Goal: Task Accomplishment & Management: Manage account settings

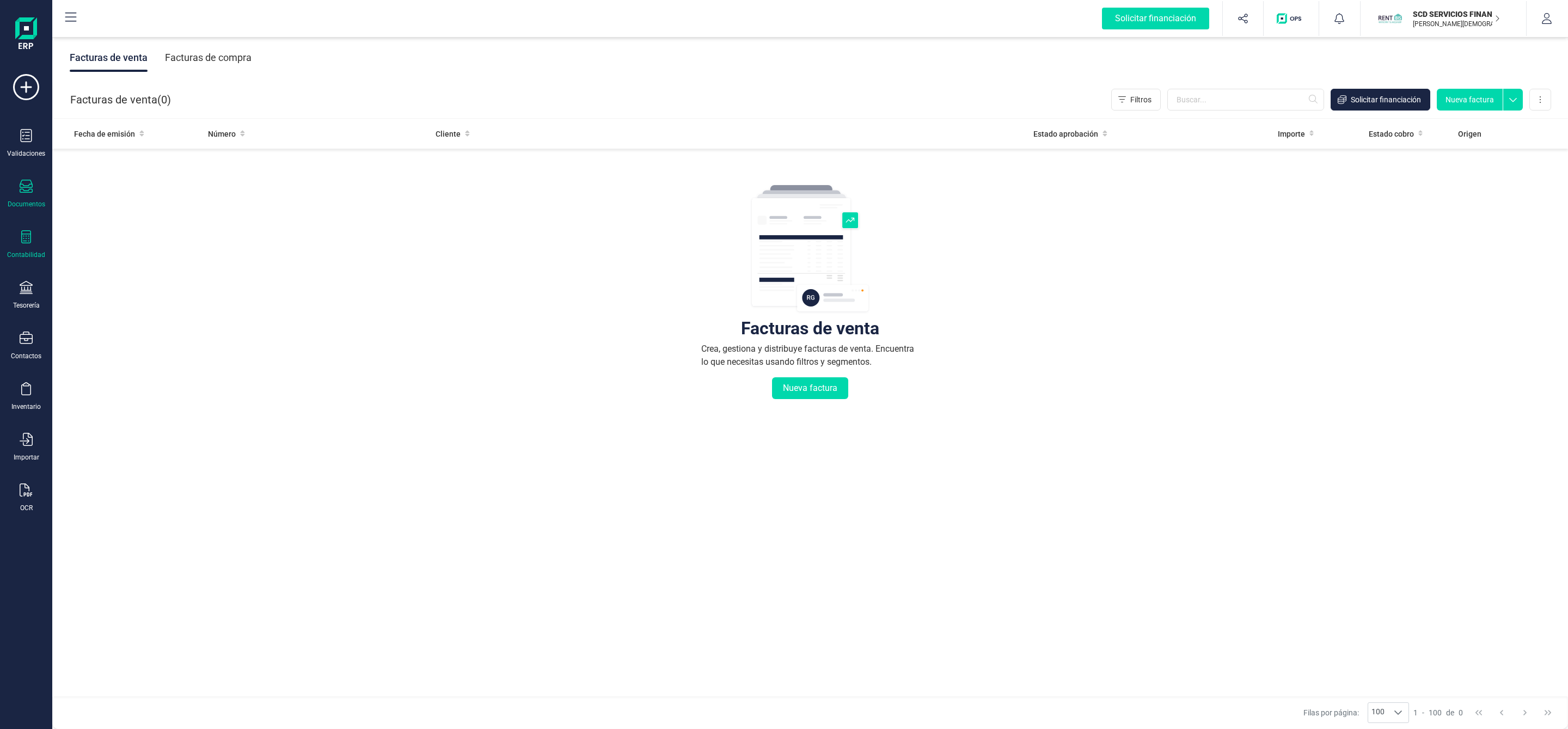
click at [18, 240] on div "Contabilidad" at bounding box center [26, 244] width 43 height 29
click at [70, 276] on div "Préstamos" at bounding box center [127, 279] width 128 height 22
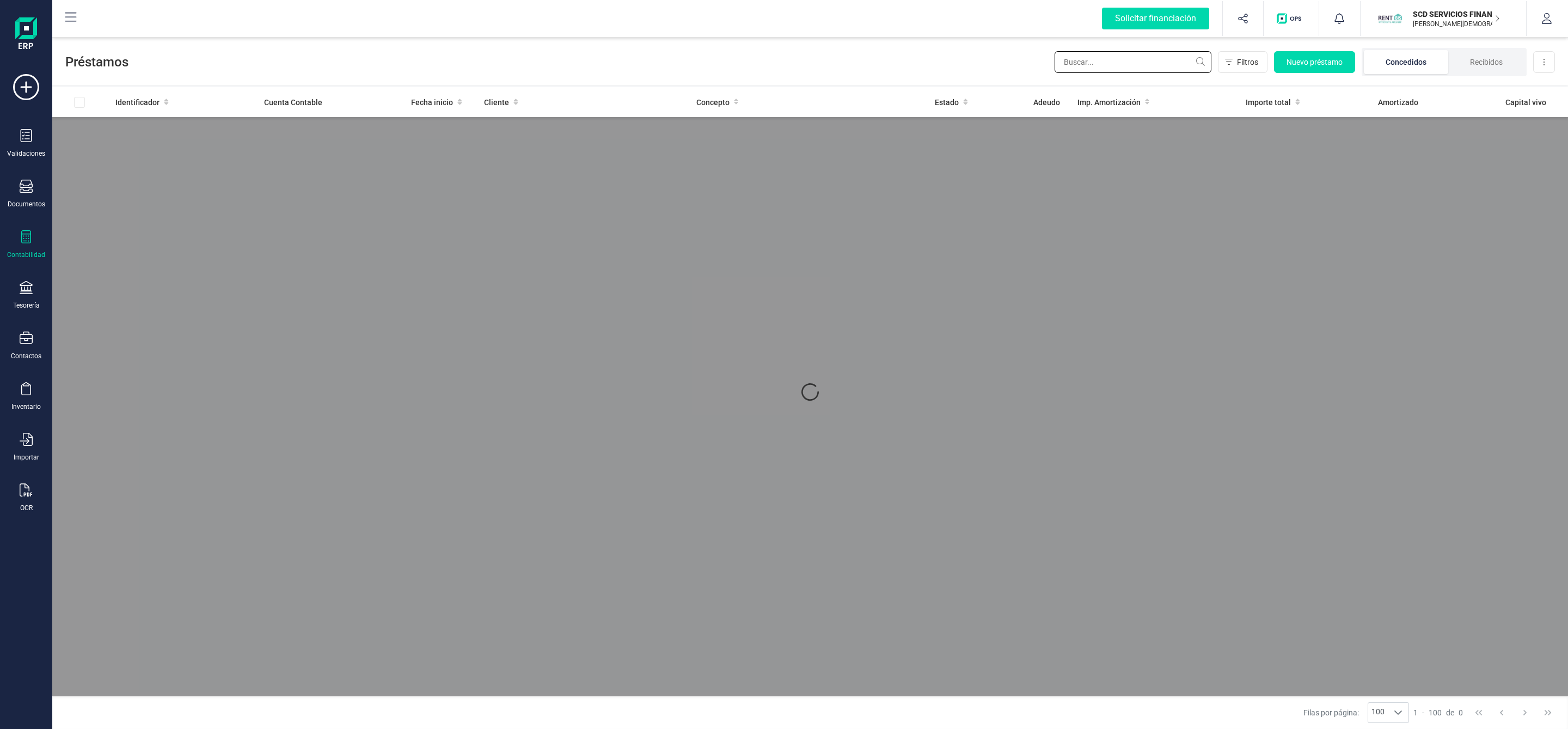
click at [1083, 59] on input "text" at bounding box center [1133, 62] width 156 height 22
type input "francisco"
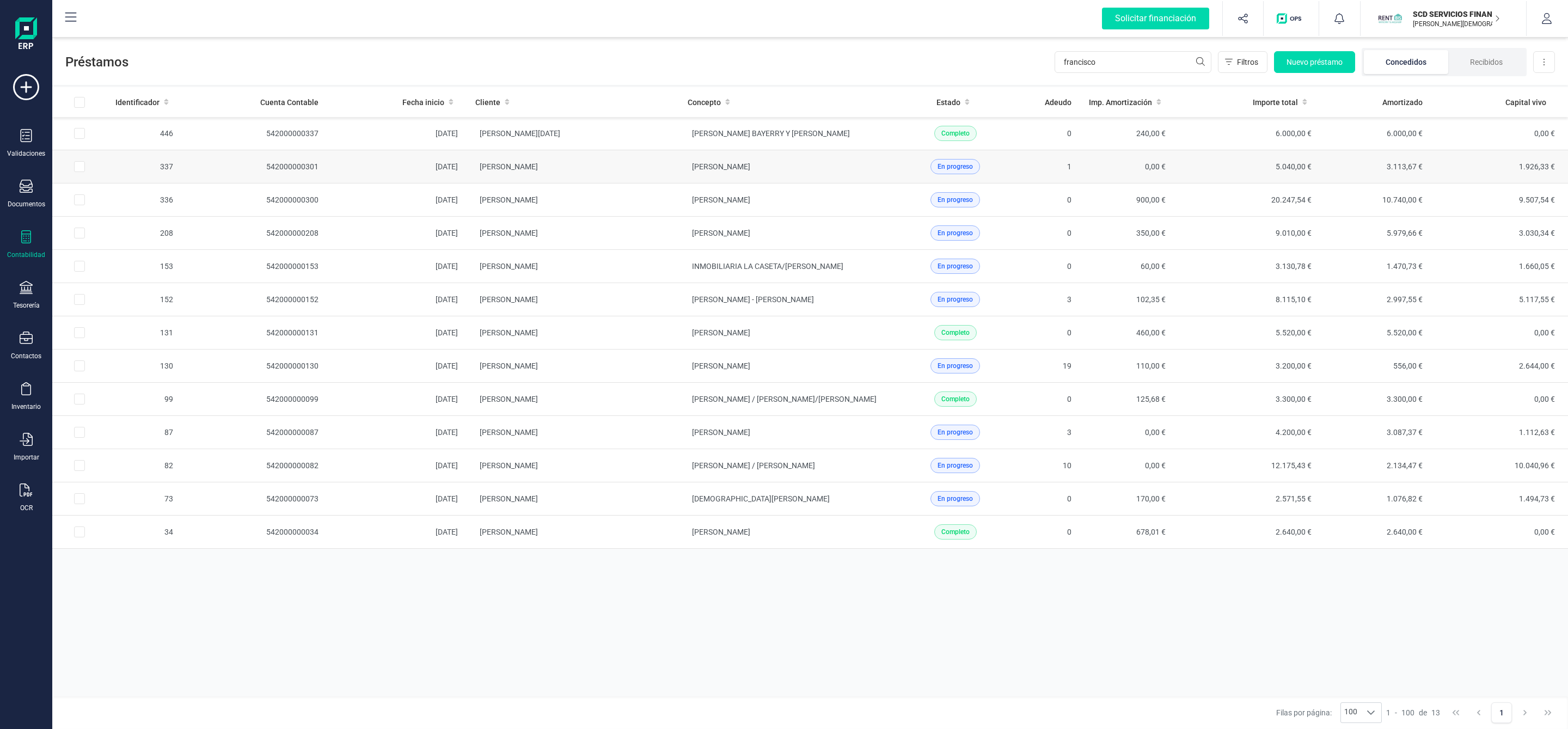
click at [593, 164] on td "[PERSON_NAME]" at bounding box center [572, 167] width 212 height 33
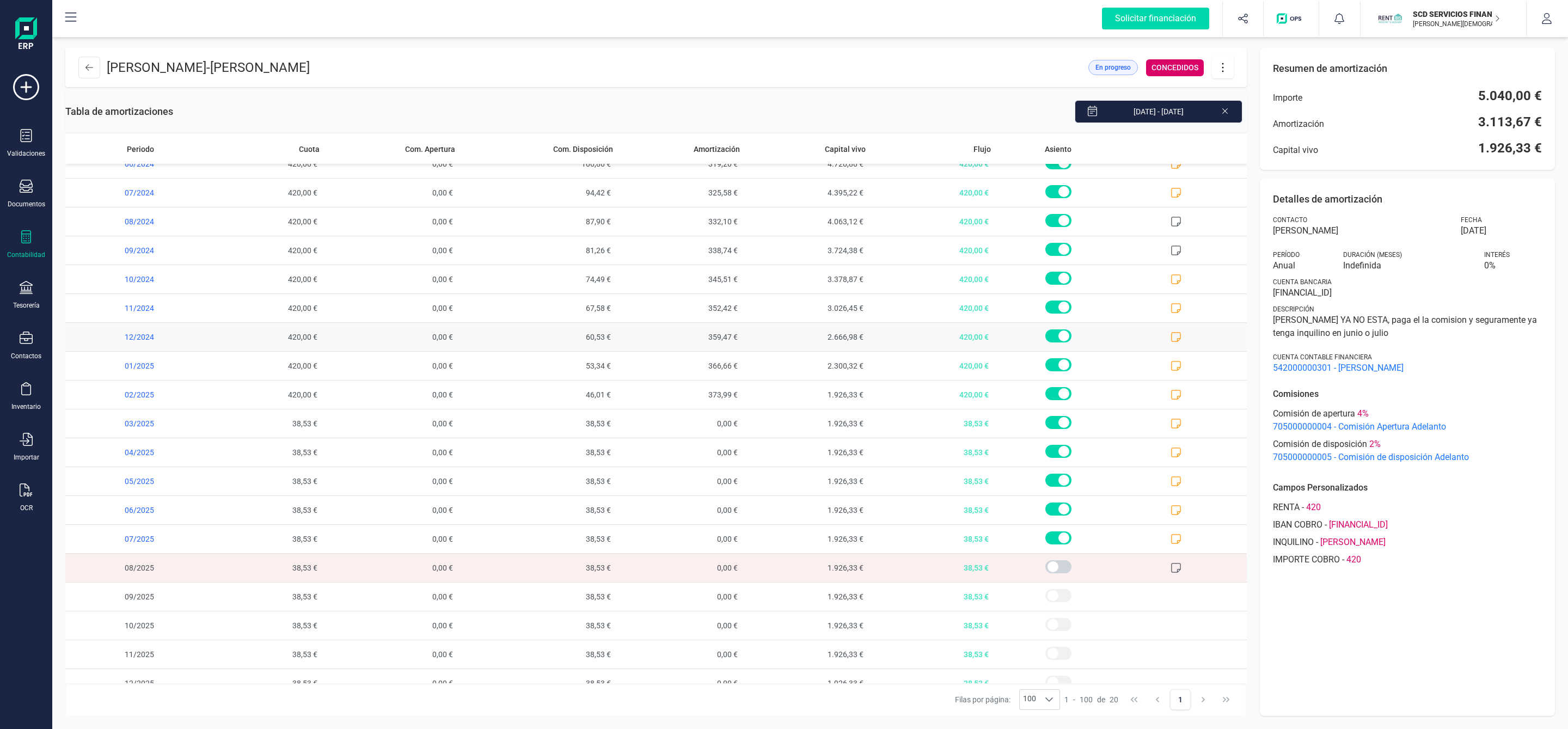
scroll to position [62, 0]
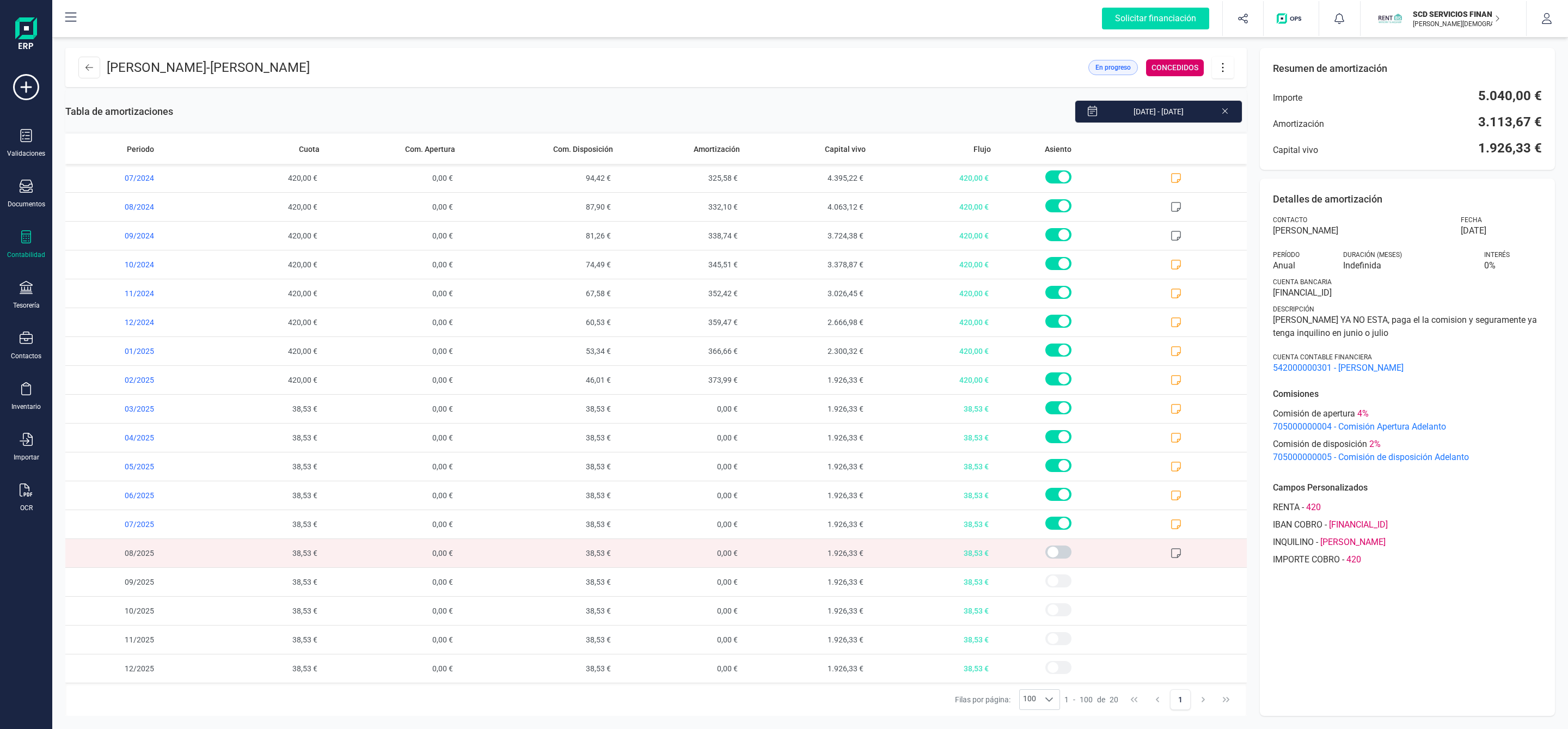
click at [1228, 67] on icon at bounding box center [1223, 67] width 21 height 12
click at [1256, 98] on span "Editar préstamo" at bounding box center [1283, 101] width 100 height 9
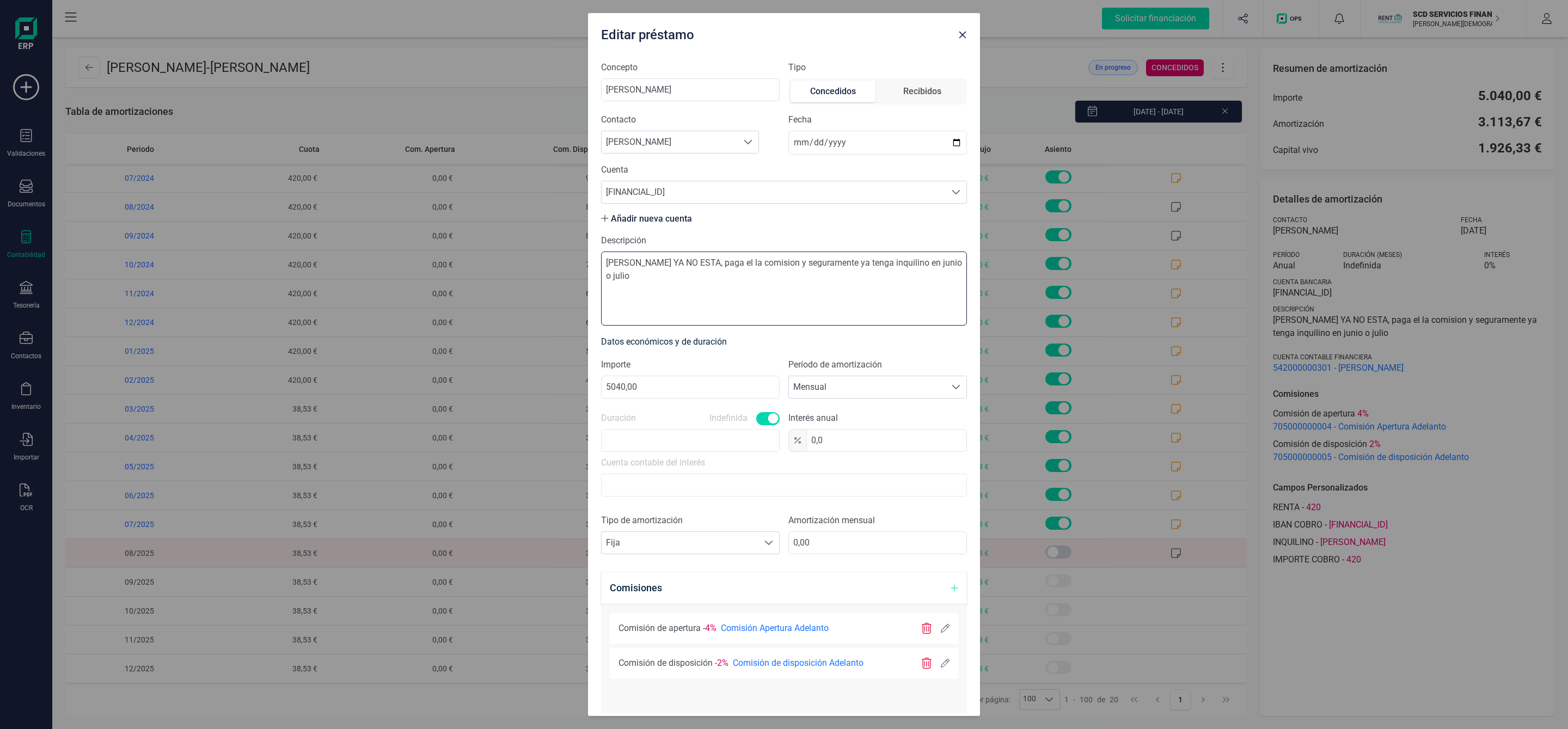
drag, startPoint x: 698, startPoint y: 297, endPoint x: 568, endPoint y: 244, distance: 140.4
click at [575, 247] on div "Editar préstamo Concepto [PERSON_NAME] Tipo Concedidos Recibidos Contacto Busca…" at bounding box center [784, 364] width 1568 height 729
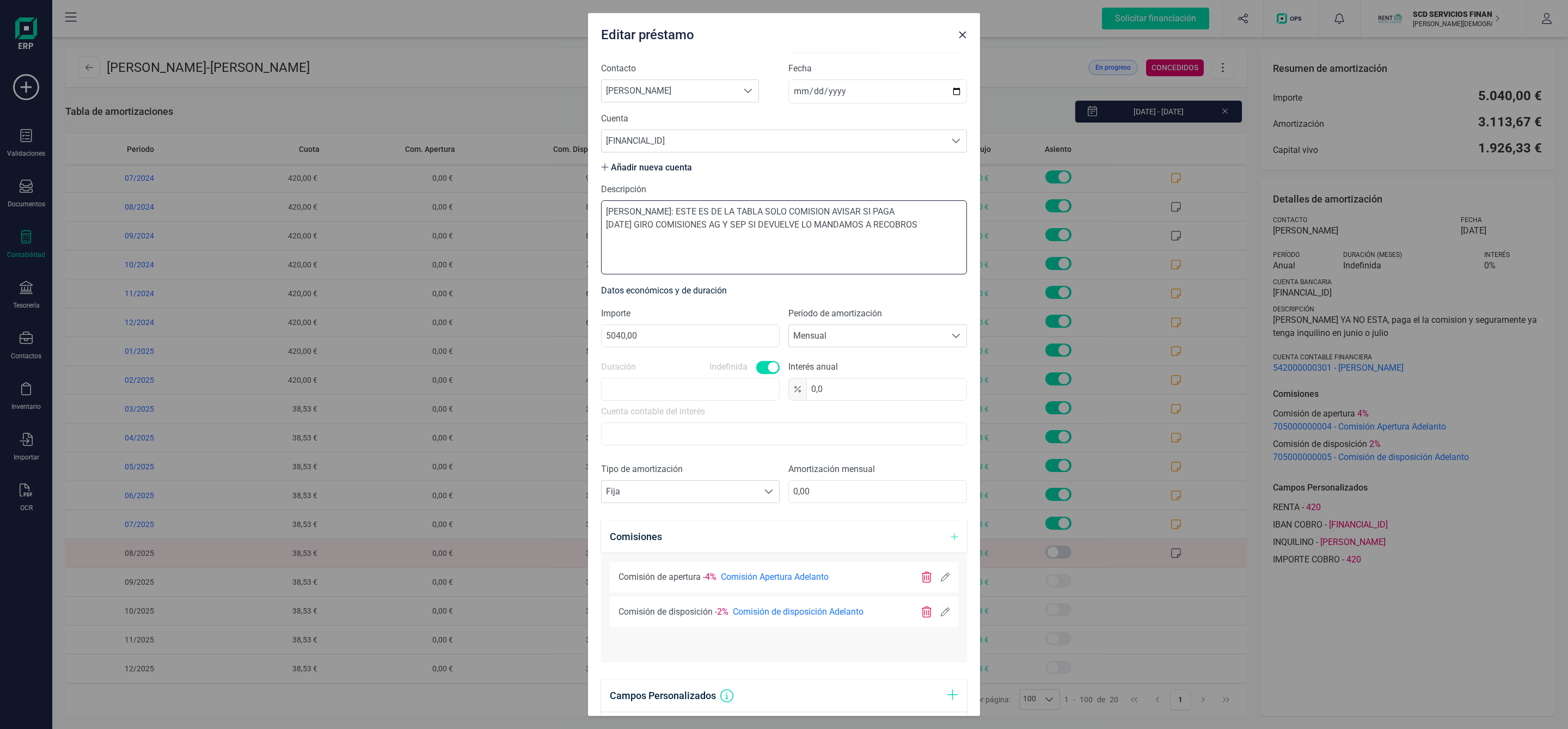
scroll to position [314, 0]
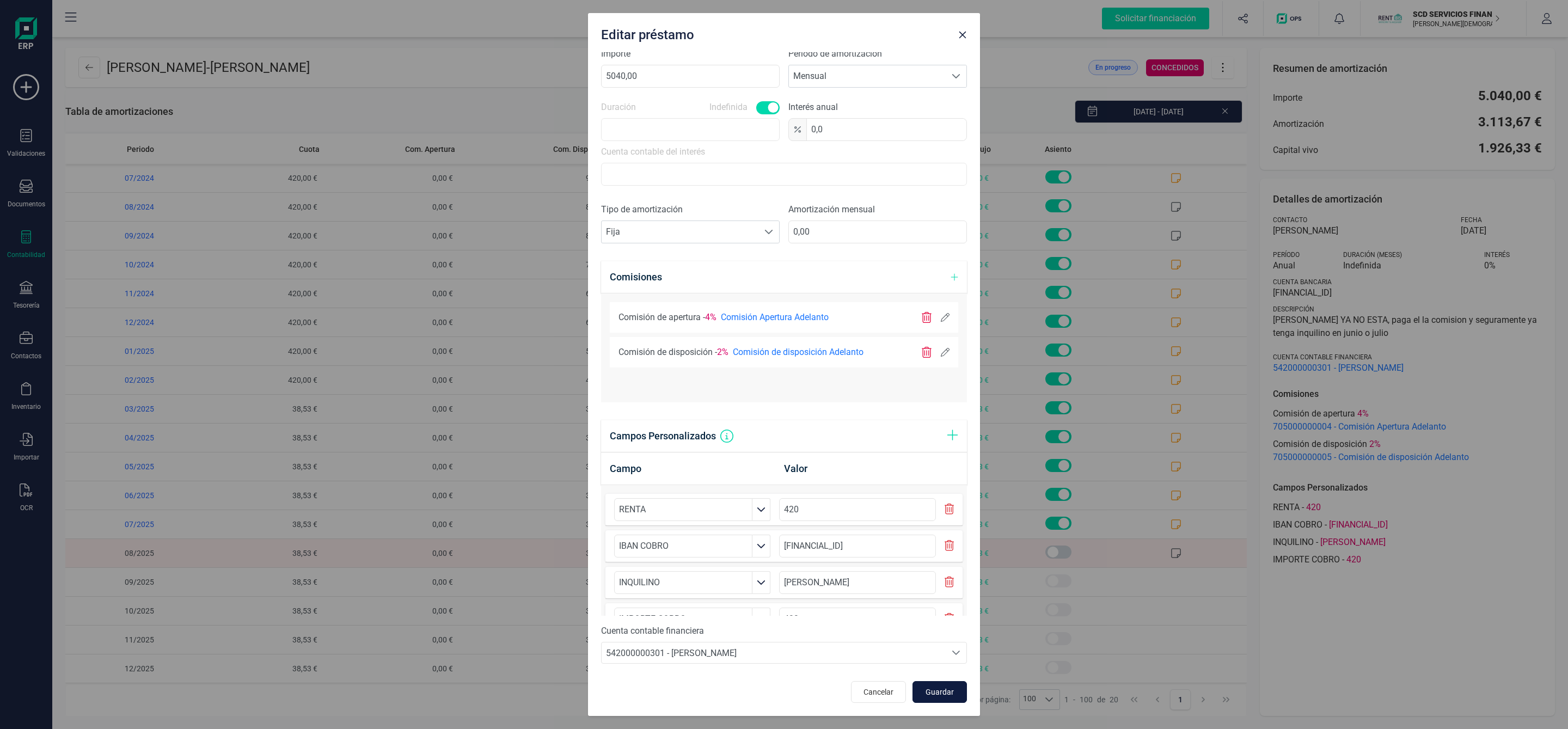
type textarea "[PERSON_NAME]: ESTE ES DE LA TABLA SOLO COMISION AVISAR SI PAGA [DATE] GIRO COM…"
click at [931, 693] on span "Guardar" at bounding box center [940, 691] width 29 height 11
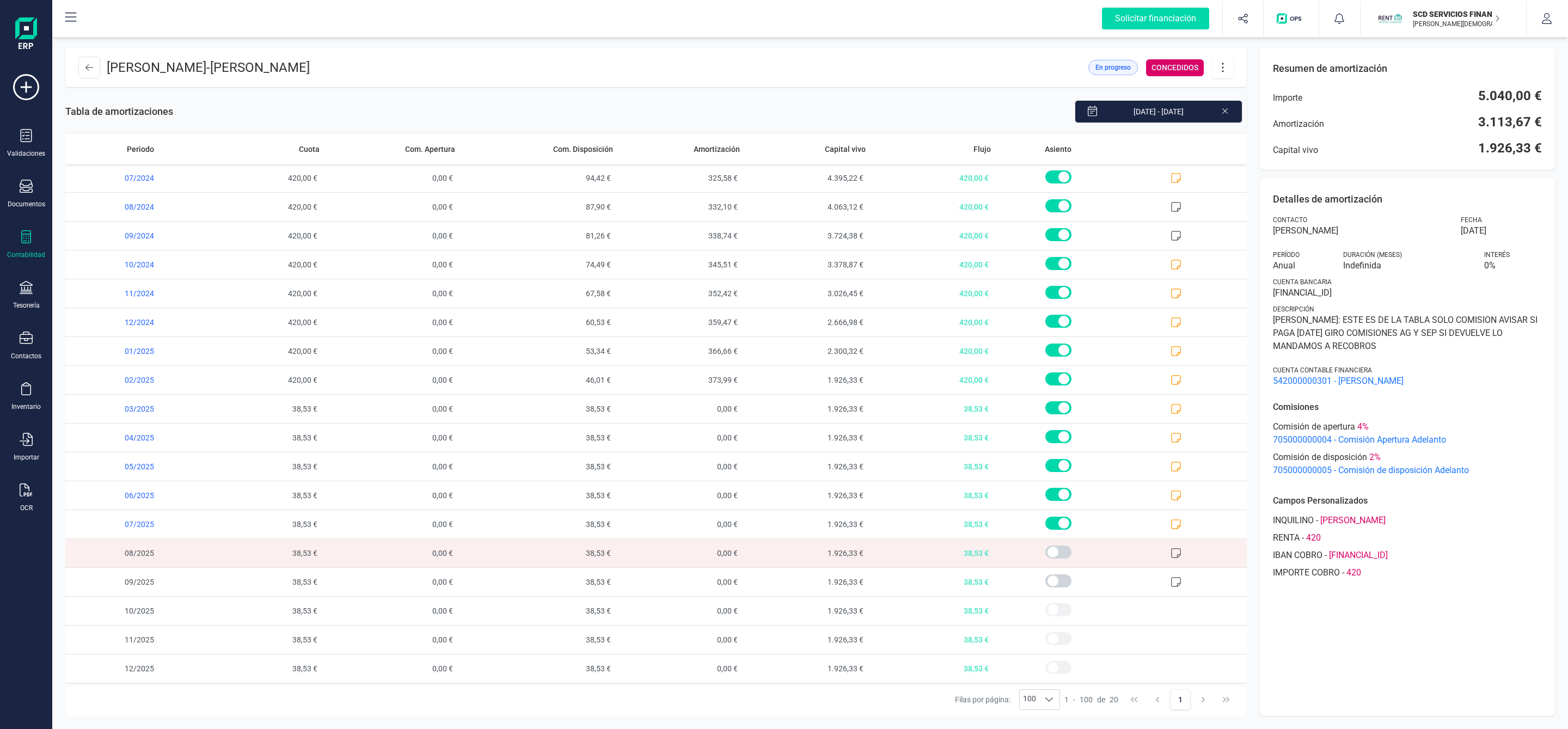
click at [21, 234] on icon at bounding box center [25, 237] width 10 height 13
click at [29, 326] on div "Validaciones Documentos Documentos Presupuestos Pedidos Albaranes Facturas Fact…" at bounding box center [26, 297] width 43 height 447
click at [26, 330] on div "Validaciones Documentos Documentos Presupuestos Pedidos Albaranes Facturas Fact…" at bounding box center [26, 297] width 43 height 447
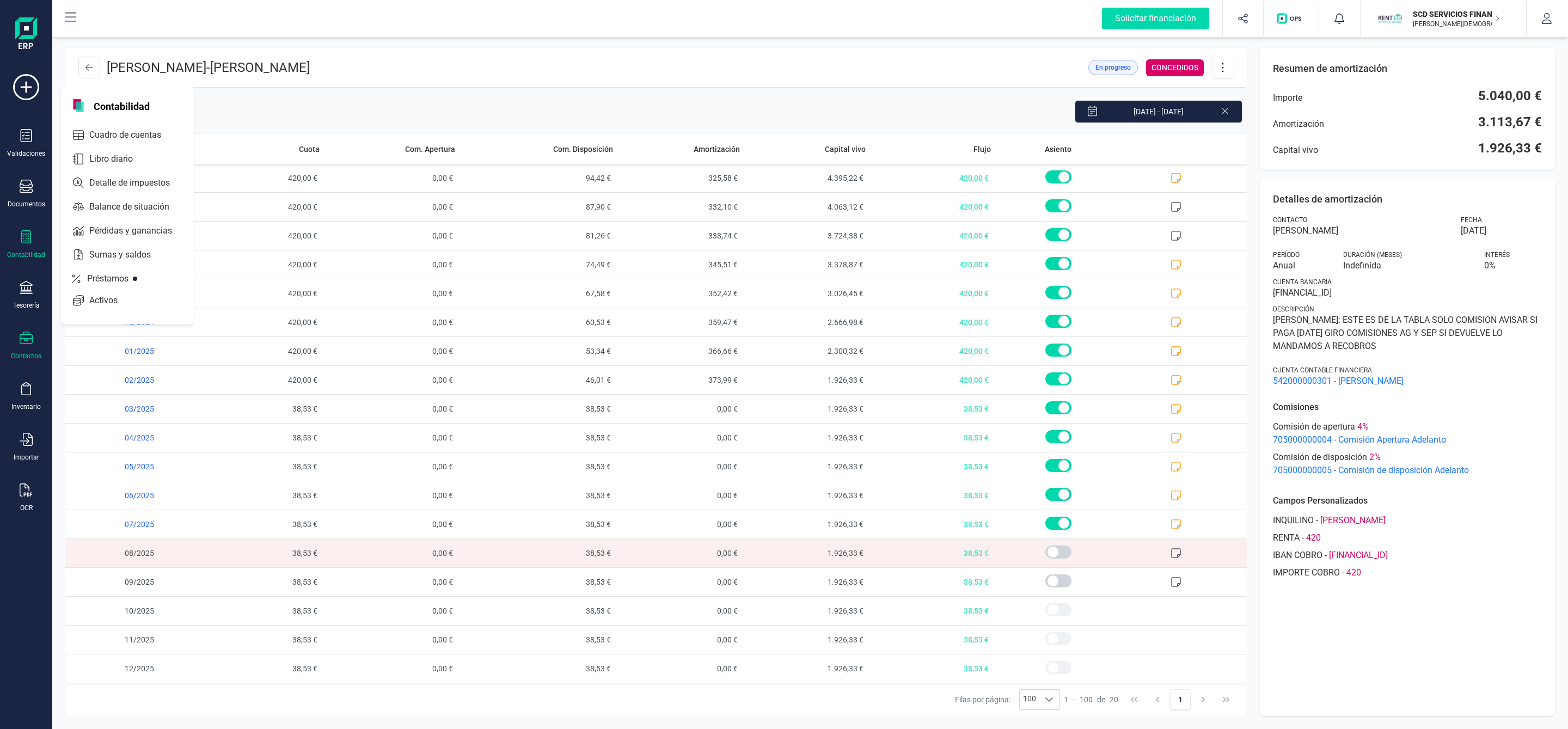
click at [24, 342] on icon at bounding box center [26, 338] width 13 height 13
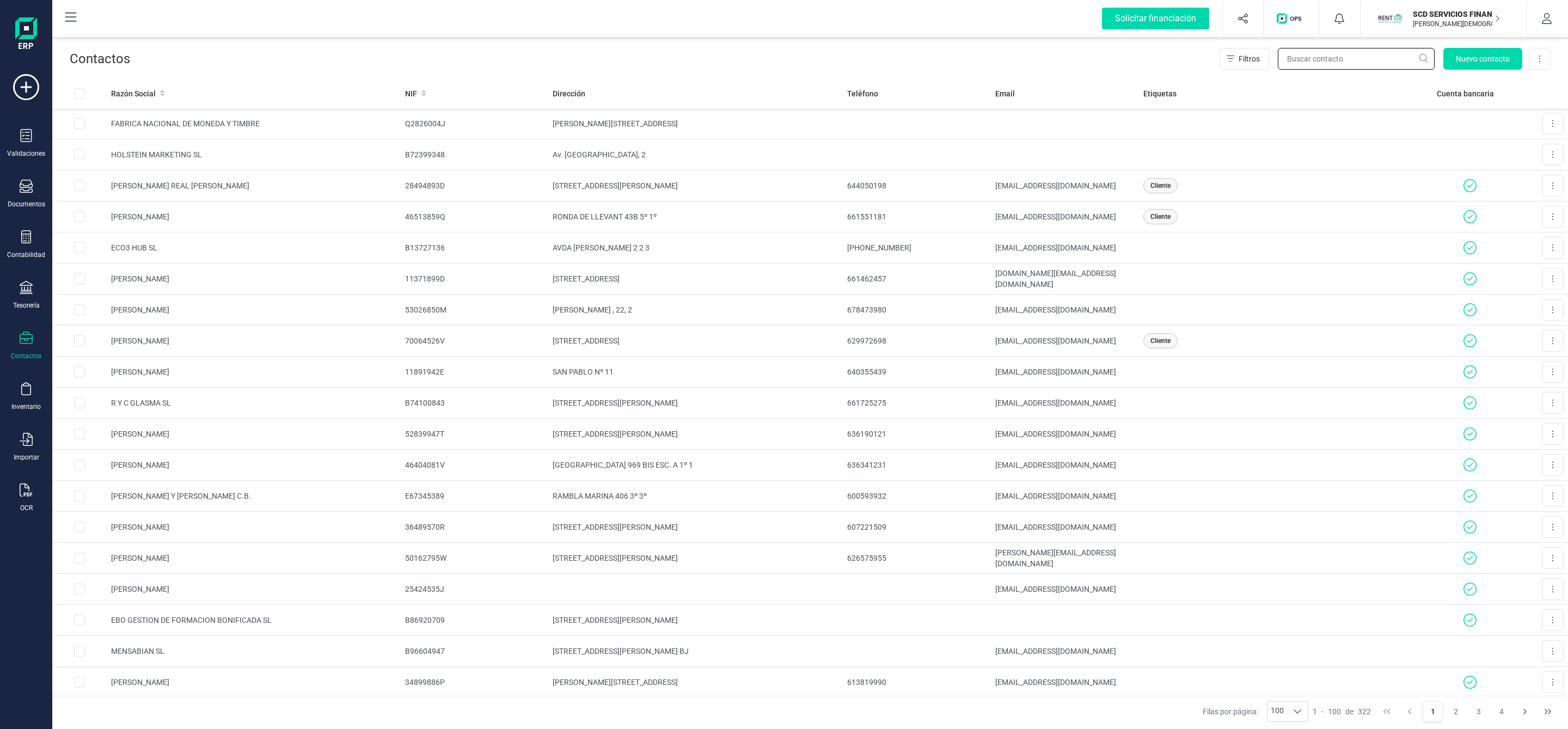
click at [1321, 59] on input "text" at bounding box center [1356, 59] width 156 height 22
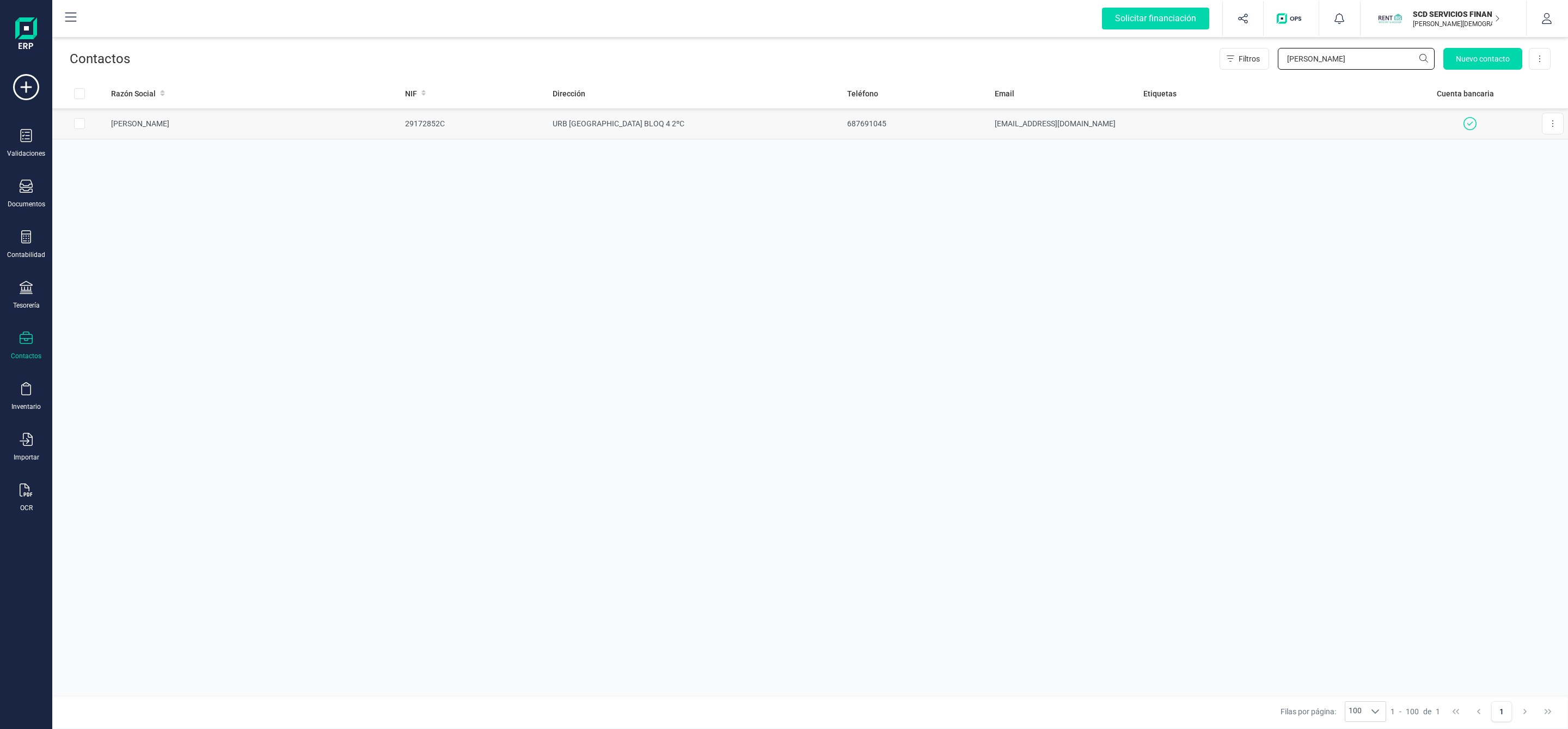
type input "[PERSON_NAME]"
click at [519, 121] on td "29172852C" at bounding box center [475, 123] width 148 height 31
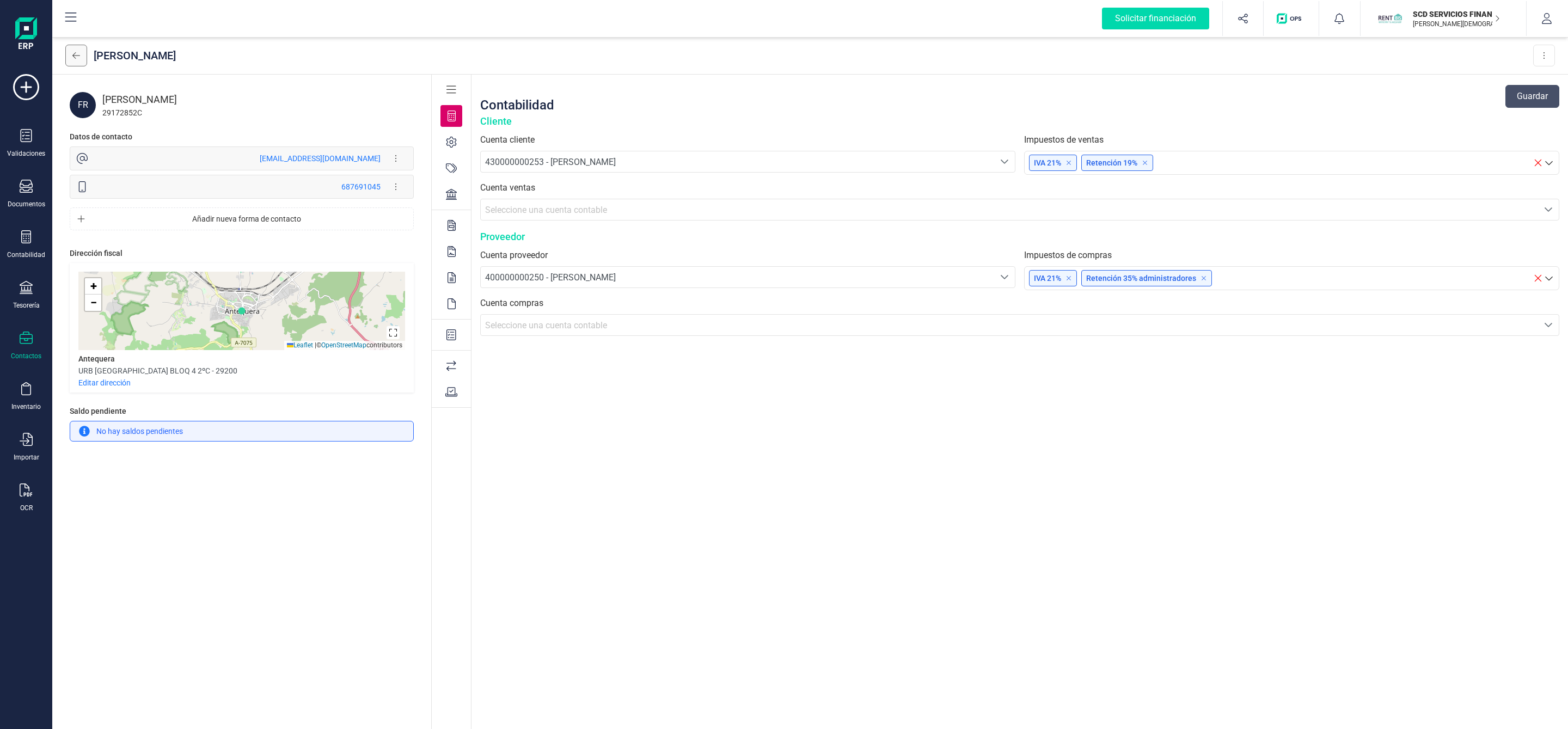
click at [81, 51] on button at bounding box center [76, 55] width 22 height 22
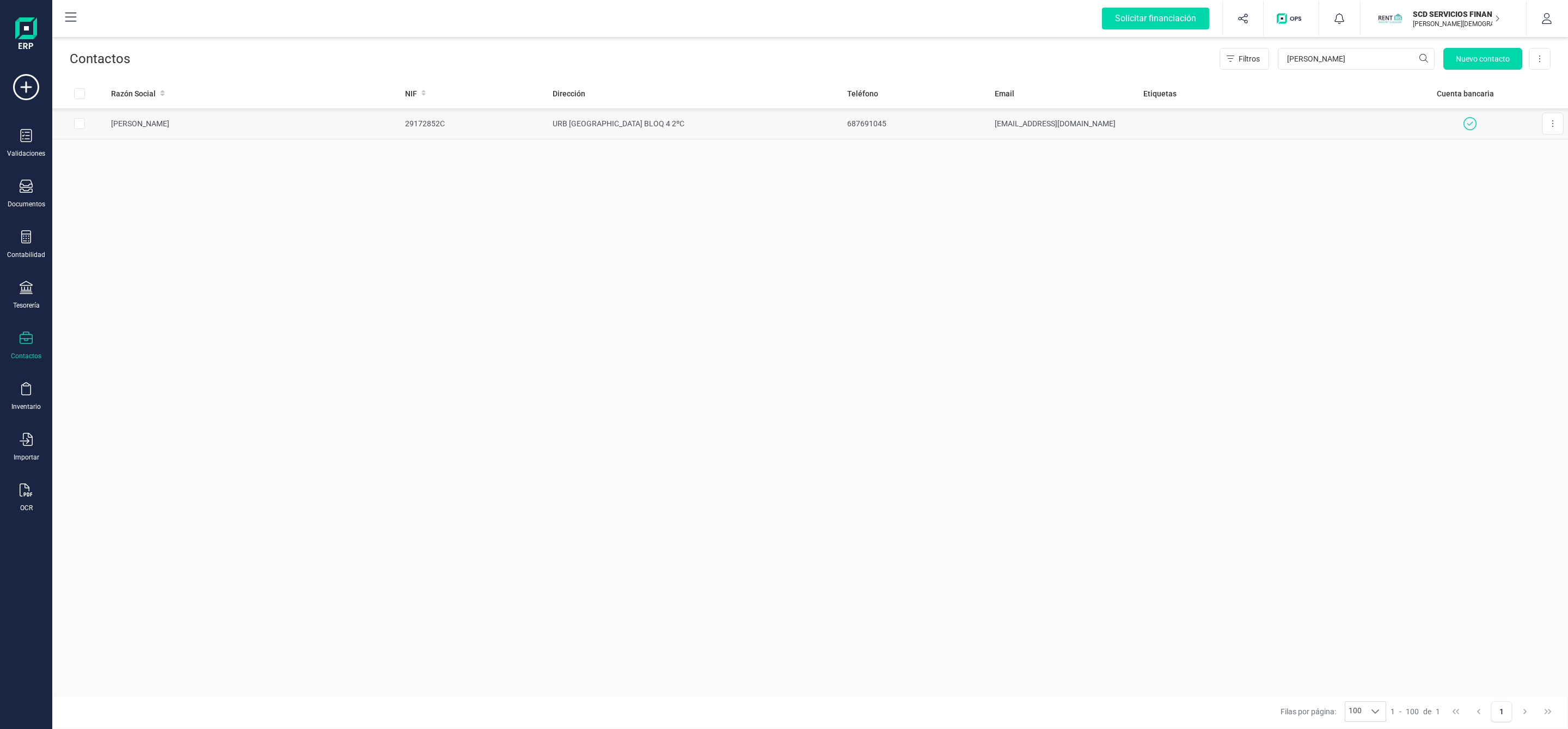
click at [1336, 128] on td at bounding box center [1285, 123] width 293 height 31
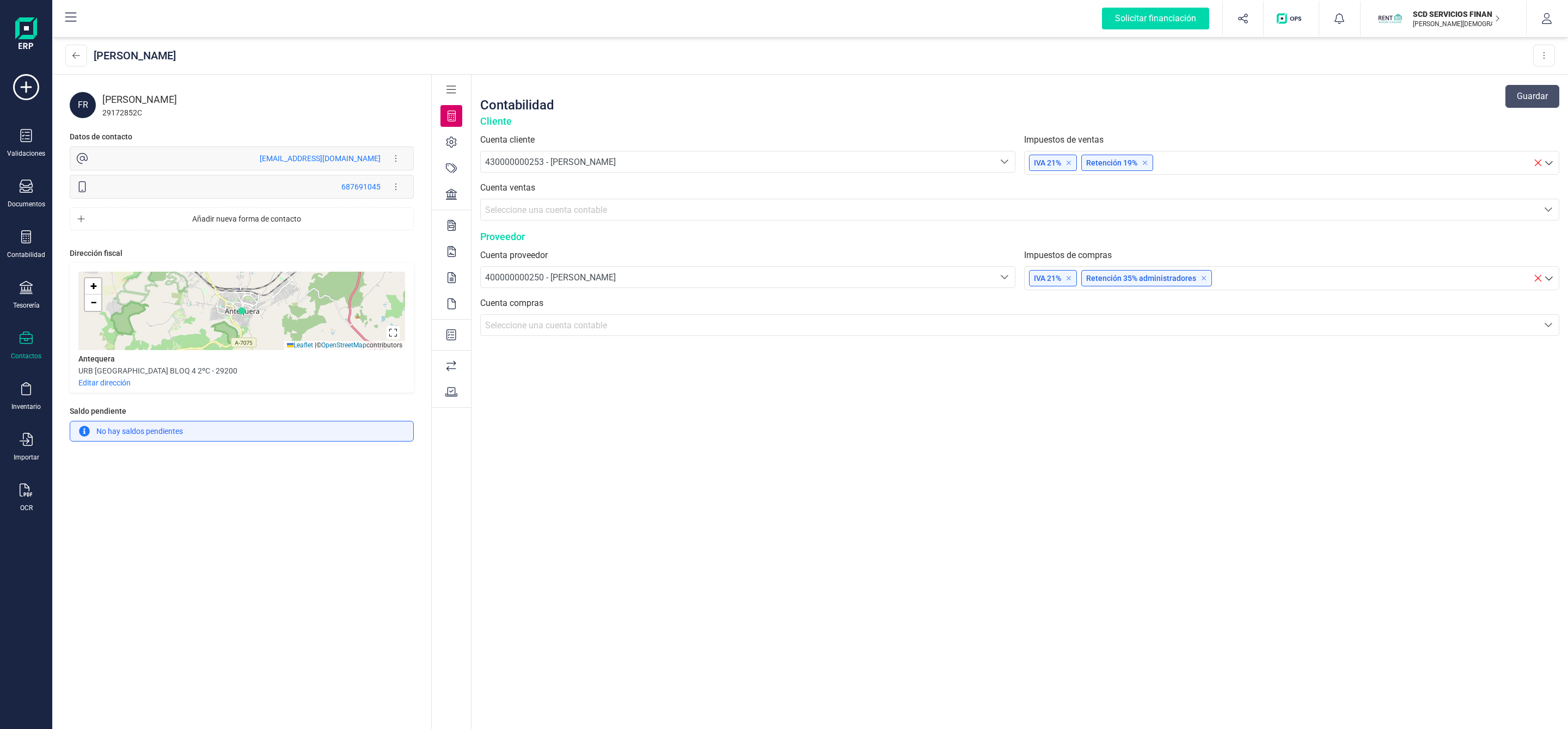
click at [451, 200] on div at bounding box center [451, 194] width 22 height 22
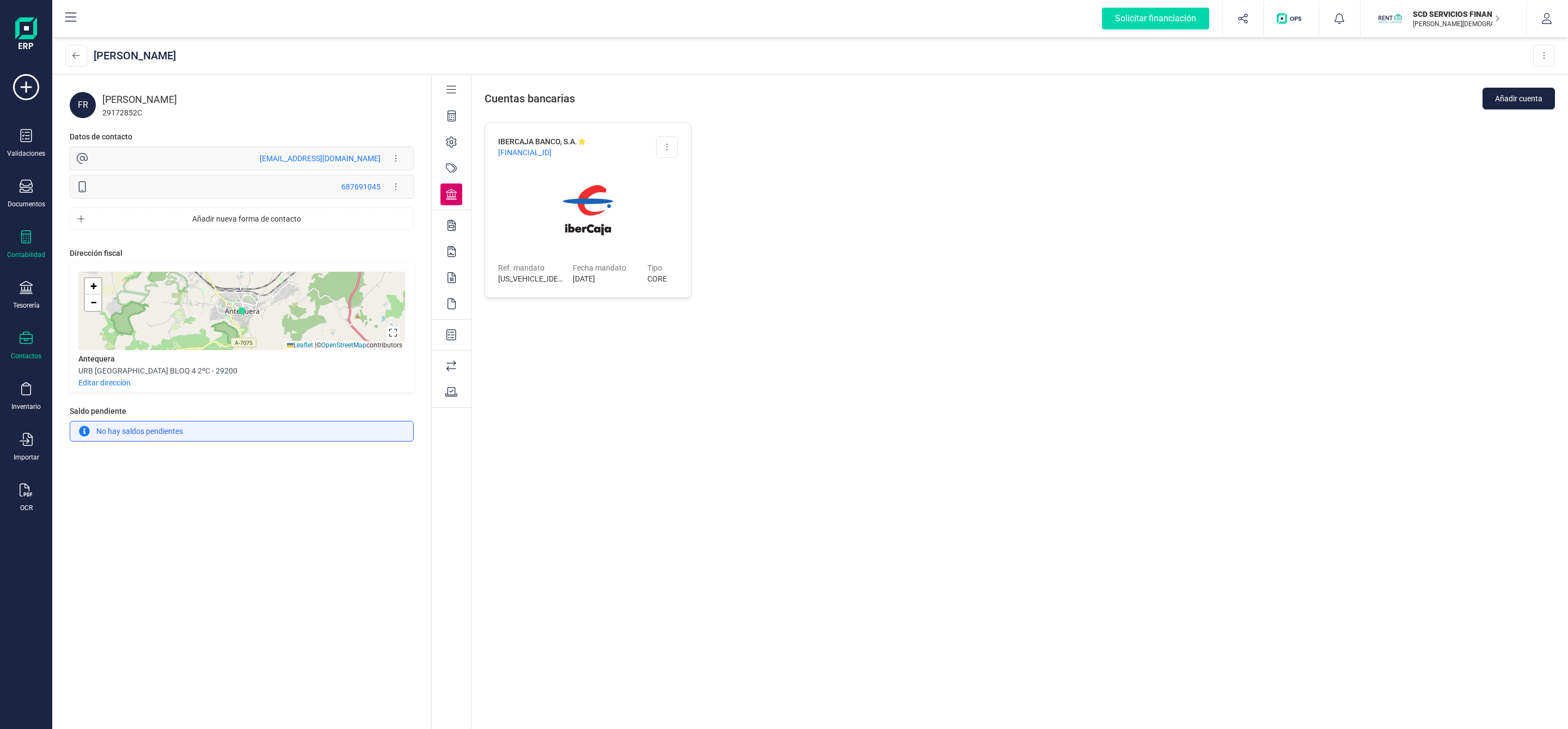
click at [25, 232] on icon at bounding box center [26, 237] width 13 height 13
click at [79, 272] on div "Préstamos" at bounding box center [127, 279] width 128 height 22
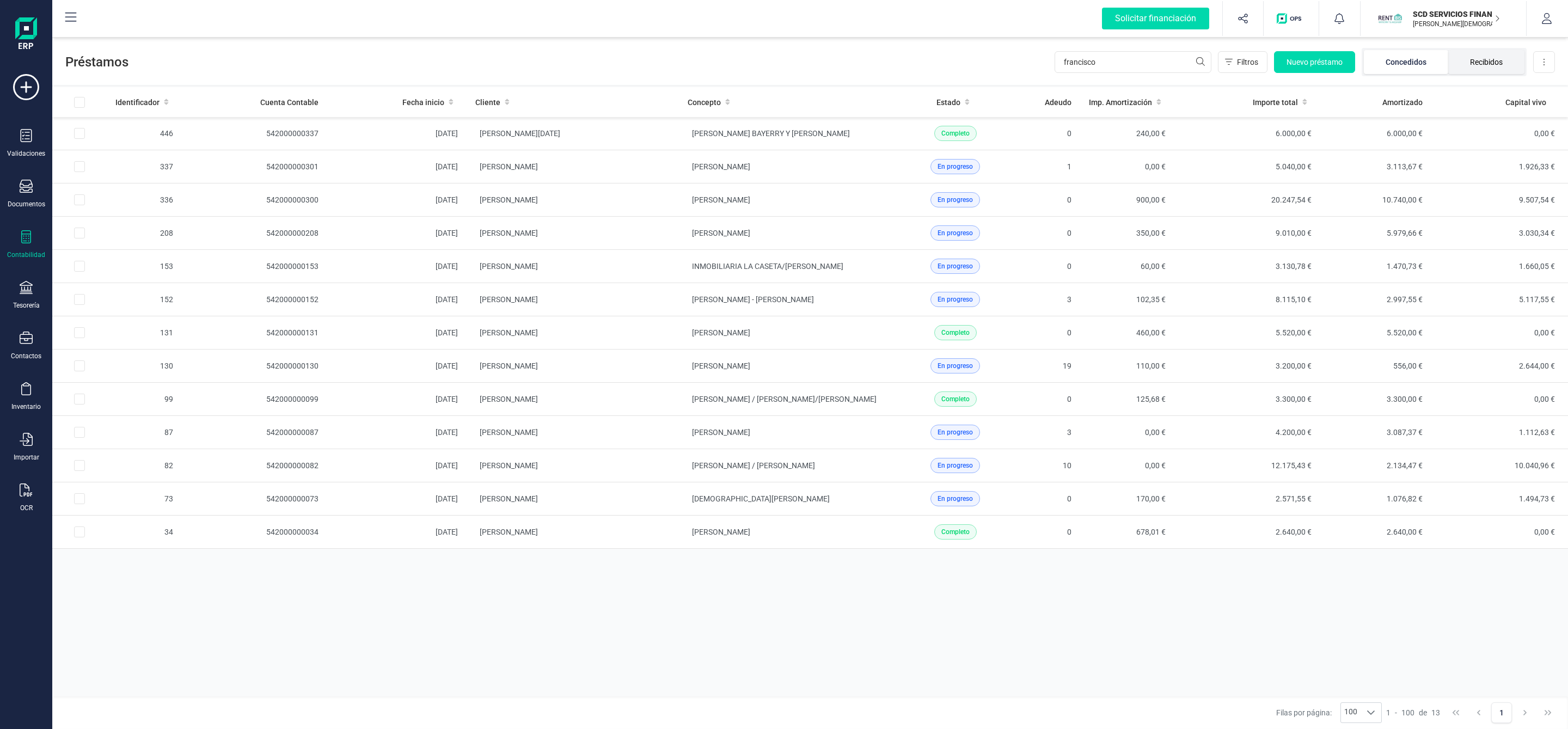
click at [1493, 66] on li "Recibidos" at bounding box center [1486, 62] width 76 height 24
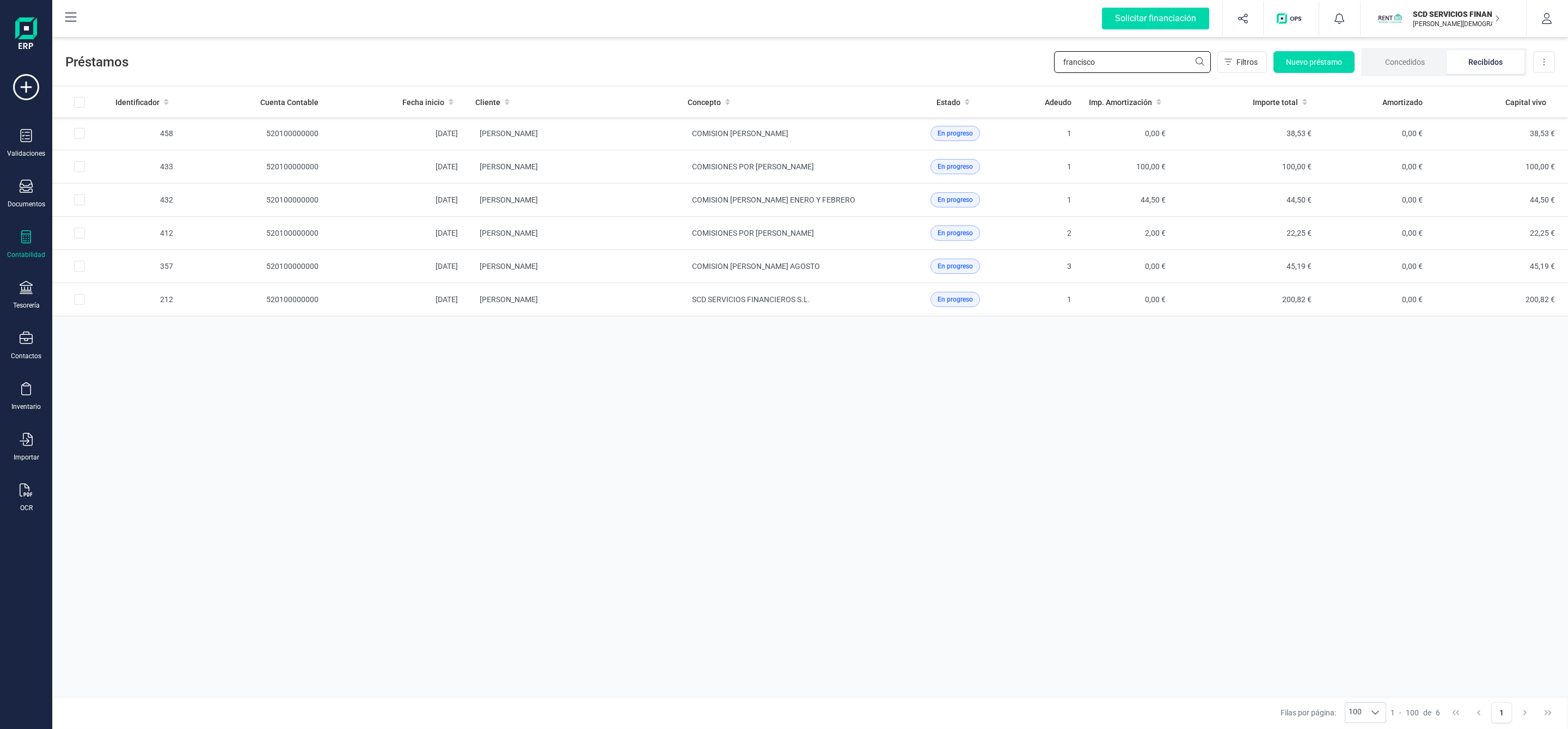
drag, startPoint x: 1147, startPoint y: 56, endPoint x: 1044, endPoint y: 57, distance: 103.0
click at [1044, 58] on div "Préstamos francisco Filtros Nuevo préstamo Concedidos Recibidos Descargar Excel" at bounding box center [810, 60] width 1515 height 50
click at [602, 128] on td "FRANCISCO JOSE GARCIA VERA" at bounding box center [572, 134] width 212 height 33
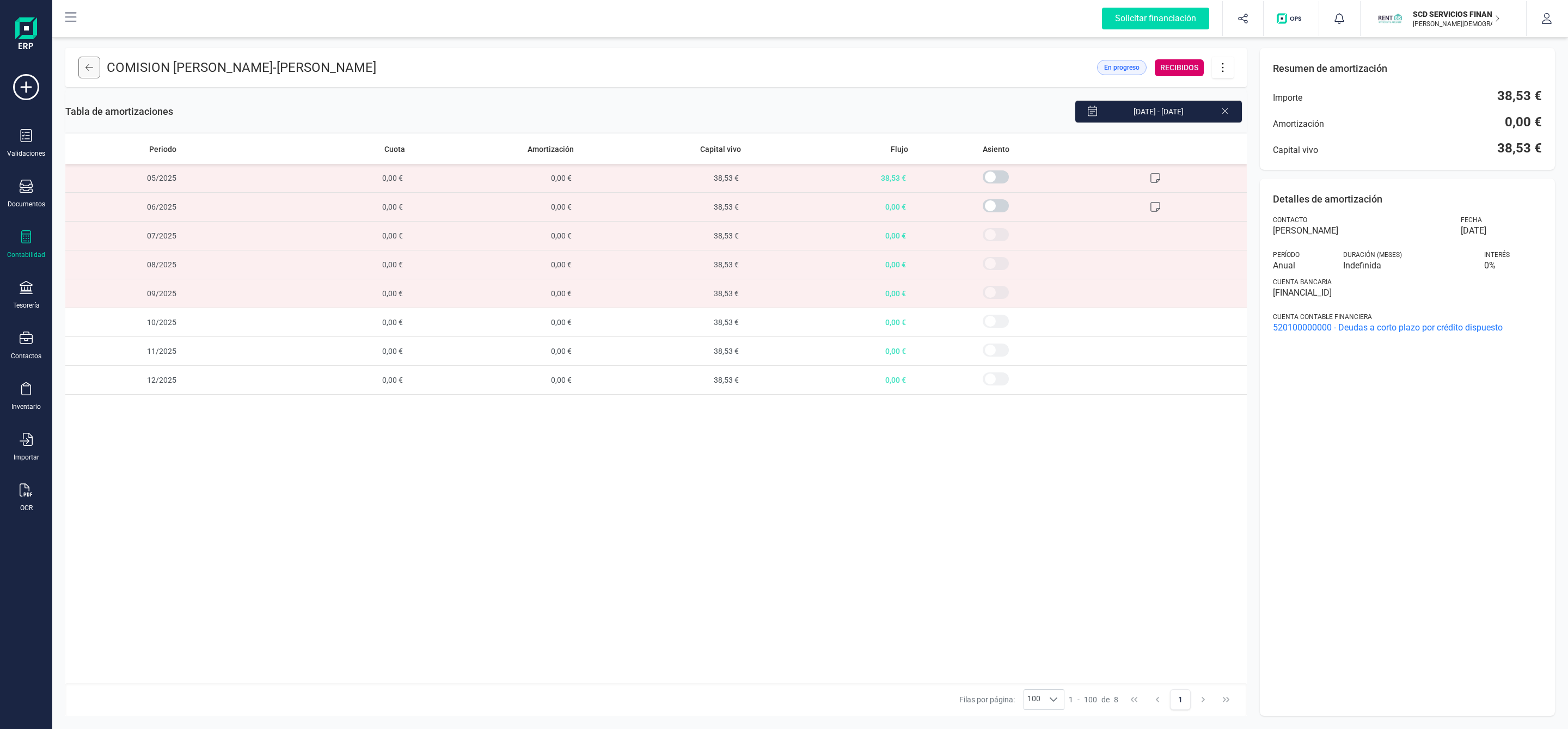
click at [92, 74] on button at bounding box center [89, 67] width 22 height 22
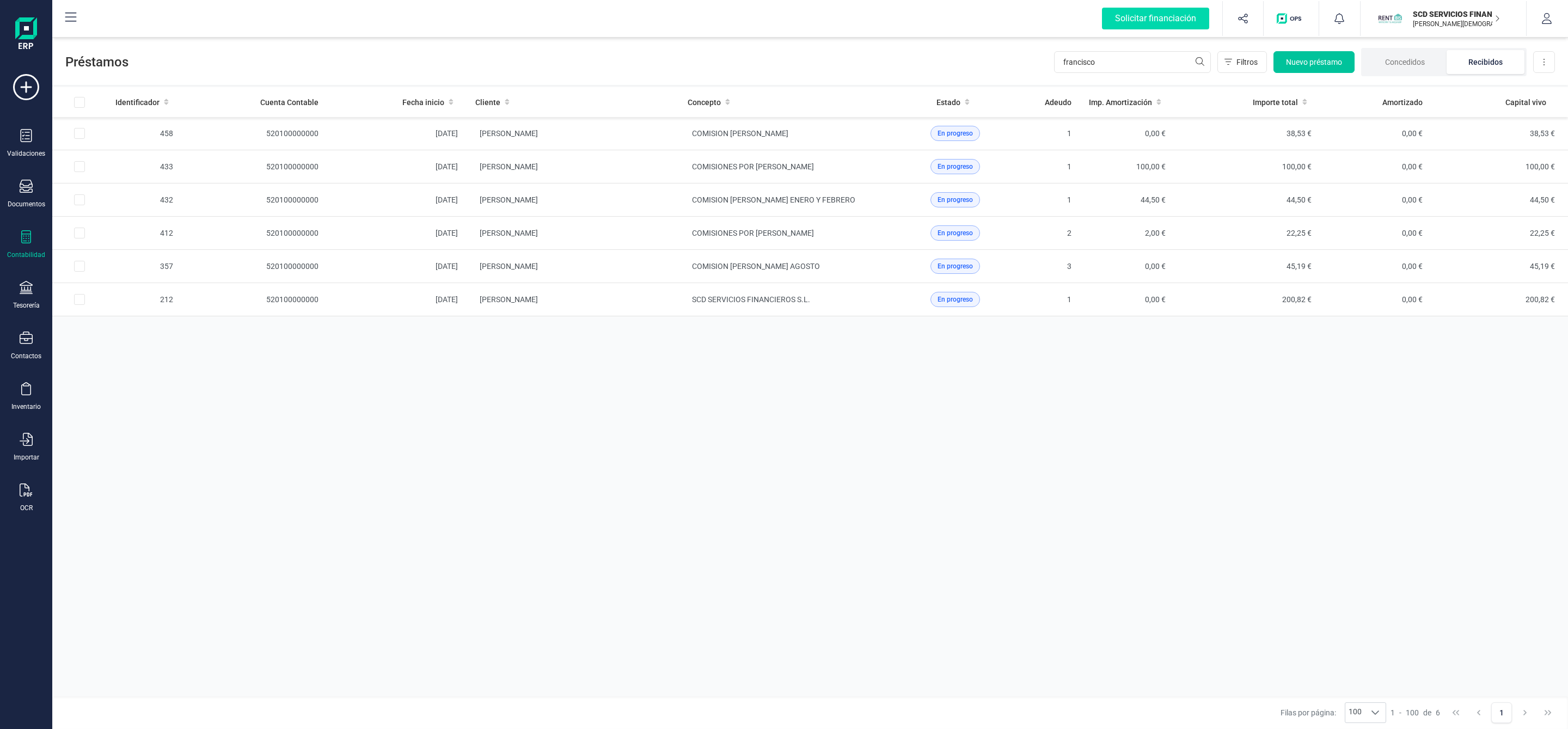
click at [1304, 62] on span "Nuevo préstamo" at bounding box center [1314, 62] width 56 height 11
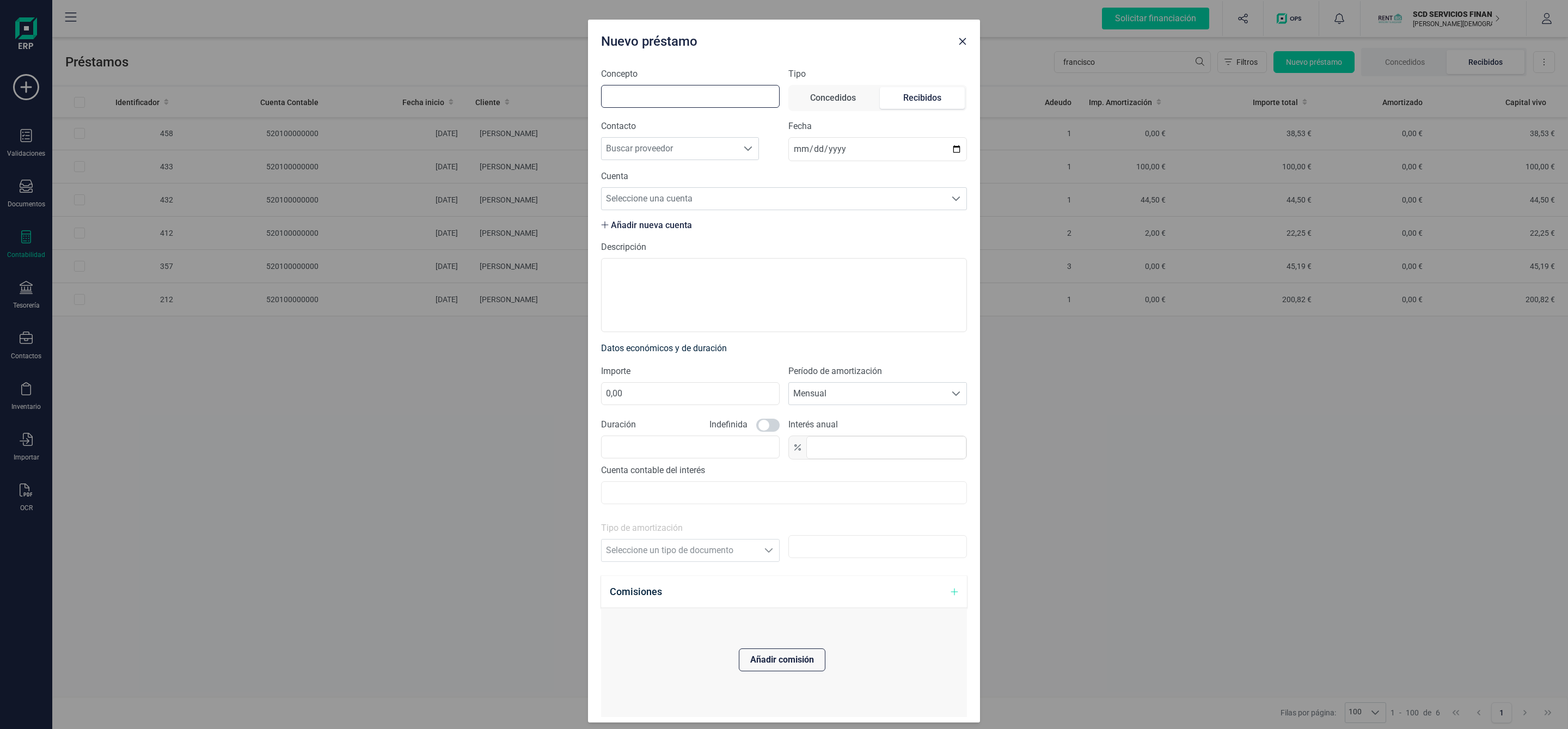
click at [688, 94] on input "Concepto" at bounding box center [690, 97] width 179 height 23
type input "c"
type input "COMISIONES POR ADELANTO DE ALQUILER AGOSTO Y SEPTIEMBRE 2025"
click at [670, 149] on span "Buscar proveedor" at bounding box center [670, 149] width 136 height 22
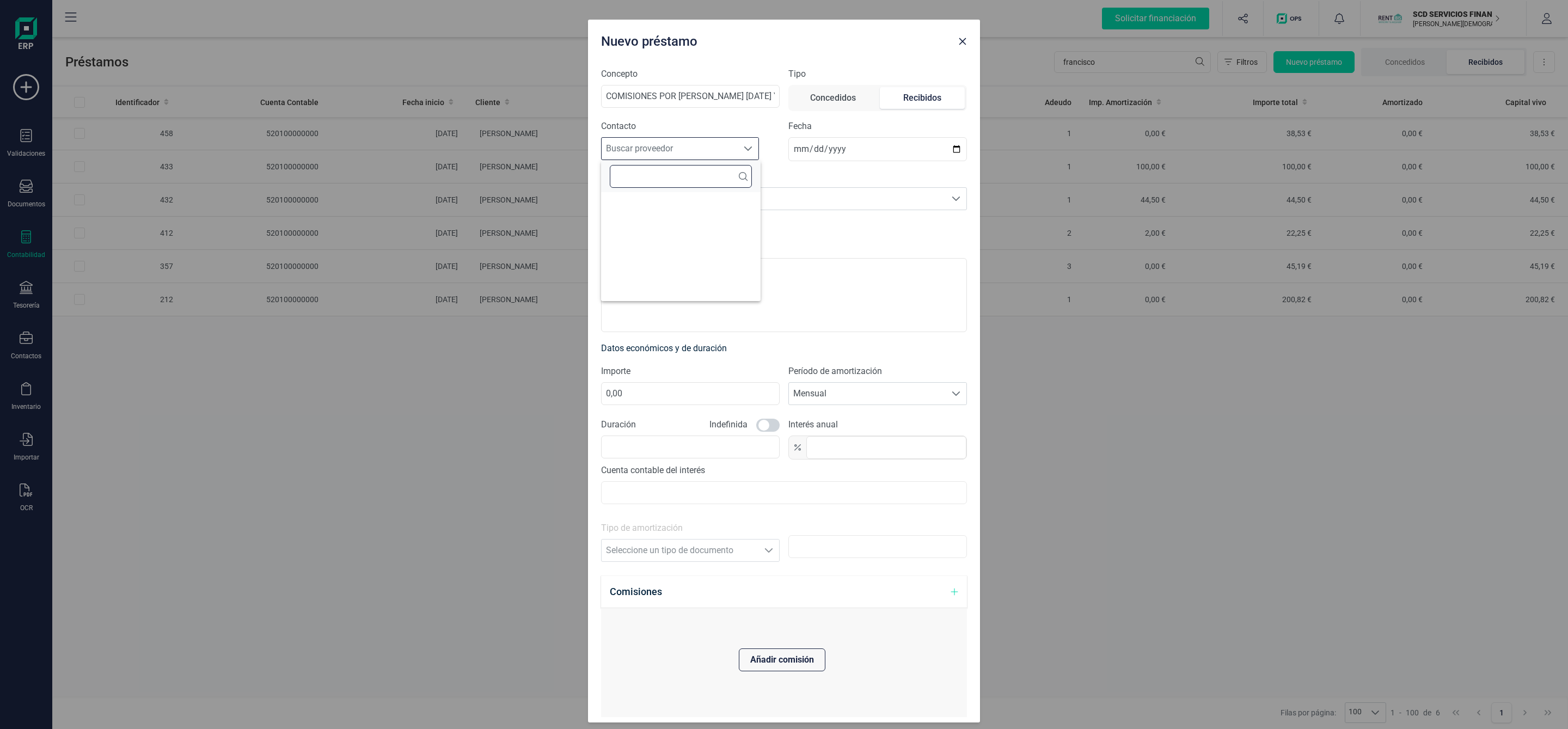
scroll to position [6, 47]
type input "FRANCIS"
click at [693, 222] on li "FRANCISCO JOSE GARCIA VERA" at bounding box center [681, 229] width 160 height 22
click at [684, 204] on span "Seleccione una cuenta" at bounding box center [774, 198] width 344 height 22
click at [693, 235] on li "ES1120858358150330004250" at bounding box center [778, 226] width 354 height 22
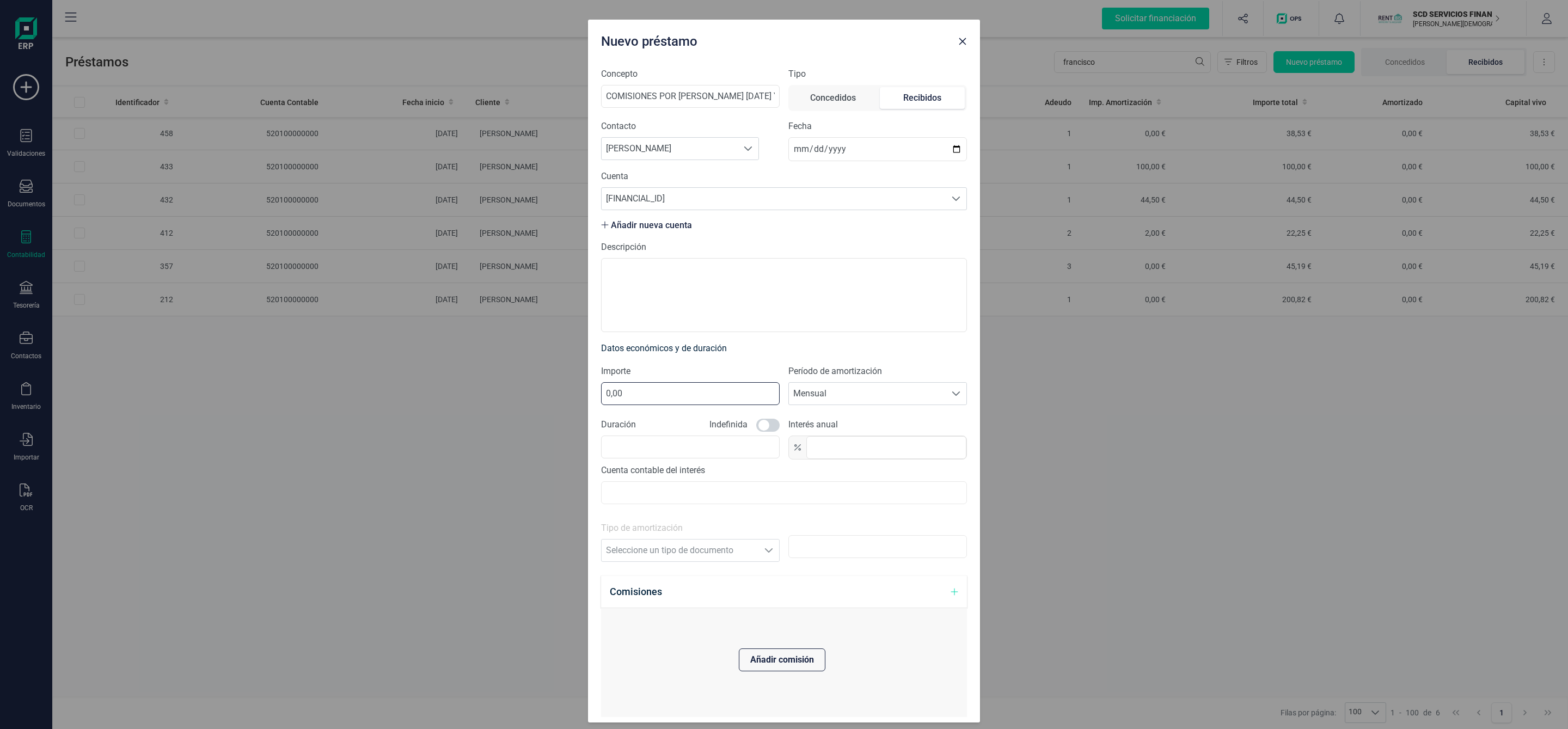
drag, startPoint x: 672, startPoint y: 394, endPoint x: 548, endPoint y: 392, distance: 124.0
click at [548, 392] on div "Nuevo préstamo Concepto COMISIONES POR ADELANTO DE ALQUILER AGOSTO Y SEPTIEMBRE…" at bounding box center [784, 364] width 1568 height 729
type input "77,06"
click at [768, 423] on span at bounding box center [768, 425] width 24 height 13
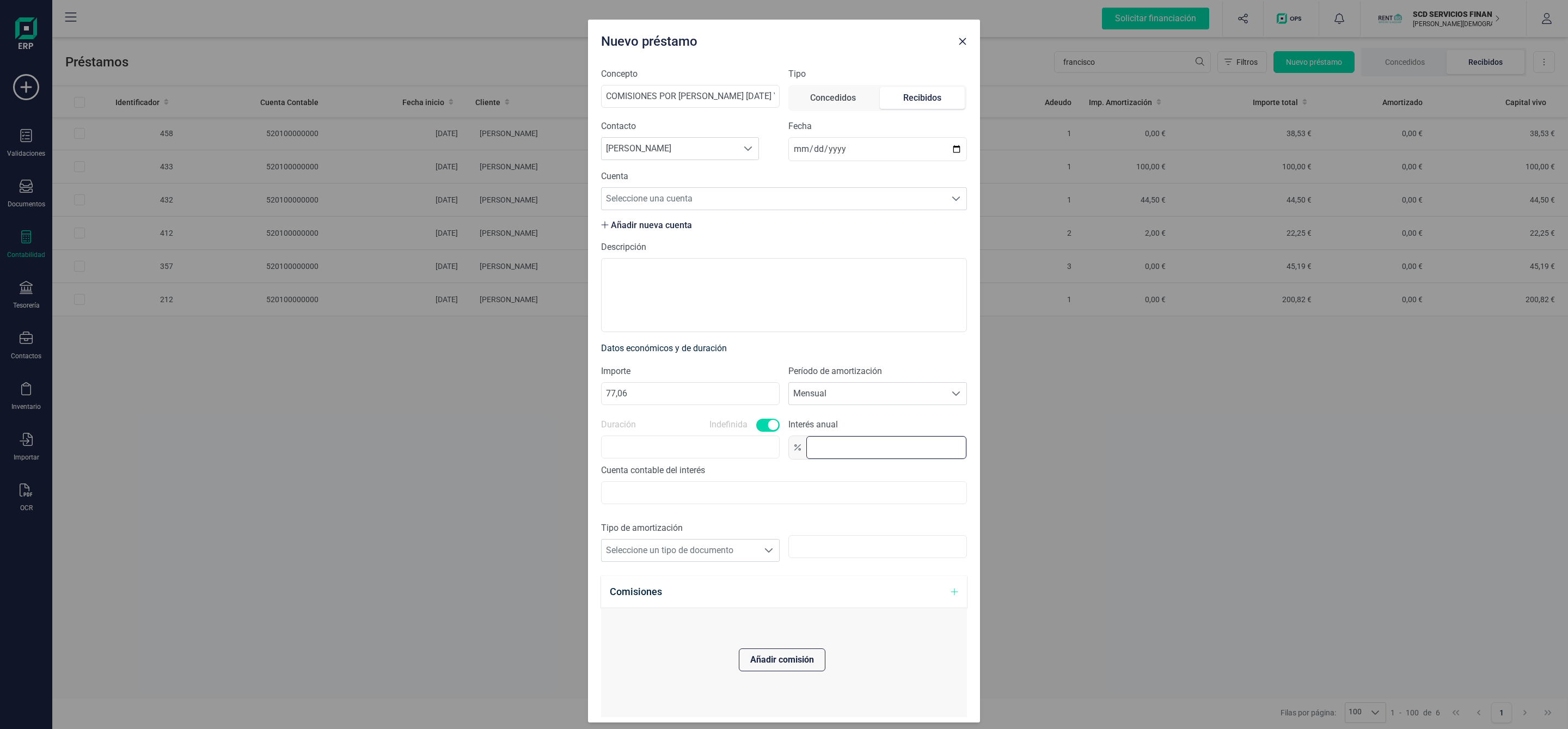
click at [833, 454] on input "text" at bounding box center [886, 447] width 160 height 23
type input "0,0"
drag, startPoint x: 709, startPoint y: 560, endPoint x: 700, endPoint y: 556, distance: 9.8
click at [703, 557] on span "Seleccione un tipo de documento" at bounding box center [680, 549] width 156 height 22
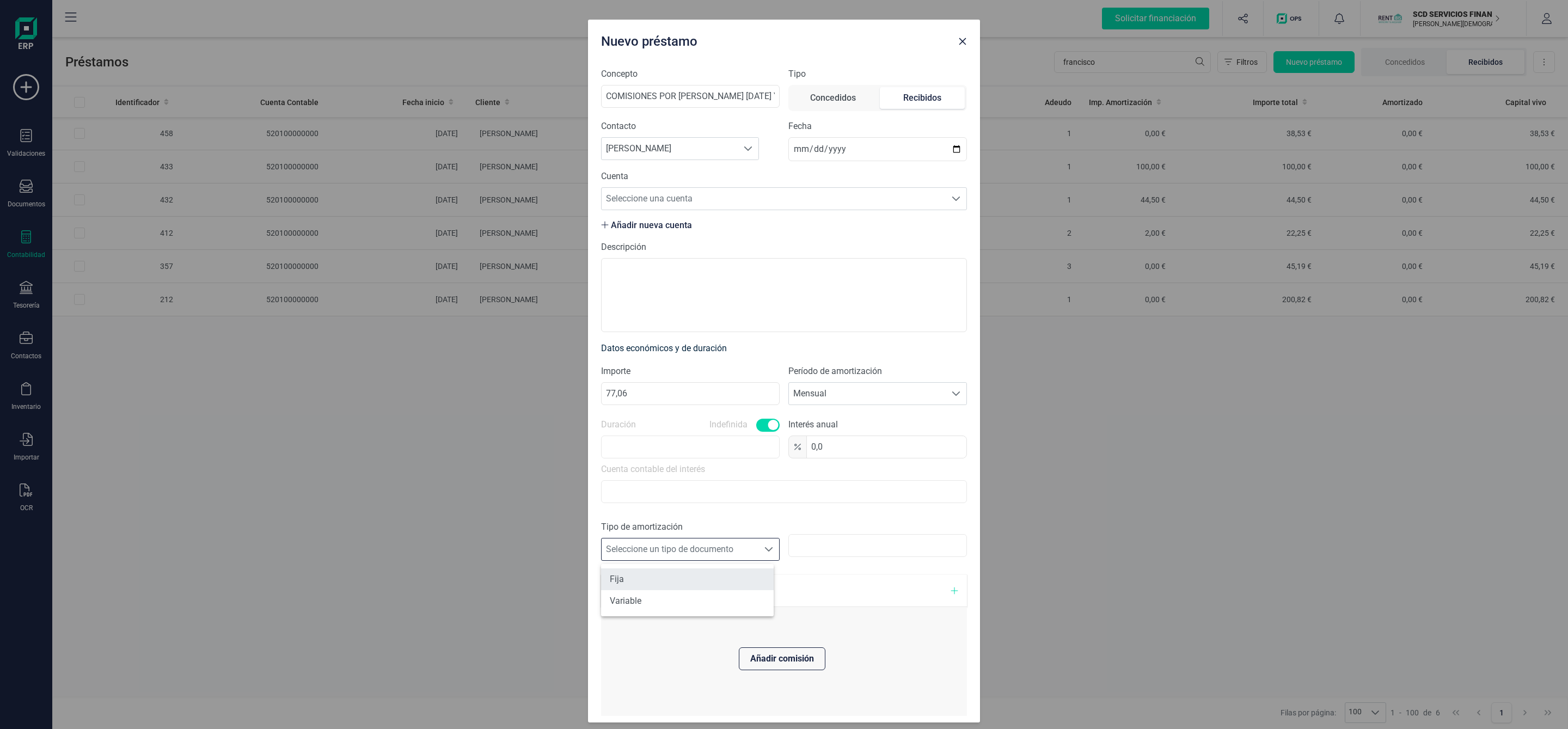
click at [663, 581] on li "Fija" at bounding box center [687, 579] width 172 height 22
click at [858, 548] on input "text" at bounding box center [877, 550] width 179 height 23
type input "77,06"
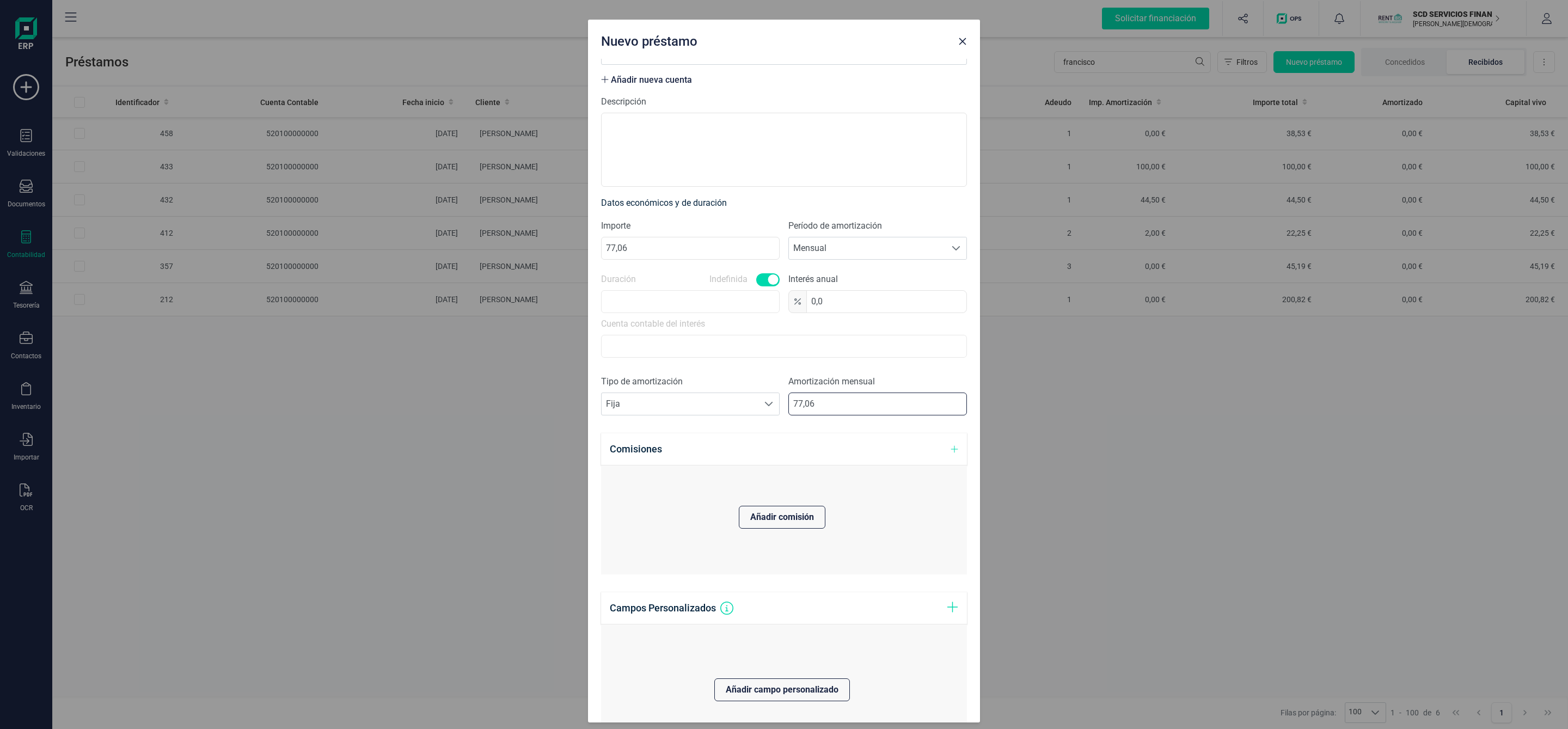
scroll to position [281, 0]
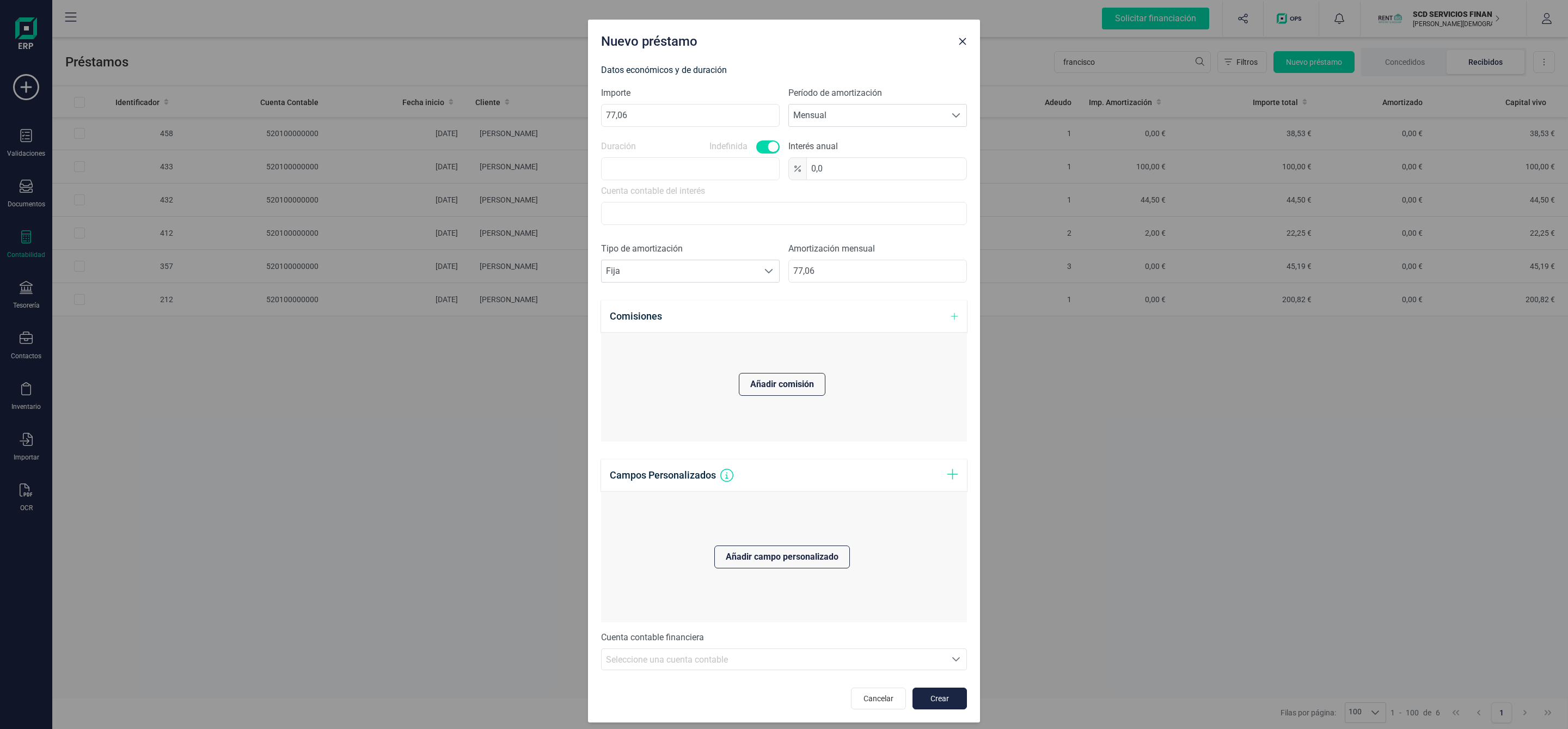
click at [952, 662] on icon "Seleccione una cuenta" at bounding box center [956, 660] width 9 height 9
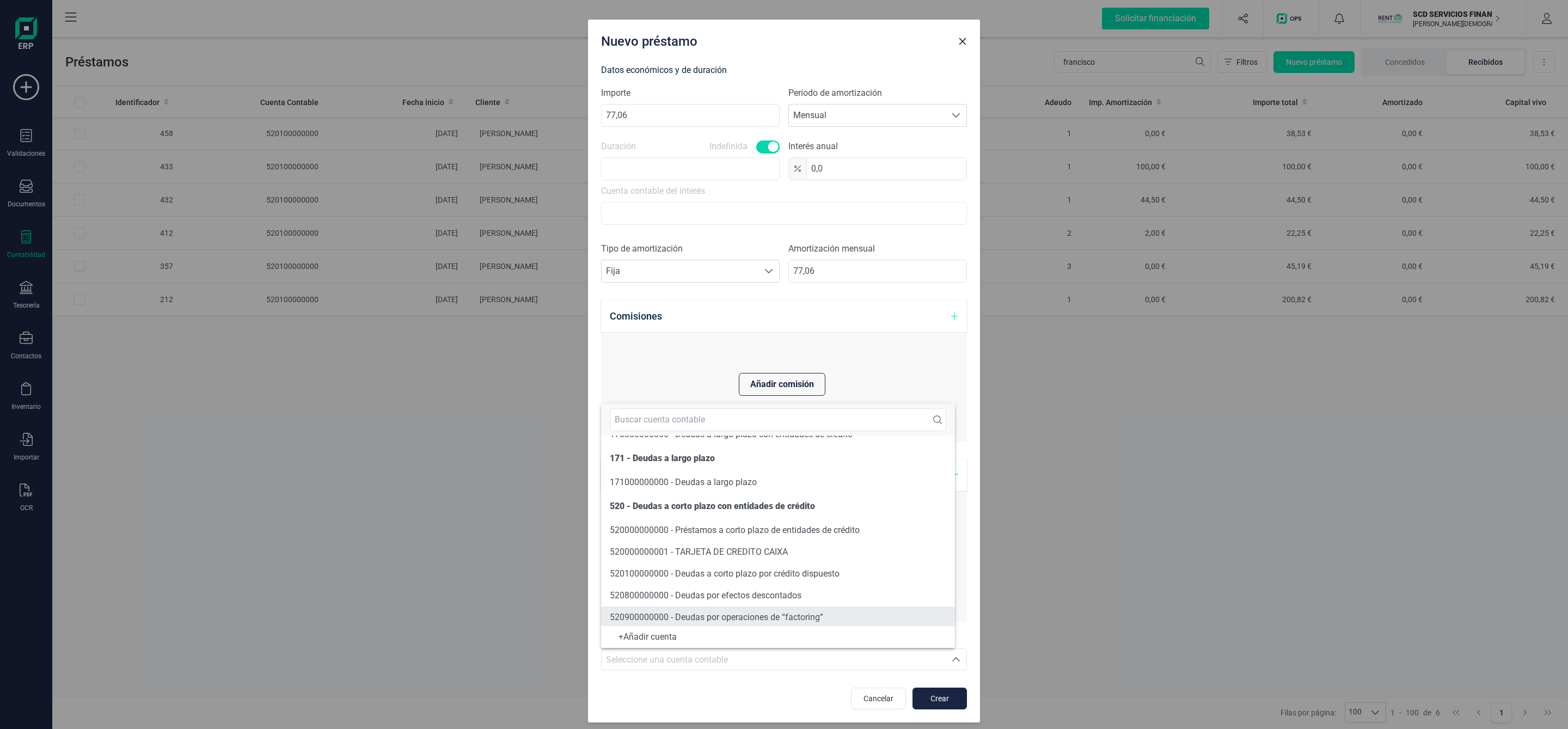
scroll to position [48, 0]
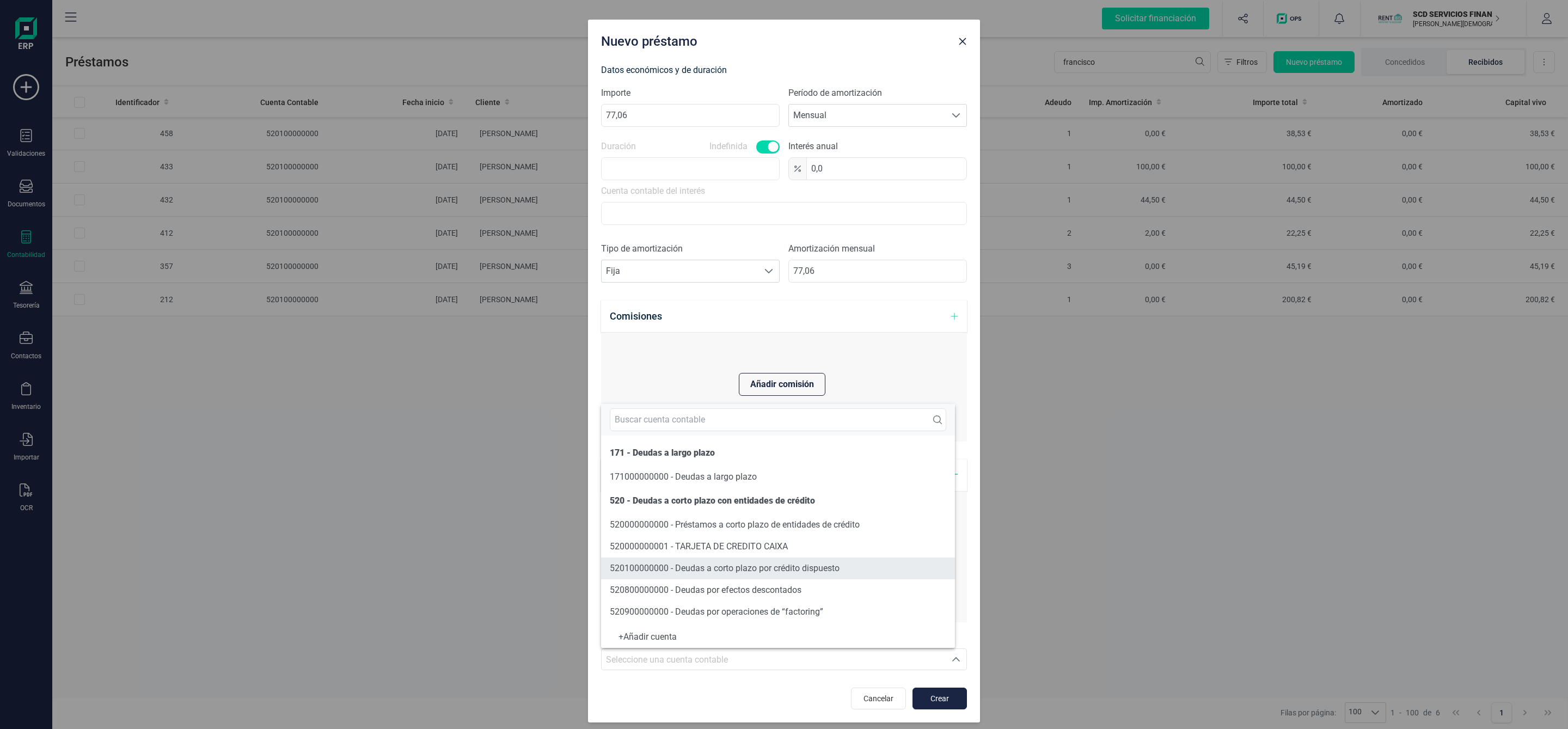
click at [778, 570] on span "520100000000 - Deudas a corto plazo por crédito dispuesto" at bounding box center [724, 568] width 230 height 10
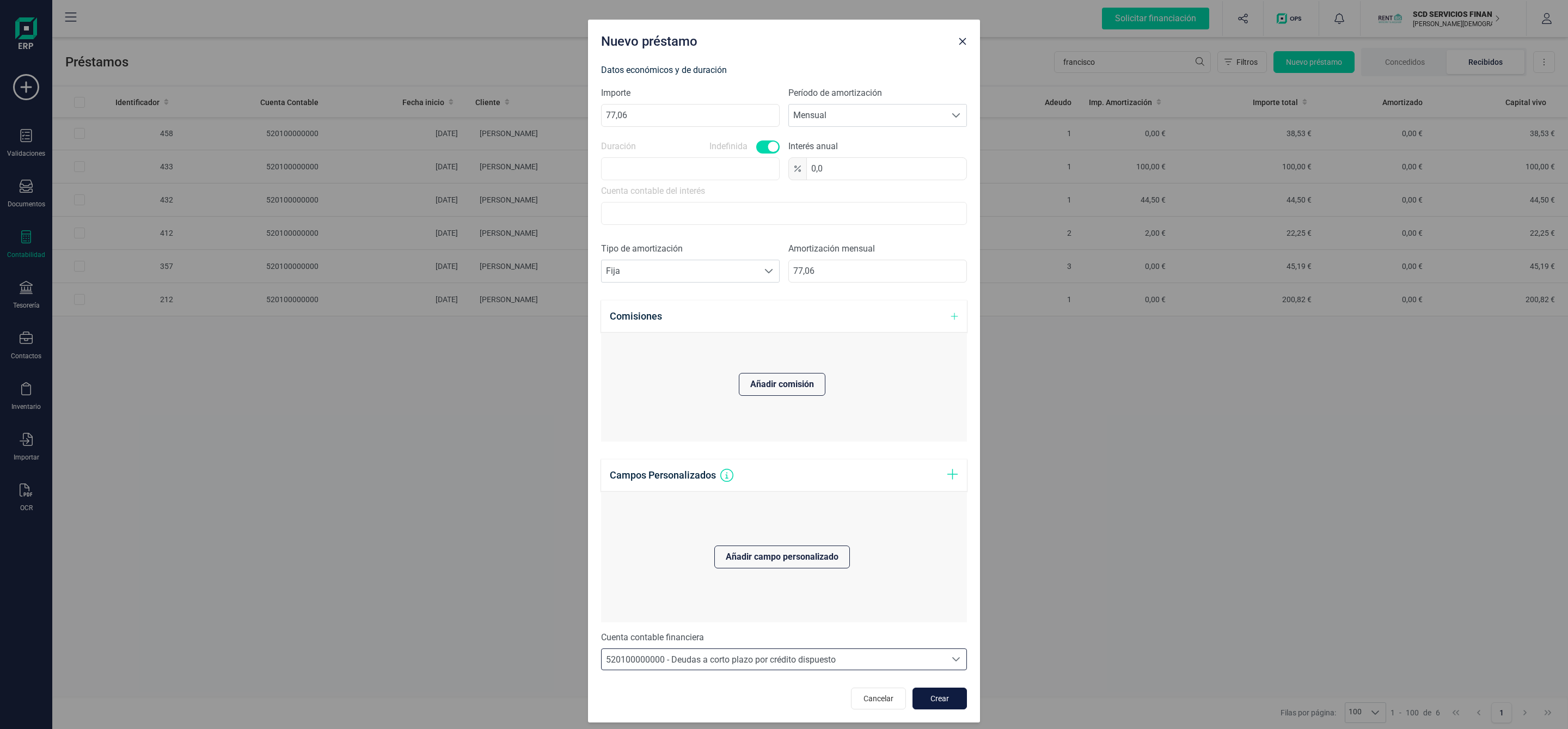
click at [926, 700] on span "Crear" at bounding box center [940, 698] width 29 height 11
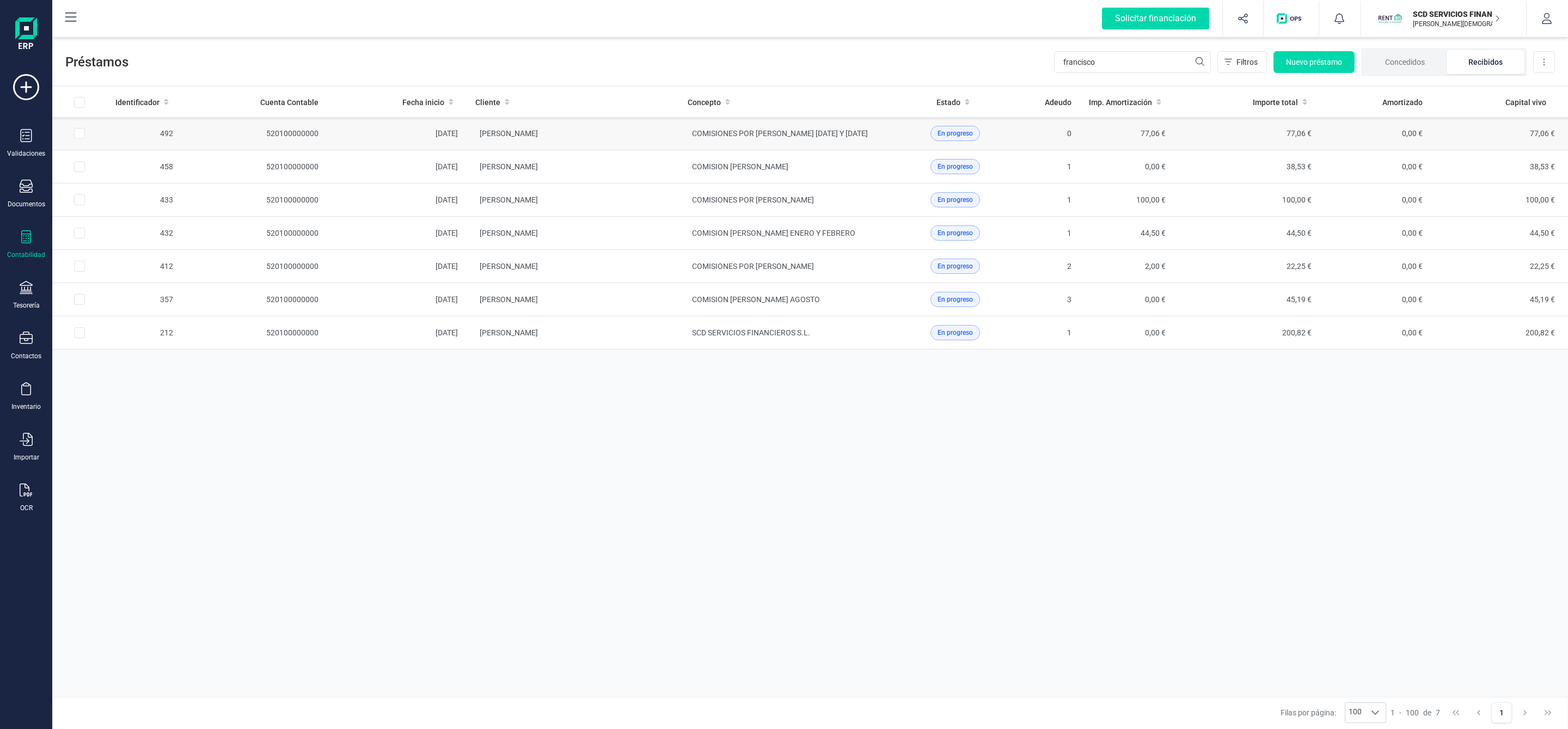
click at [82, 131] on input "Row Selected 8516ca53-0caf-466e-b977-328a568e5df9" at bounding box center [79, 133] width 11 height 11
checkbox input "true"
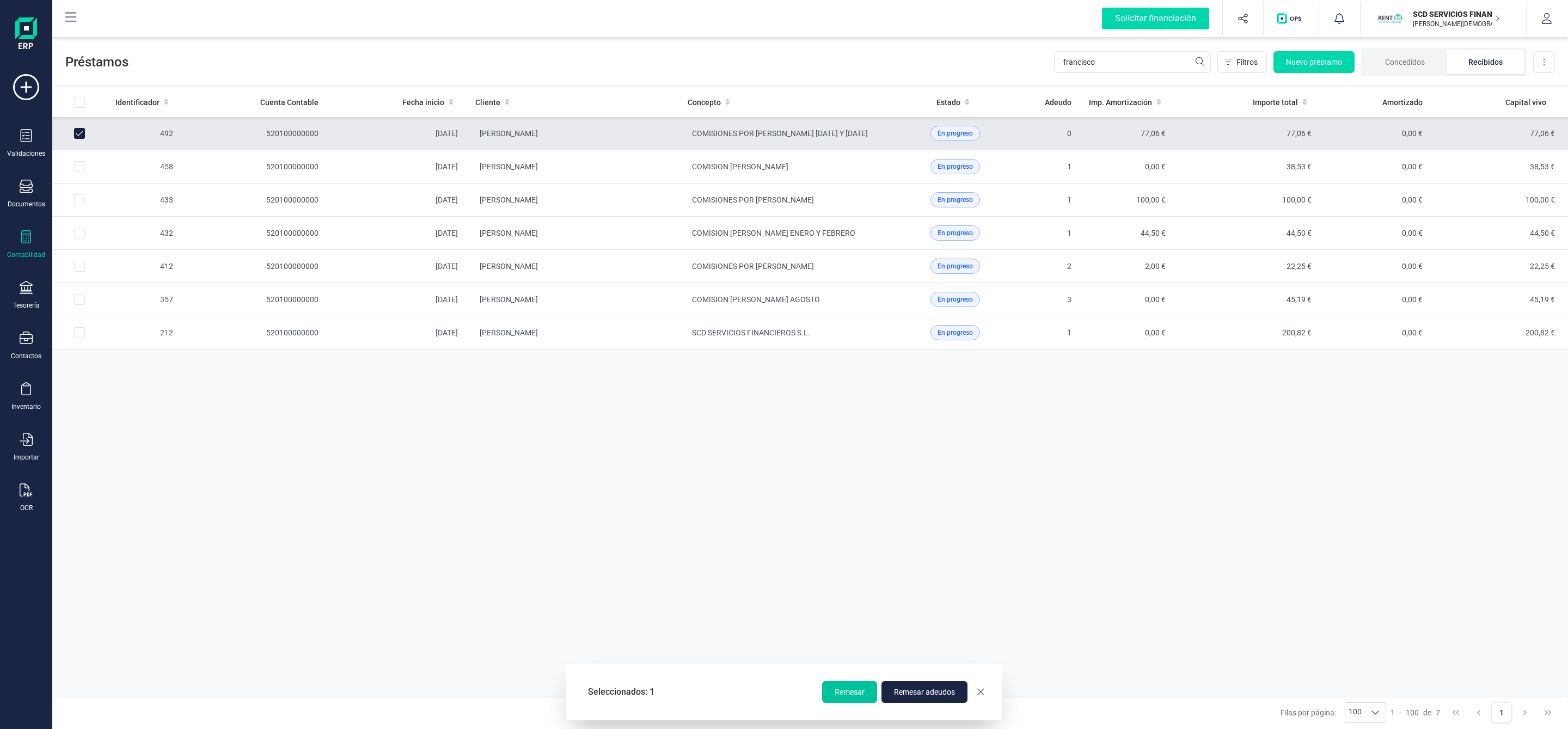
click at [840, 693] on span "Remesar" at bounding box center [849, 691] width 30 height 11
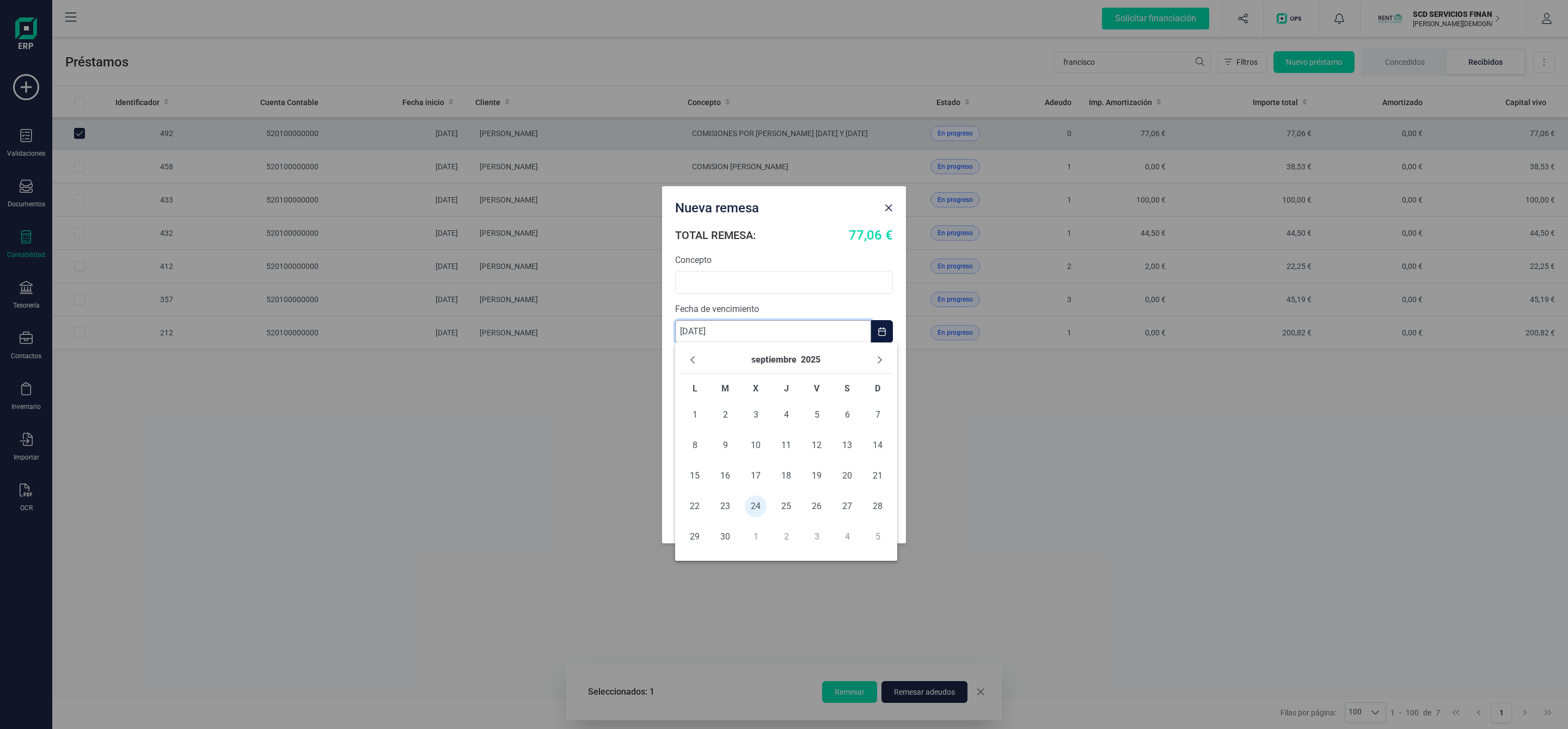
click at [743, 327] on input "[DATE]" at bounding box center [773, 331] width 196 height 23
click at [993, 412] on div "Nueva remesa TOTAL REMESA: 77,06 € Concepto Fecha de vencimiento 24/09/2025 Cue…" at bounding box center [784, 364] width 1568 height 729
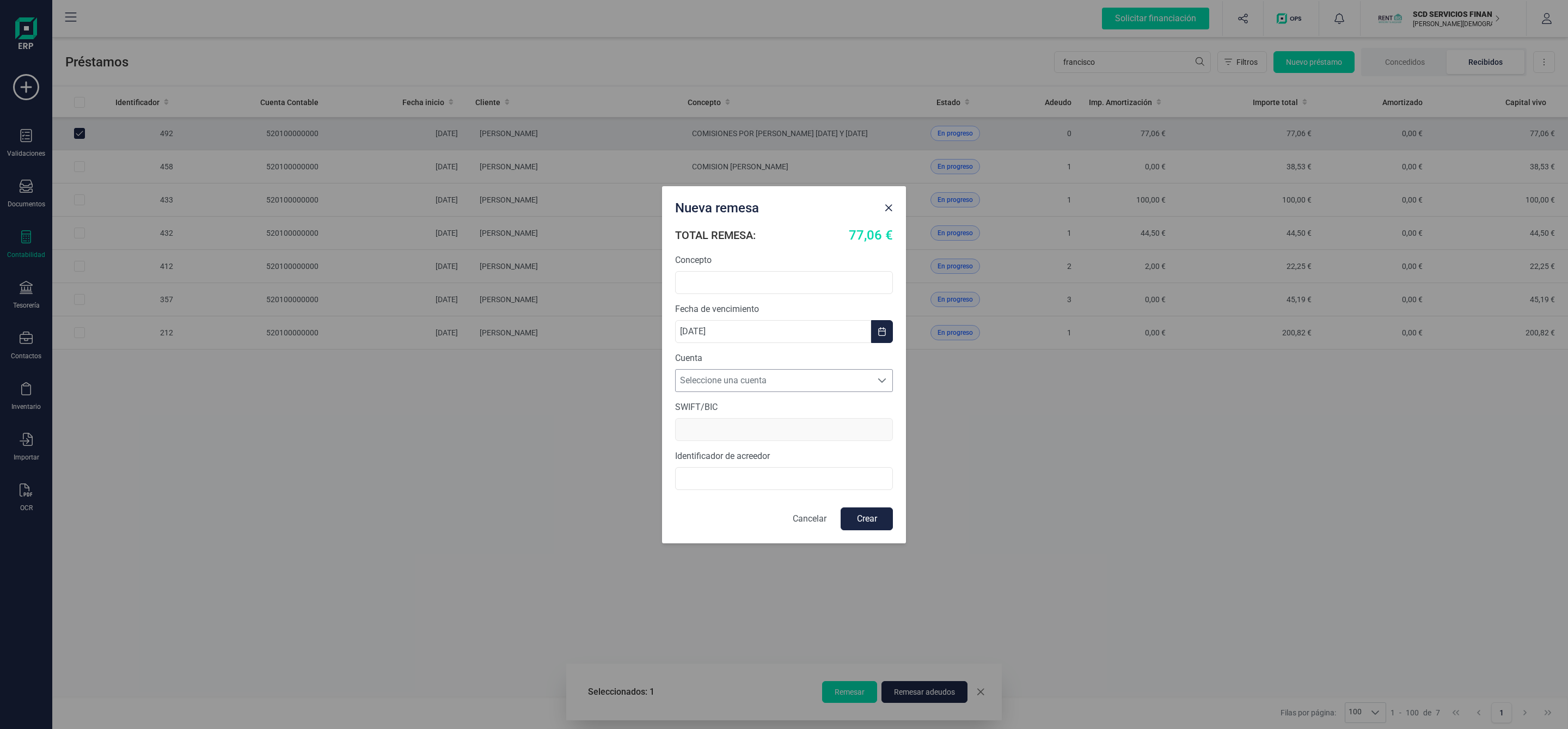
click at [775, 382] on span "Seleccione una cuenta" at bounding box center [774, 380] width 196 height 22
click at [753, 410] on li "[FINANCIAL_ID]" at bounding box center [784, 407] width 218 height 22
type input "BCOEESMM159"
click at [680, 478] on input "B72840242" at bounding box center [784, 478] width 218 height 23
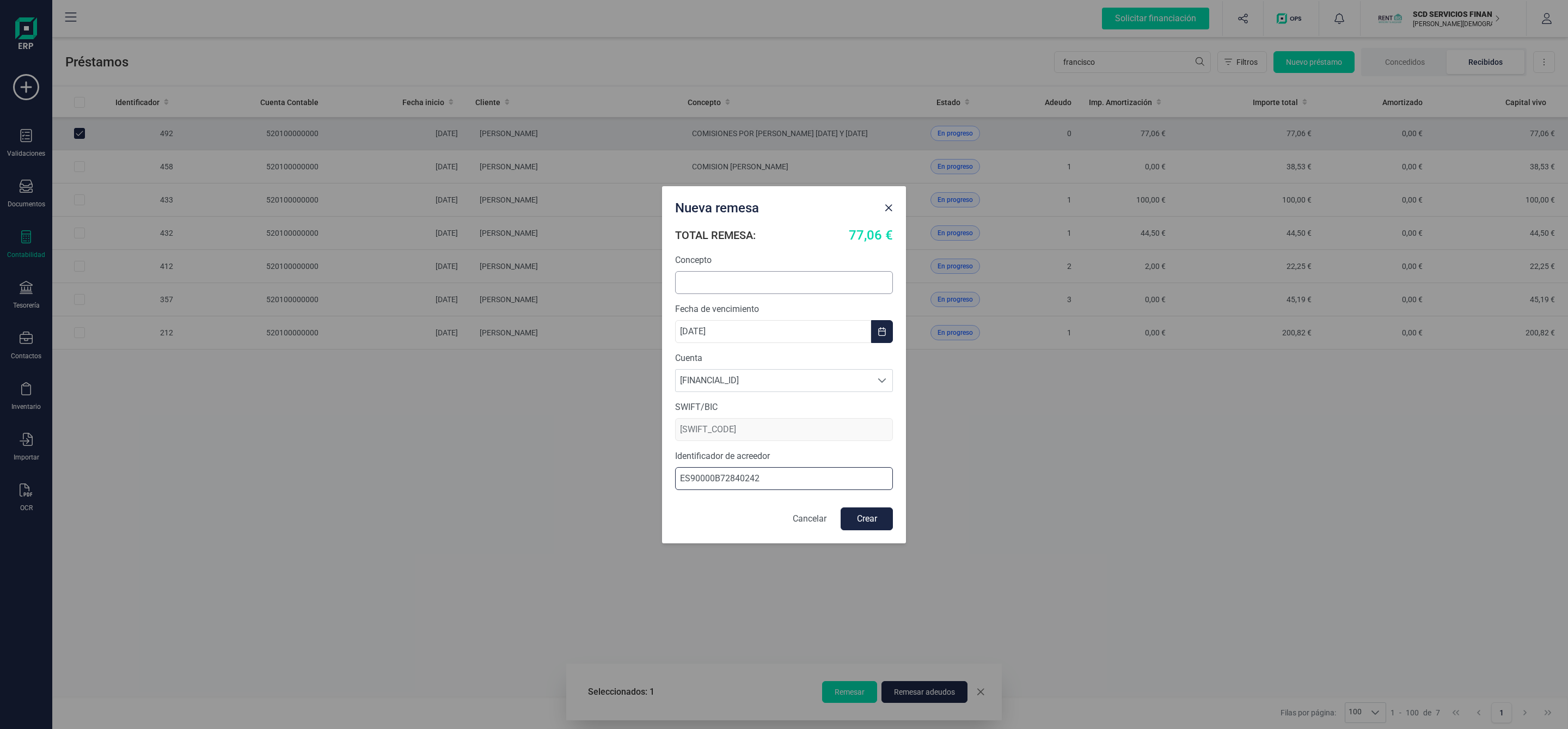
type input "ES90000B72840242"
click at [708, 274] on input "text" at bounding box center [784, 282] width 218 height 23
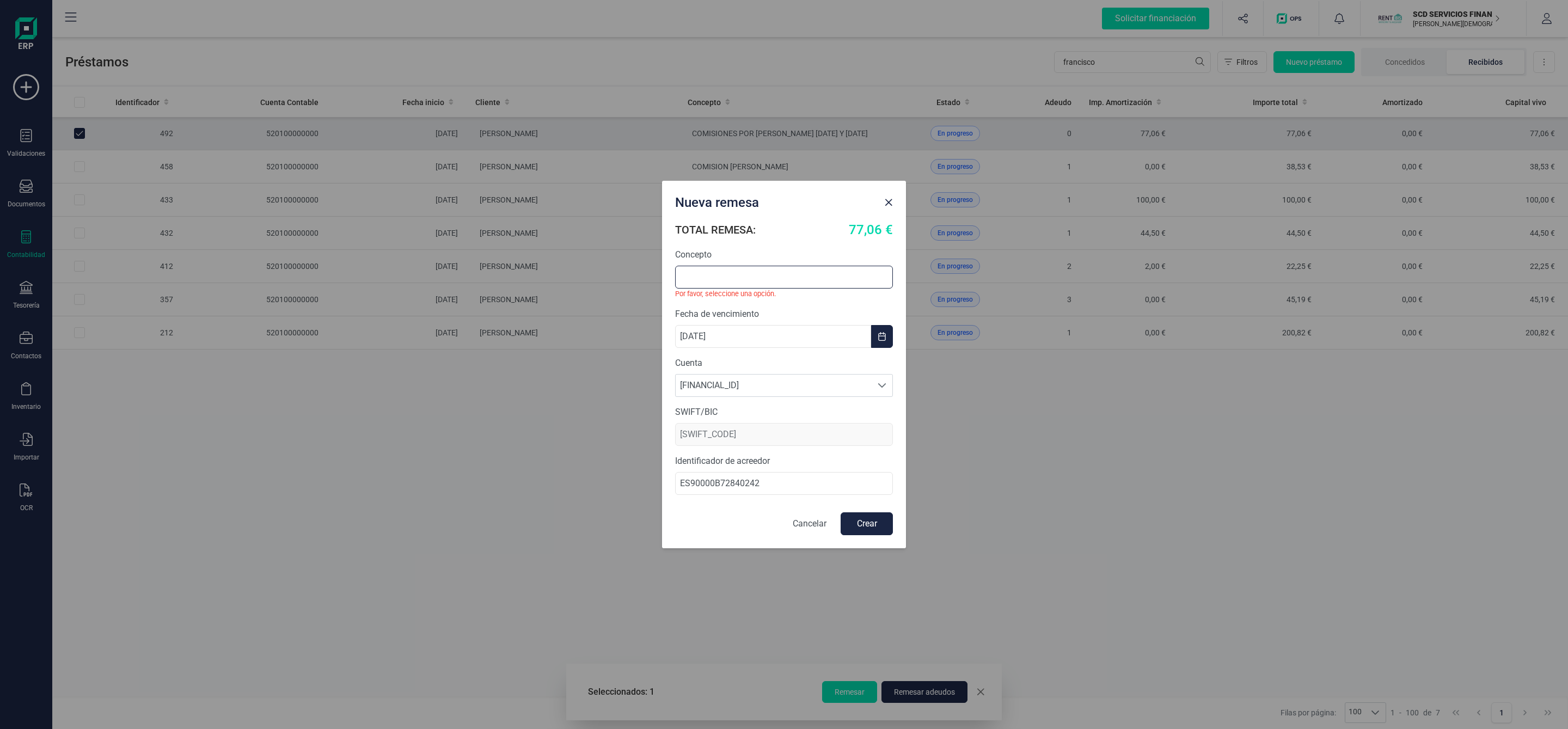
click at [881, 277] on input "text" at bounding box center [784, 277] width 218 height 23
type input "c"
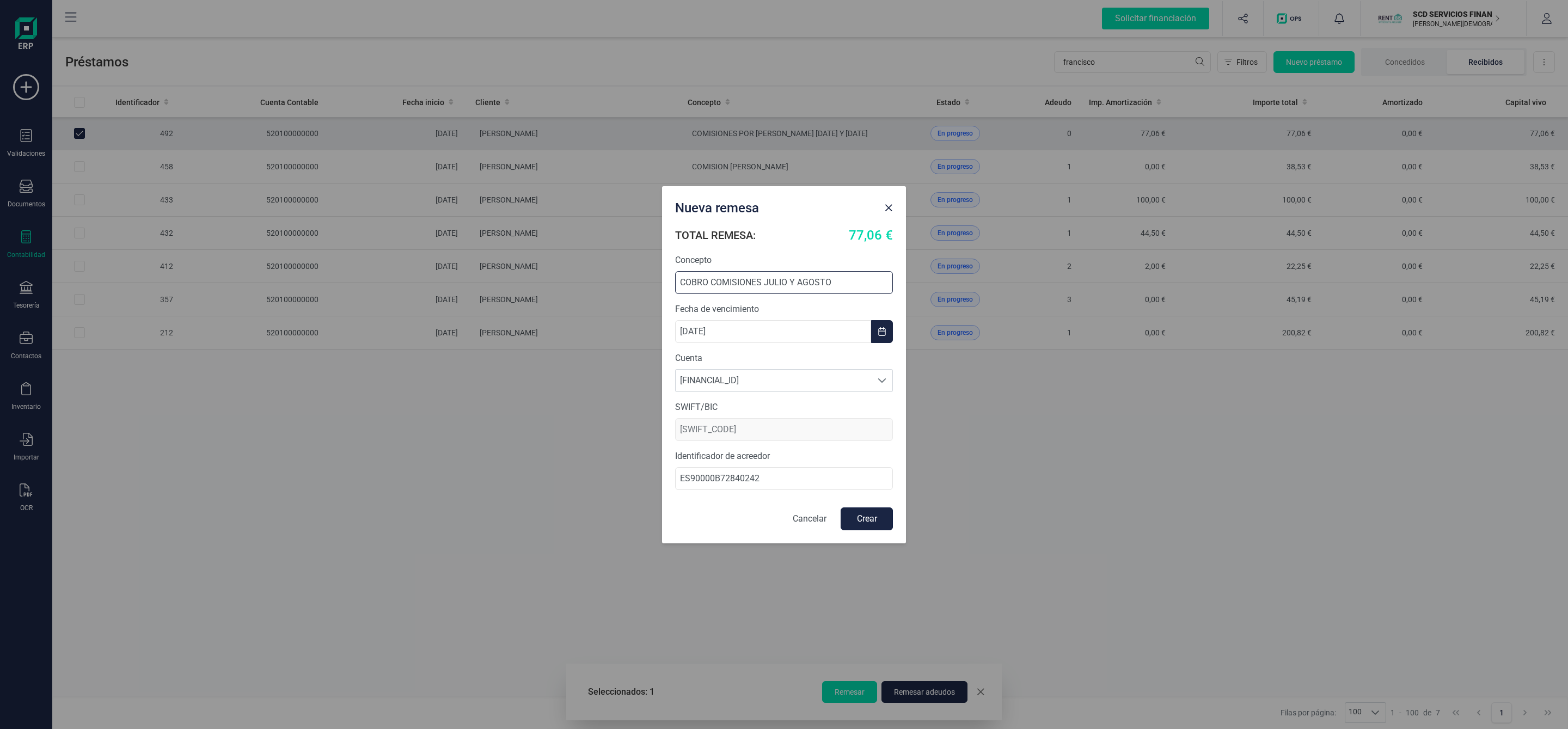
type input "COBRO COMISIONES JULIO Y AGOSTO"
click at [878, 527] on button "Crear" at bounding box center [866, 519] width 52 height 23
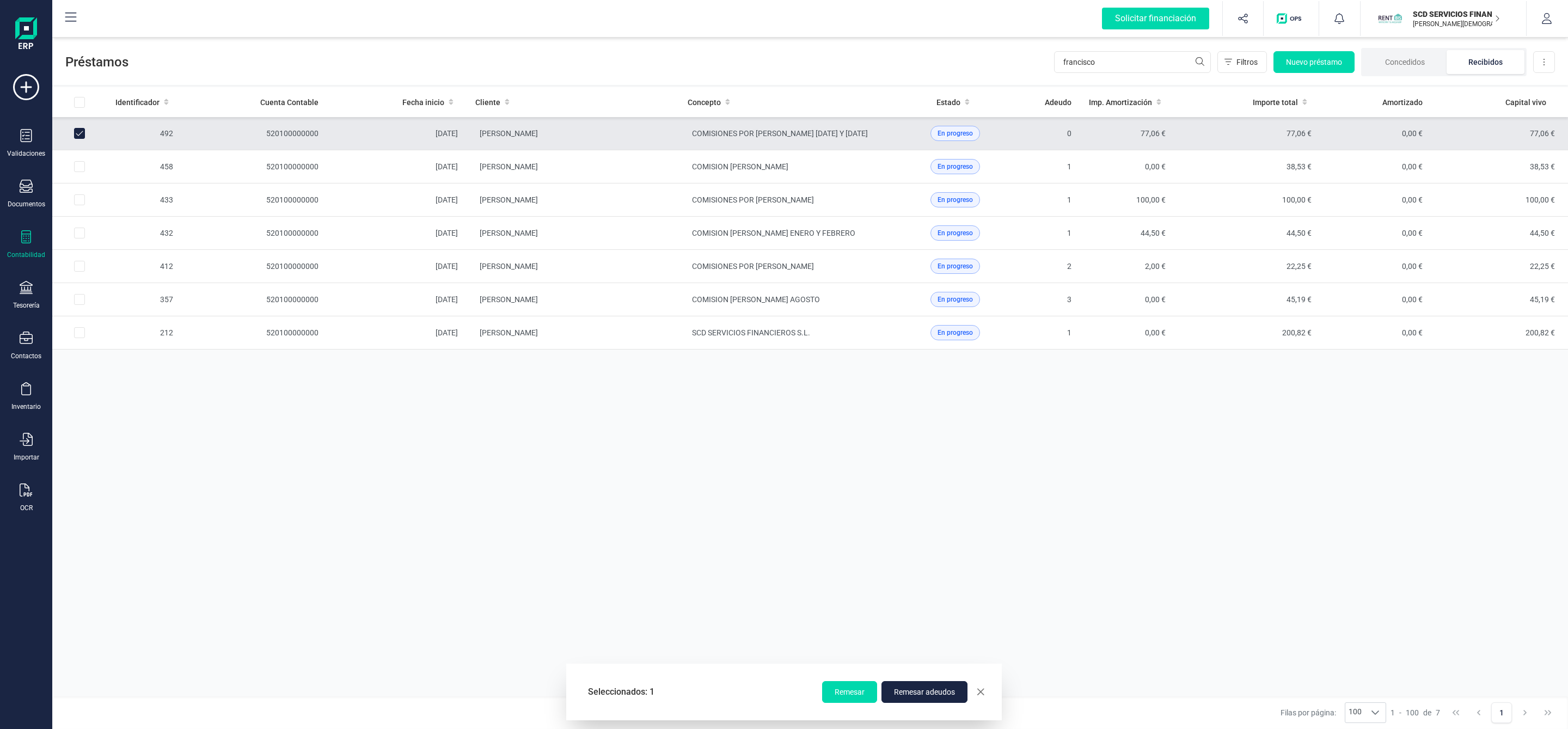
checkbox input "false"
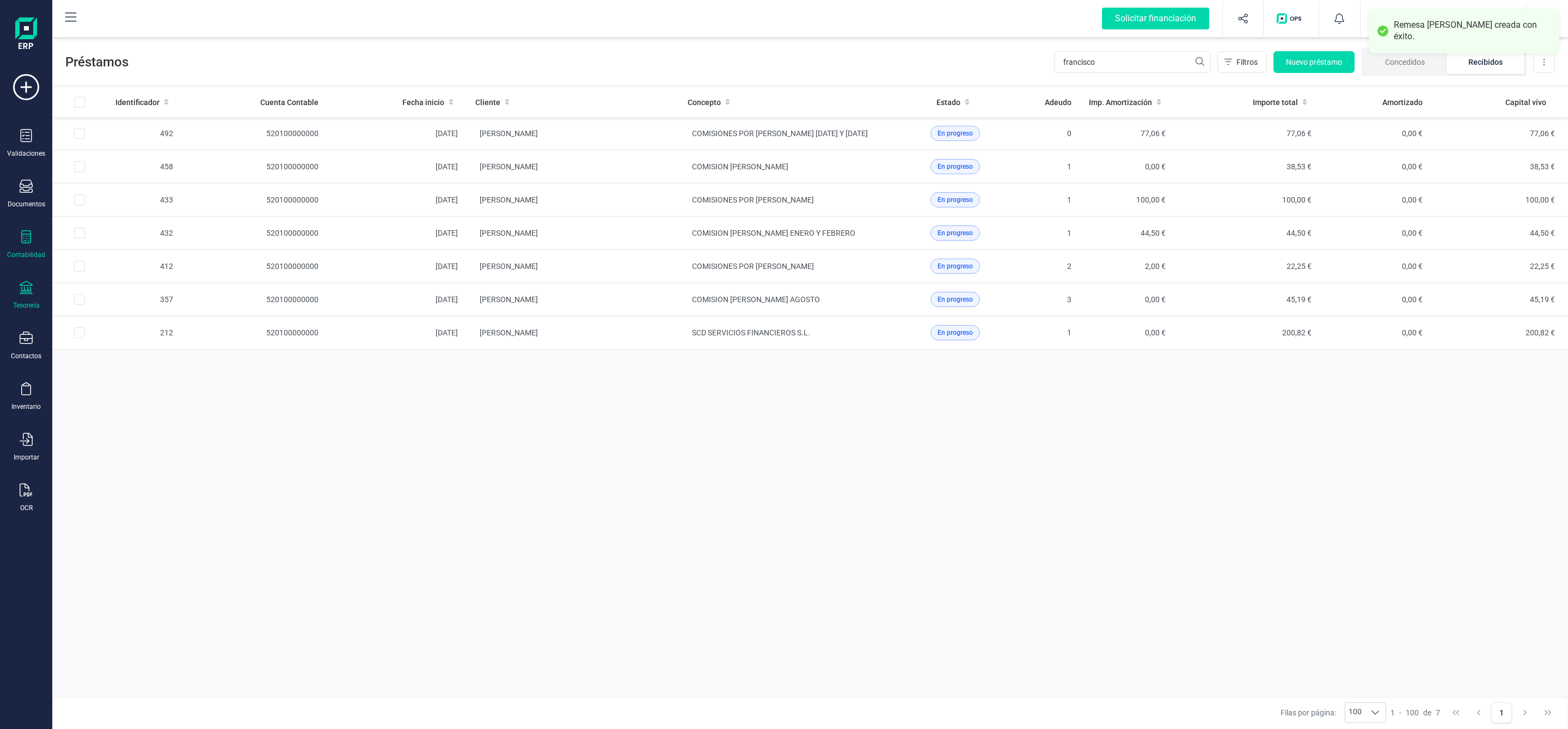
click at [27, 294] on icon at bounding box center [26, 288] width 13 height 13
click at [95, 251] on span "Remesas" at bounding box center [114, 258] width 59 height 13
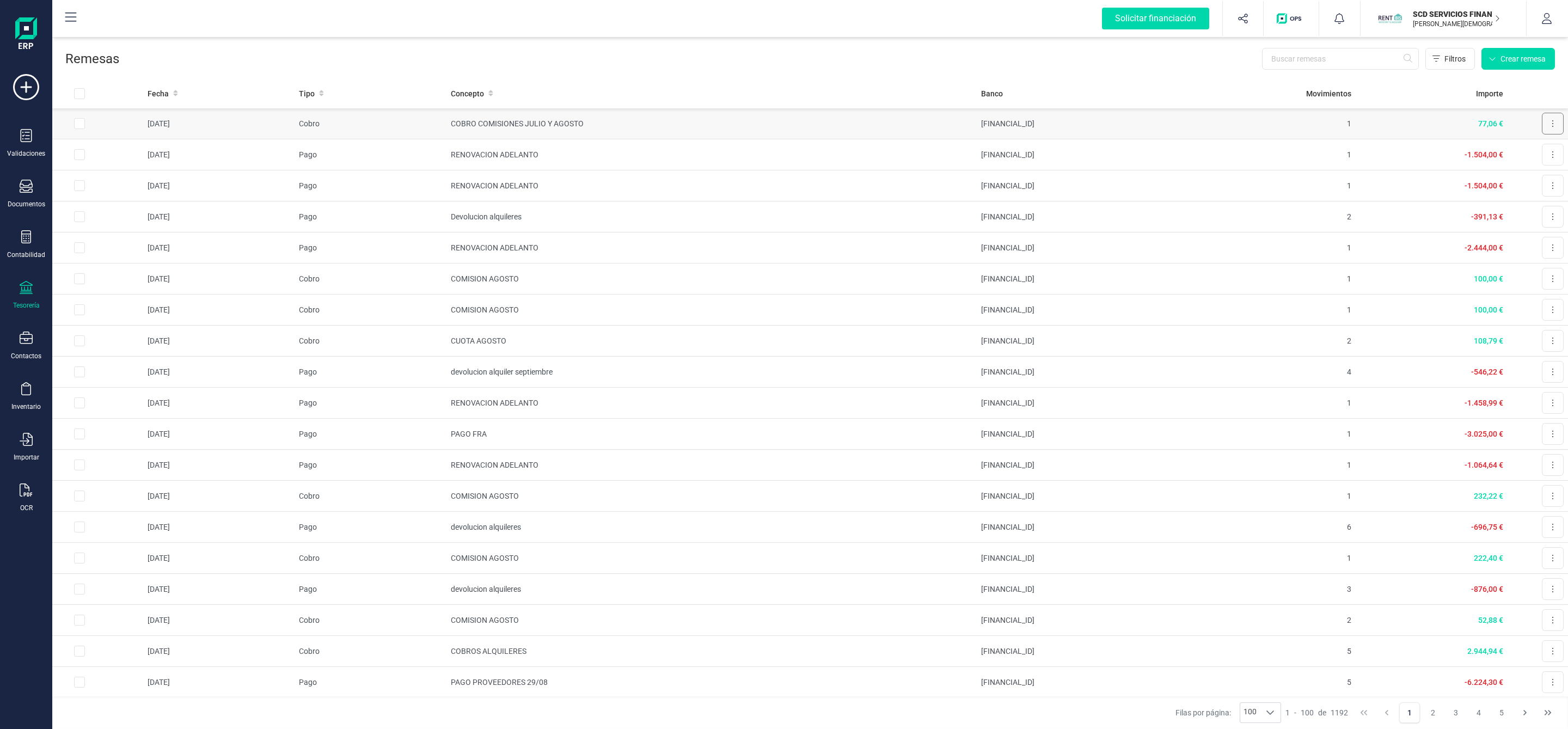
click at [1546, 123] on button at bounding box center [1553, 123] width 22 height 22
click at [1497, 147] on span "Descargar documento" at bounding box center [1516, 150] width 75 height 11
click at [22, 226] on div "Validaciones Documentos Documentos Presupuestos Pedidos Albaranes Facturas Fact…" at bounding box center [26, 297] width 43 height 447
click at [30, 236] on icon at bounding box center [25, 237] width 10 height 13
click at [116, 275] on span "Préstamos" at bounding box center [118, 279] width 66 height 13
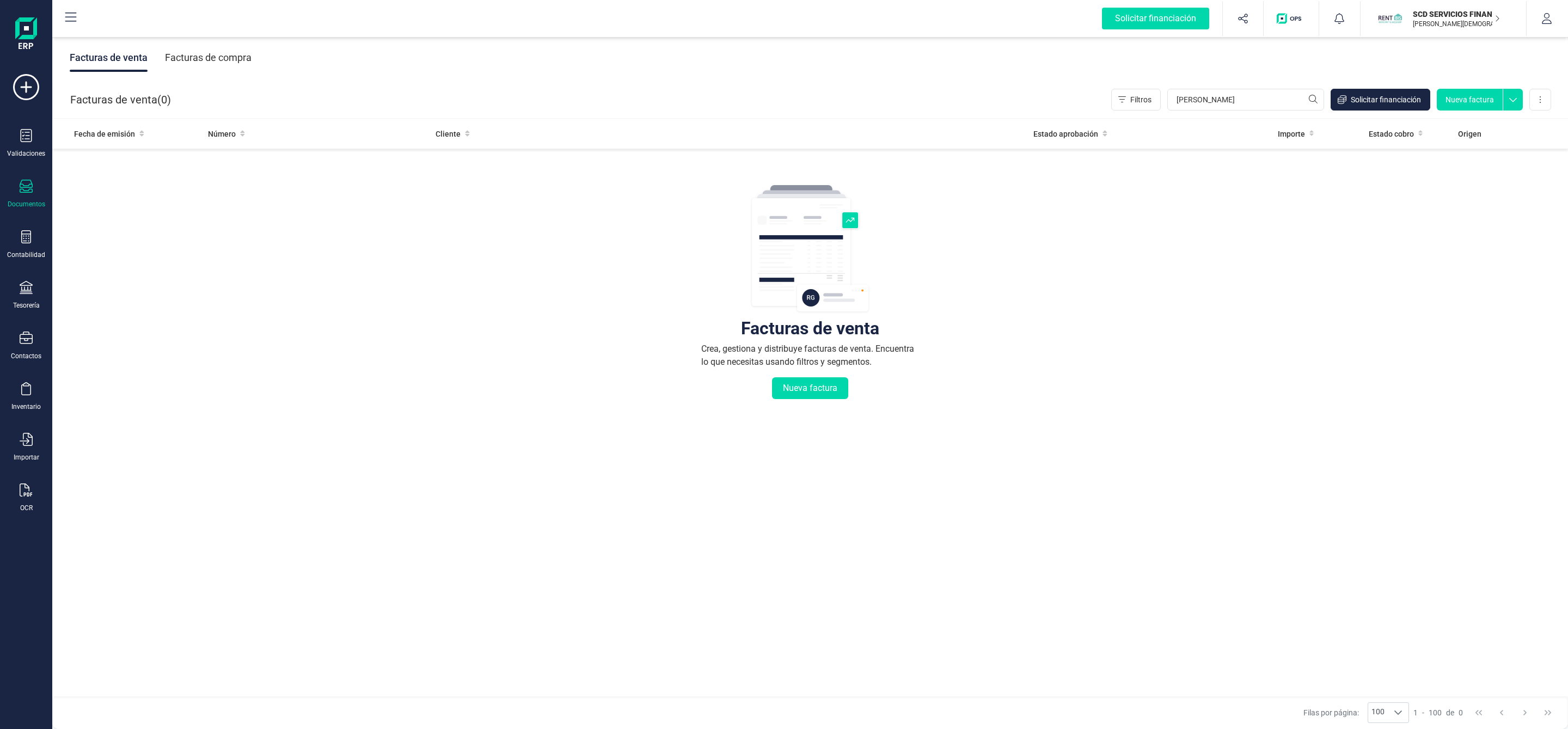
type input "luis david"
drag, startPoint x: 1149, startPoint y: 283, endPoint x: 1032, endPoint y: 235, distance: 126.5
click at [1142, 277] on div "Facturas de venta Crea, gestiona y distribuye facturas de venta. Encuentra lo q…" at bounding box center [810, 357] width 1472 height 409
click at [30, 246] on div at bounding box center [26, 238] width 13 height 16
drag, startPoint x: 113, startPoint y: 283, endPoint x: 135, endPoint y: 274, distance: 23.8
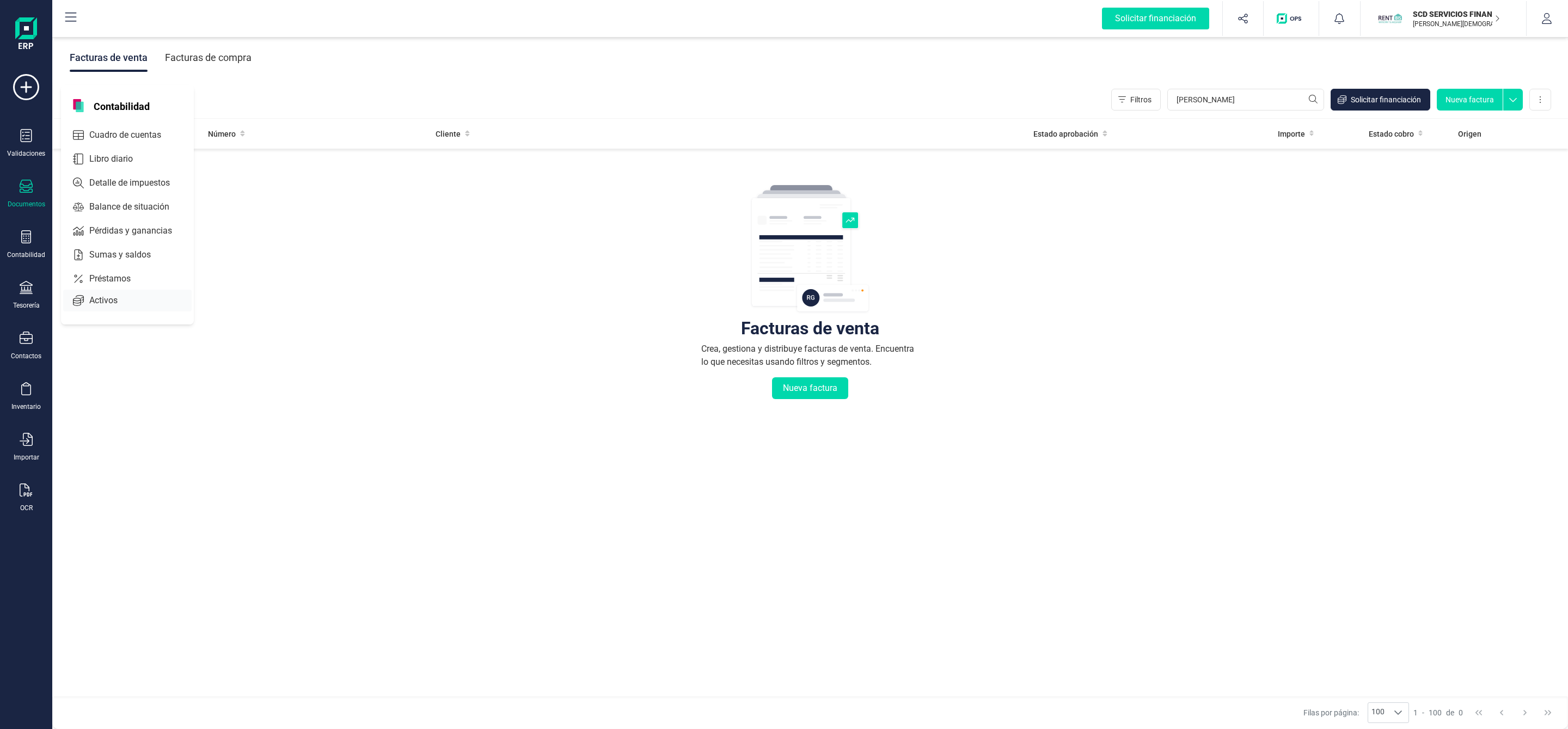
click at [113, 283] on span "Préstamos" at bounding box center [118, 279] width 66 height 13
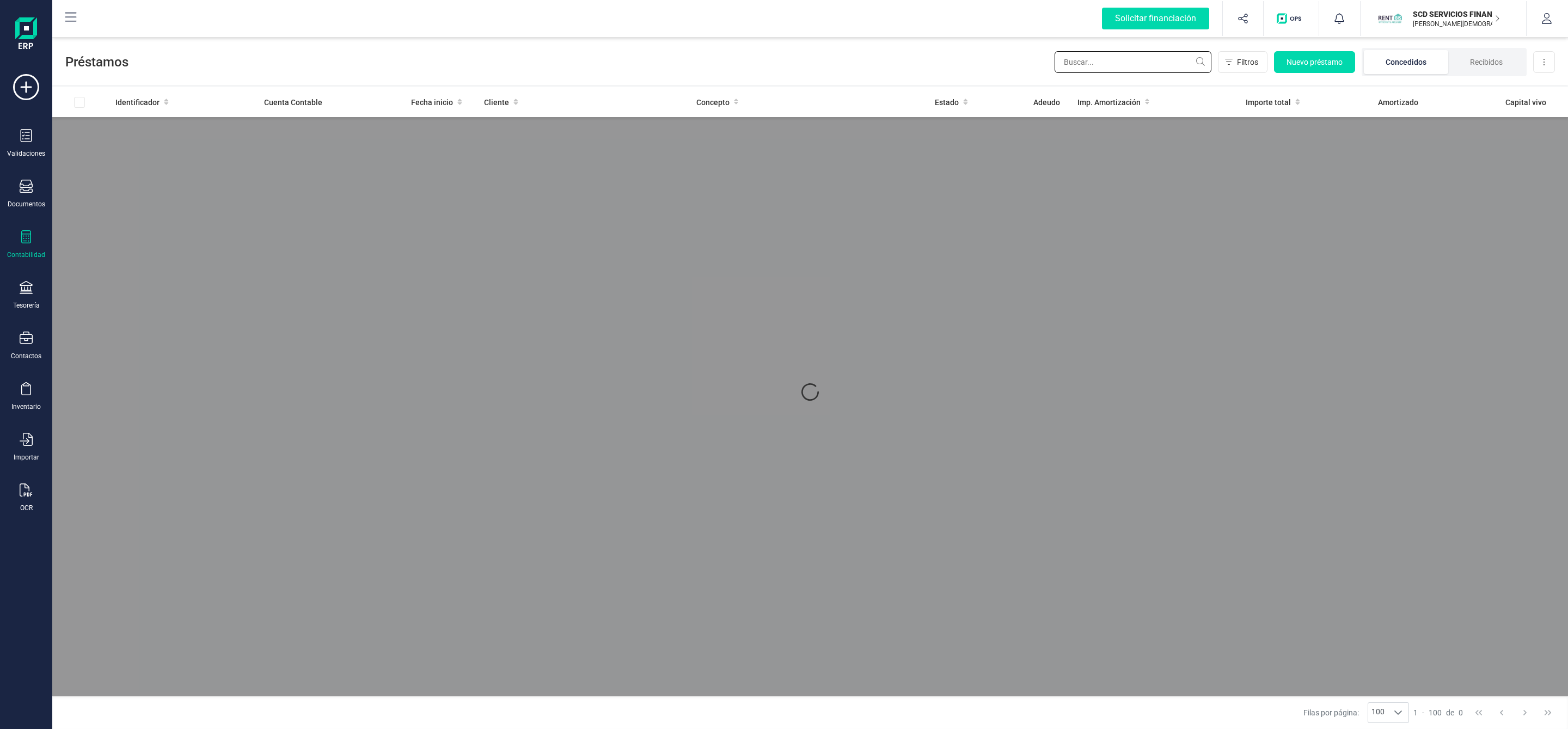
click at [1095, 70] on input "text" at bounding box center [1133, 62] width 156 height 22
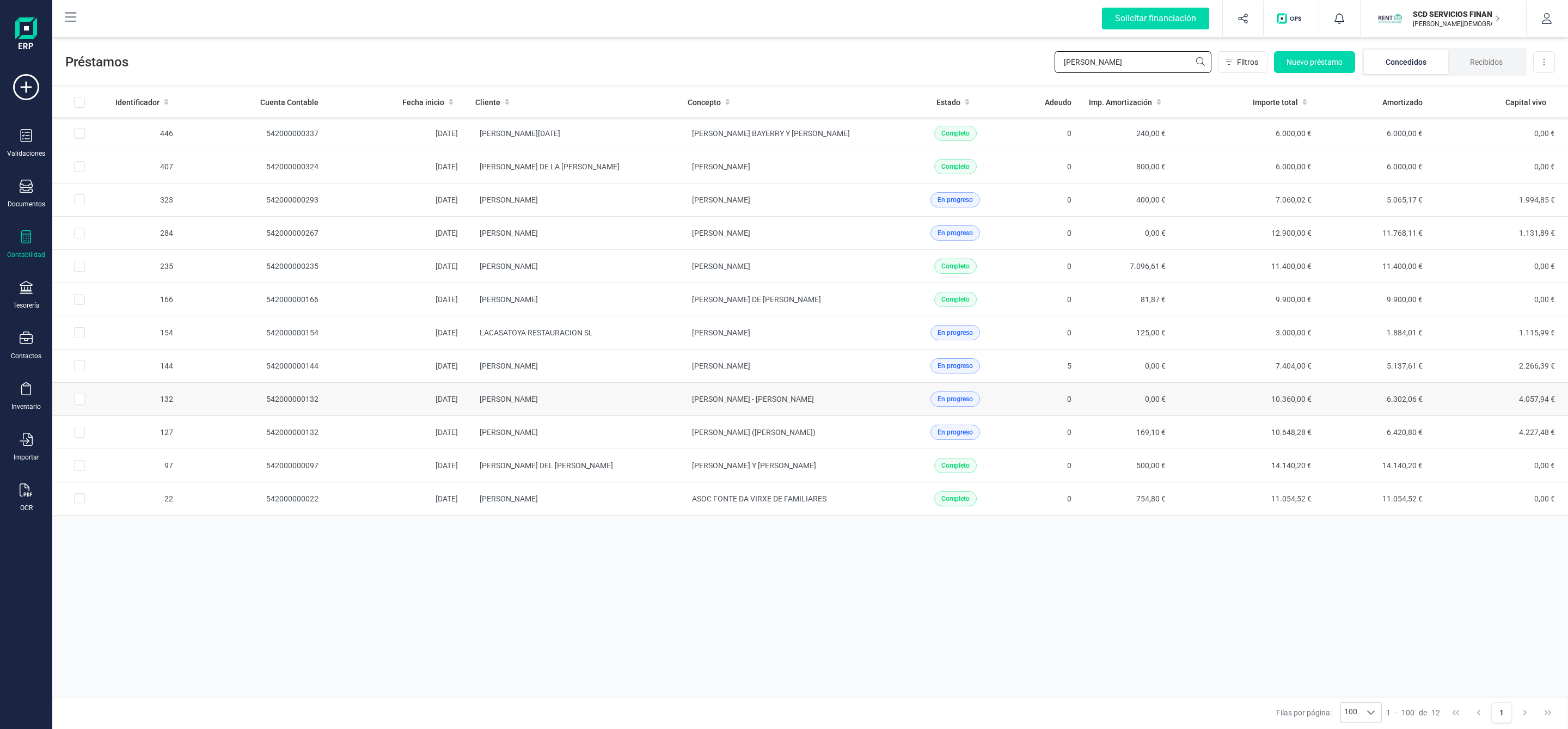
type input "luis"
click at [657, 408] on td "LUIS DAVID BAÑOS HERREROS" at bounding box center [572, 399] width 212 height 33
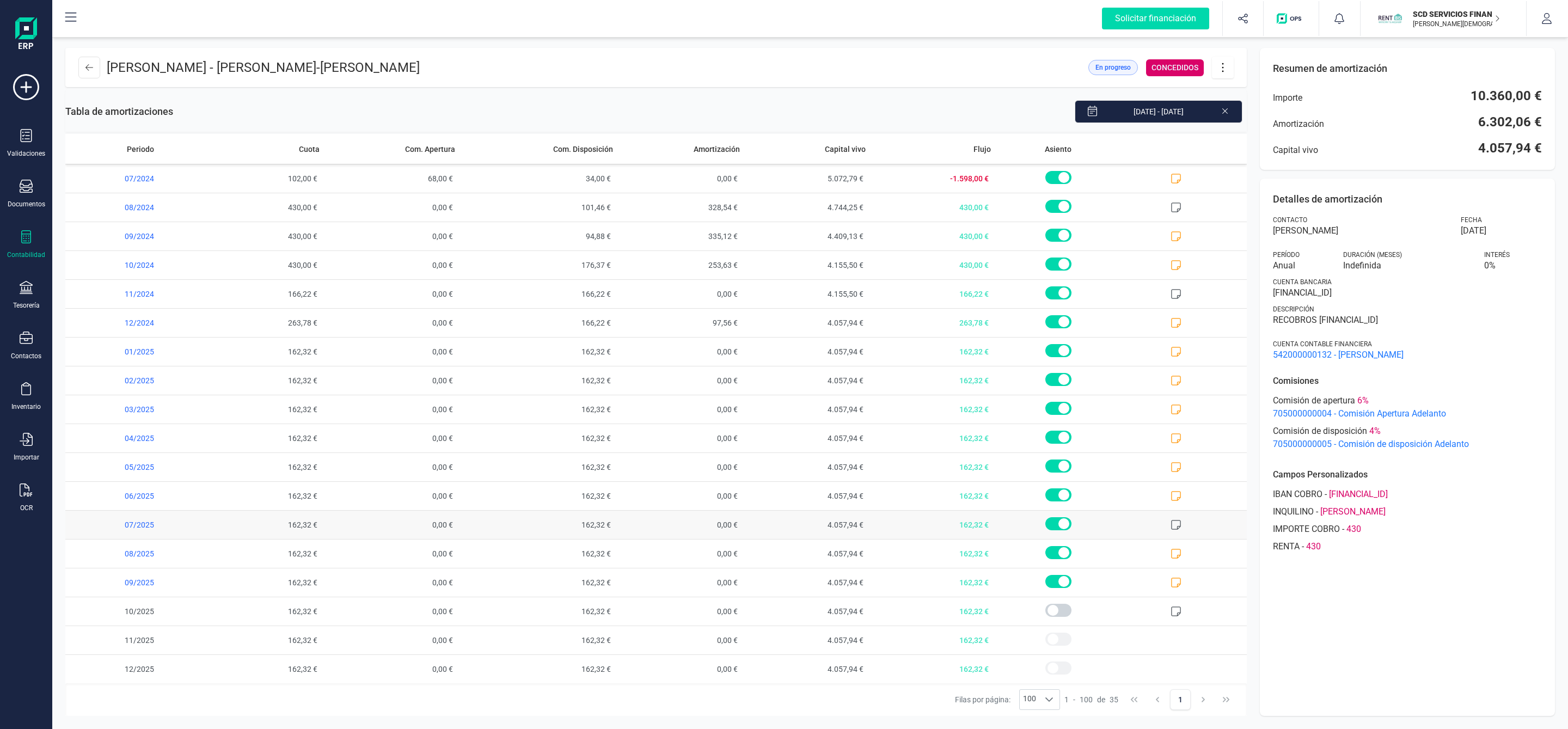
scroll to position [500, 0]
click at [1170, 583] on icon at bounding box center [1176, 581] width 11 height 11
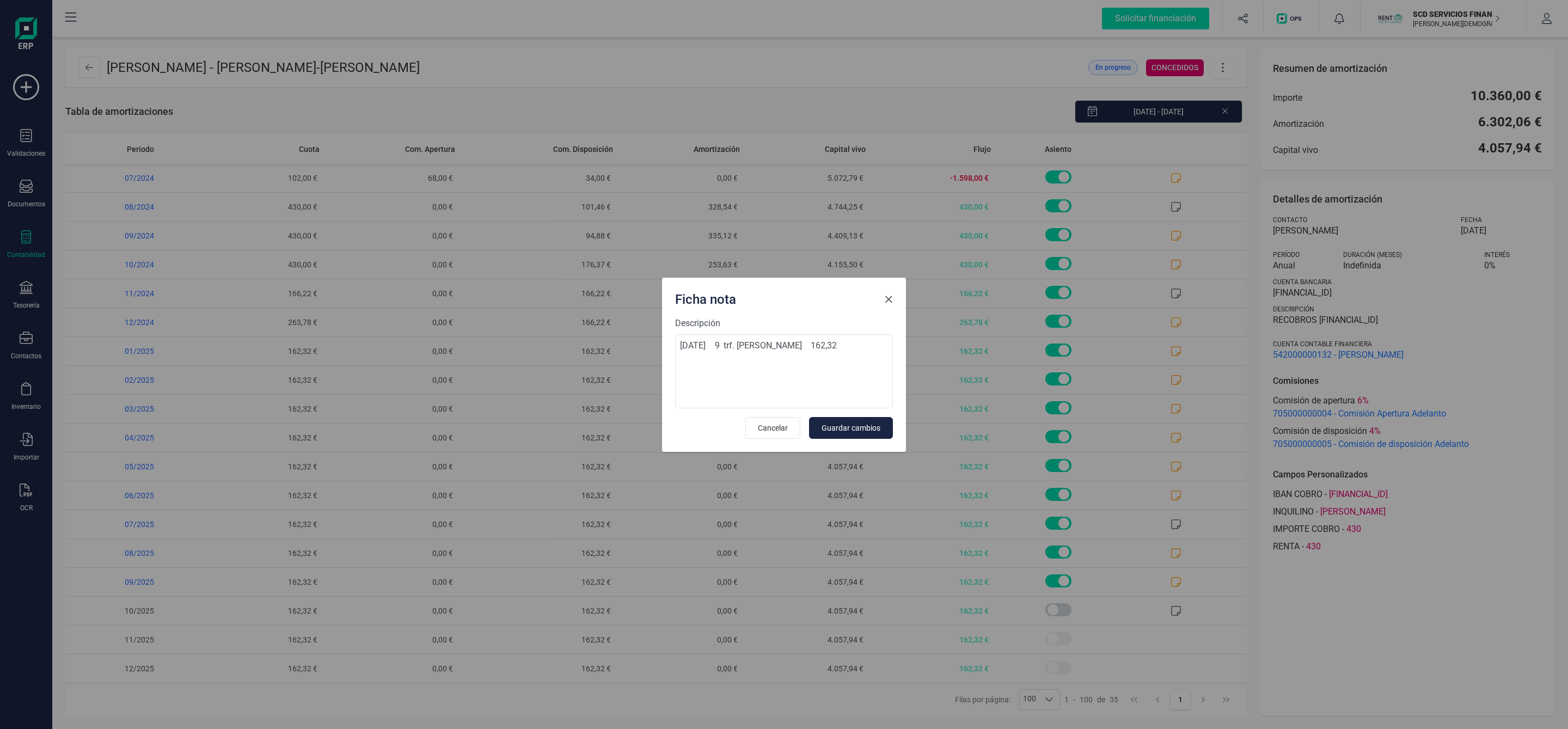
click at [887, 299] on span "Close" at bounding box center [889, 300] width 9 height 9
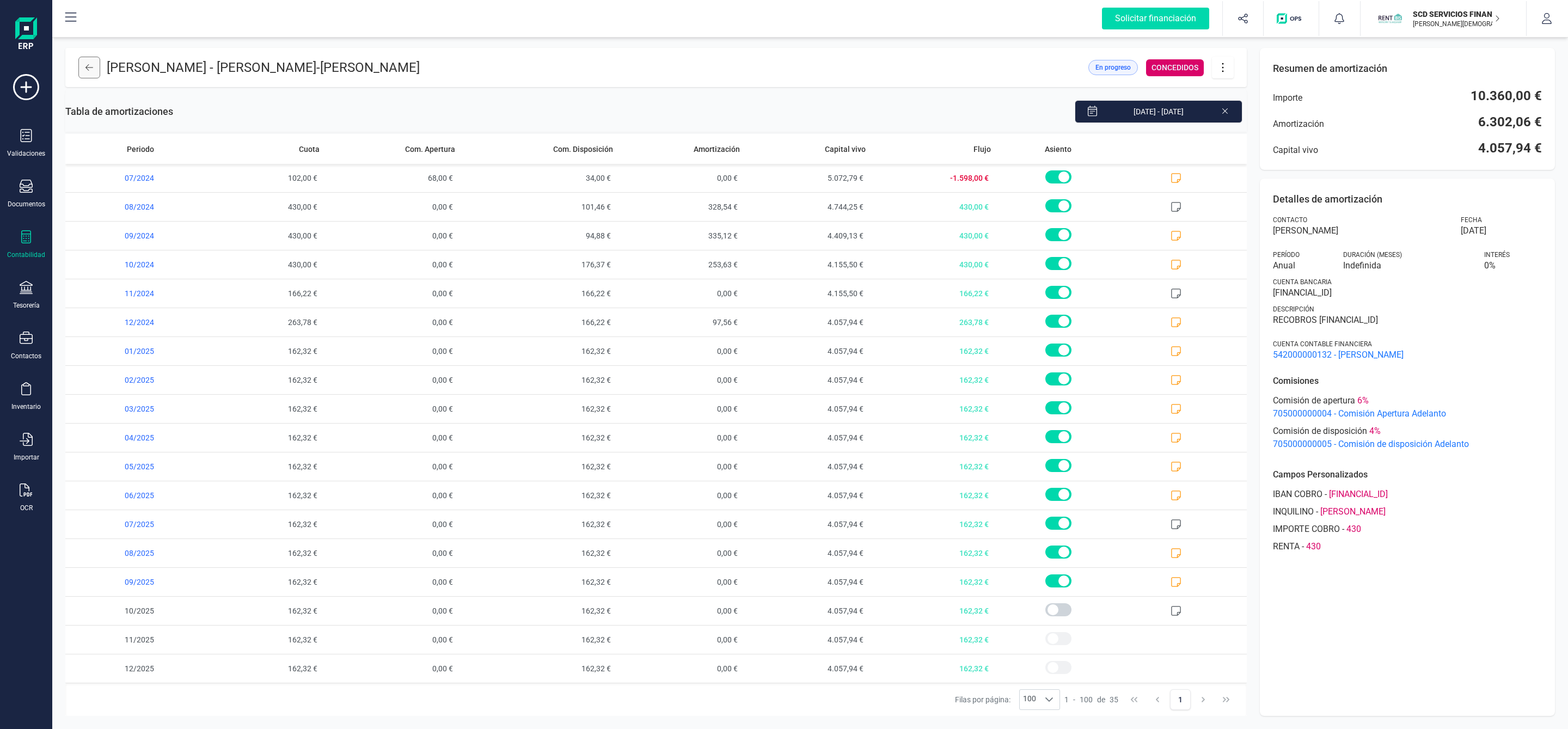
click at [83, 64] on button at bounding box center [89, 67] width 22 height 22
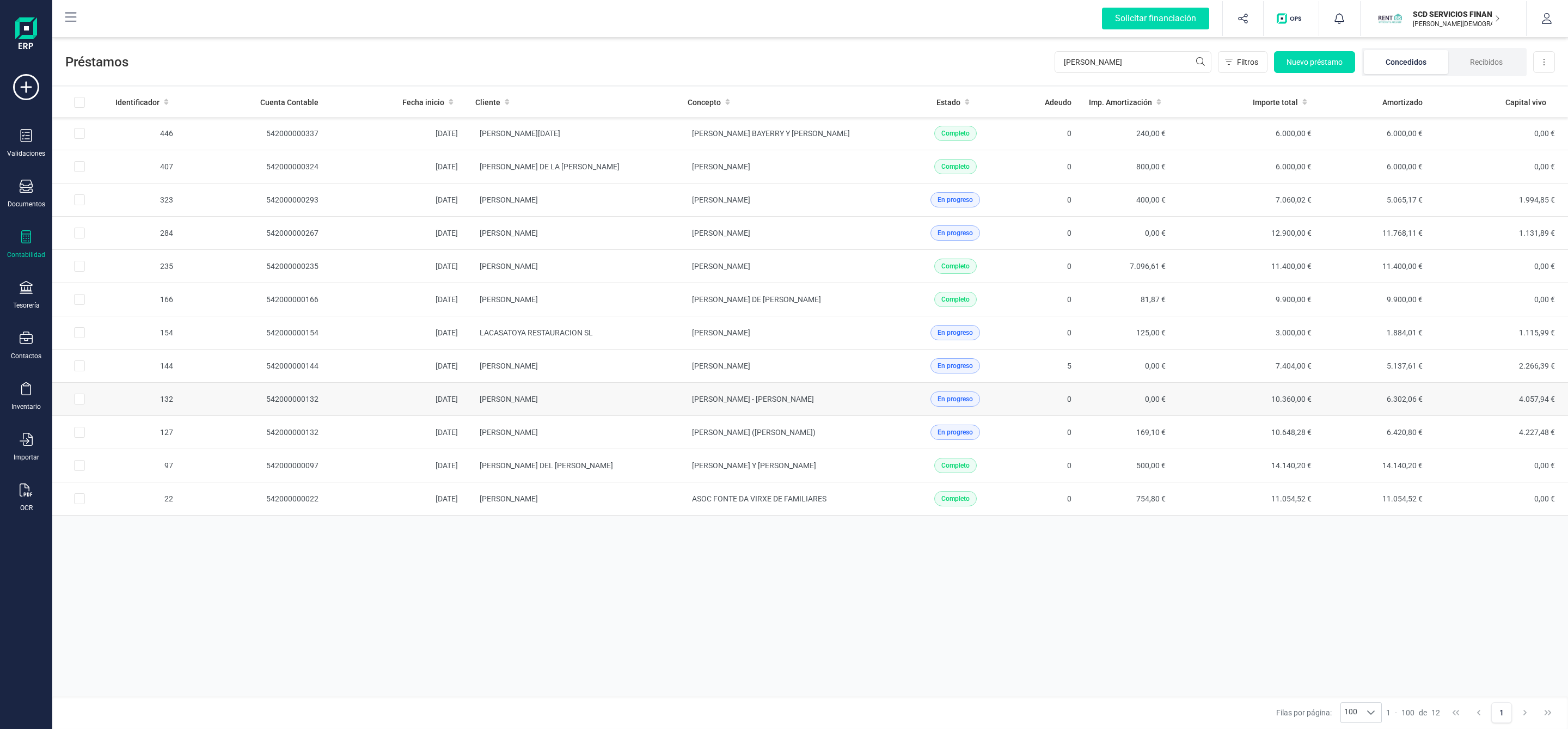
click at [636, 406] on td "LUIS DAVID BAÑOS HERREROS" at bounding box center [572, 399] width 212 height 33
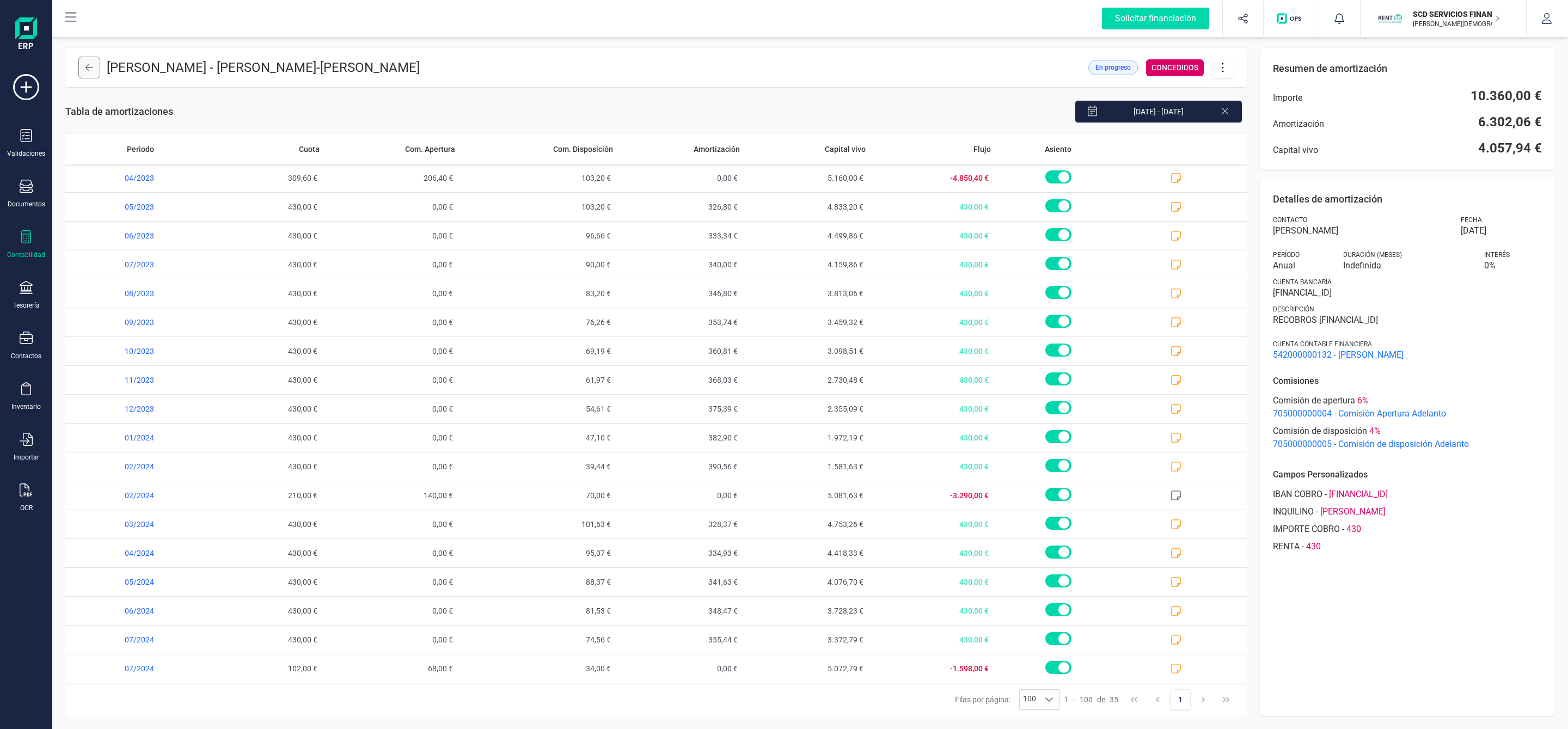
click at [92, 69] on icon at bounding box center [89, 67] width 8 height 9
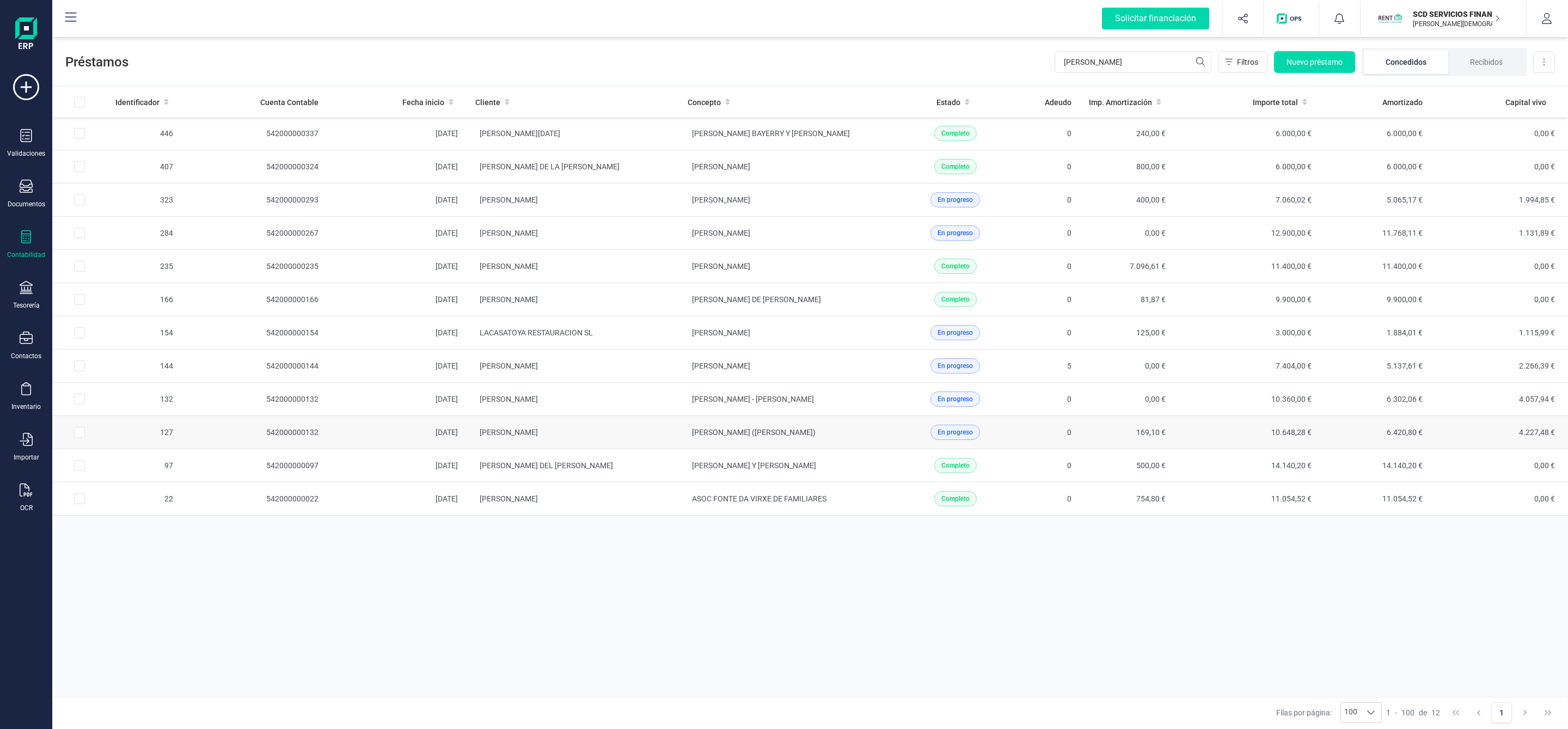
click at [645, 443] on td "LUIS DAVID BAÑOS HERREROS" at bounding box center [572, 433] width 212 height 33
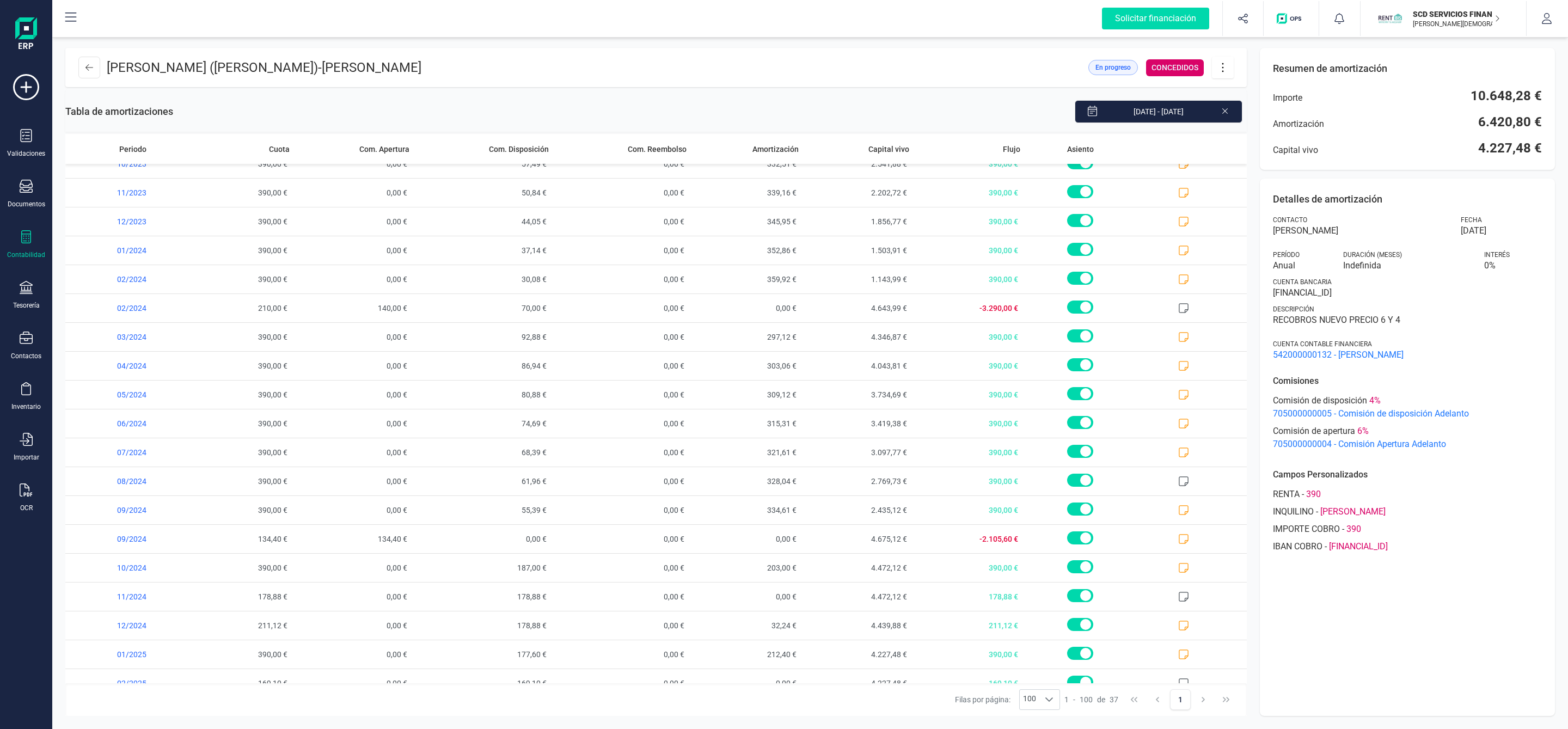
scroll to position [557, 0]
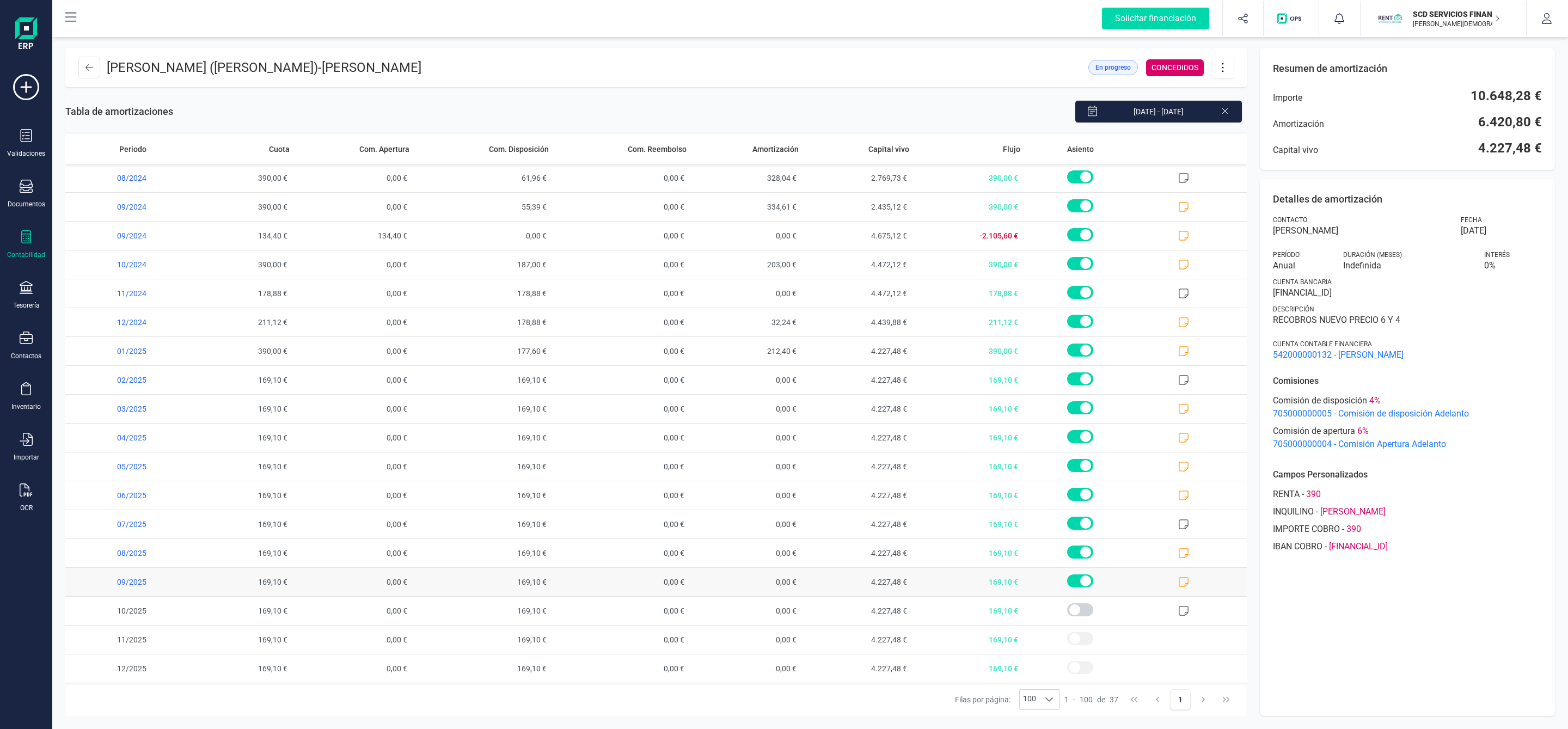
click at [1178, 585] on icon at bounding box center [1183, 581] width 11 height 11
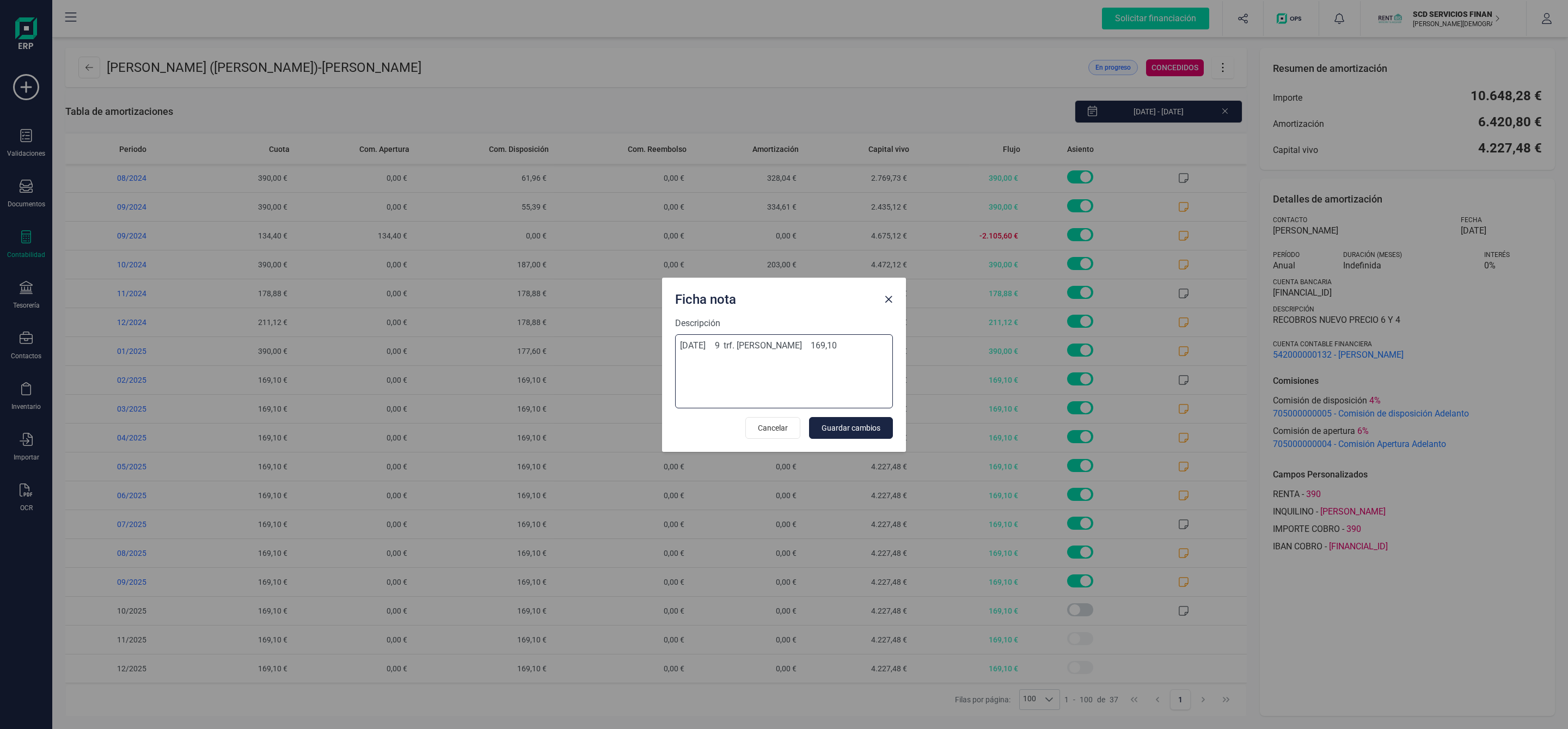
click at [809, 379] on textarea "23-sep-25 9 trf. eduardo jose mendez lopez 169,10" at bounding box center [784, 371] width 218 height 74
click at [889, 301] on span "Close" at bounding box center [889, 300] width 9 height 9
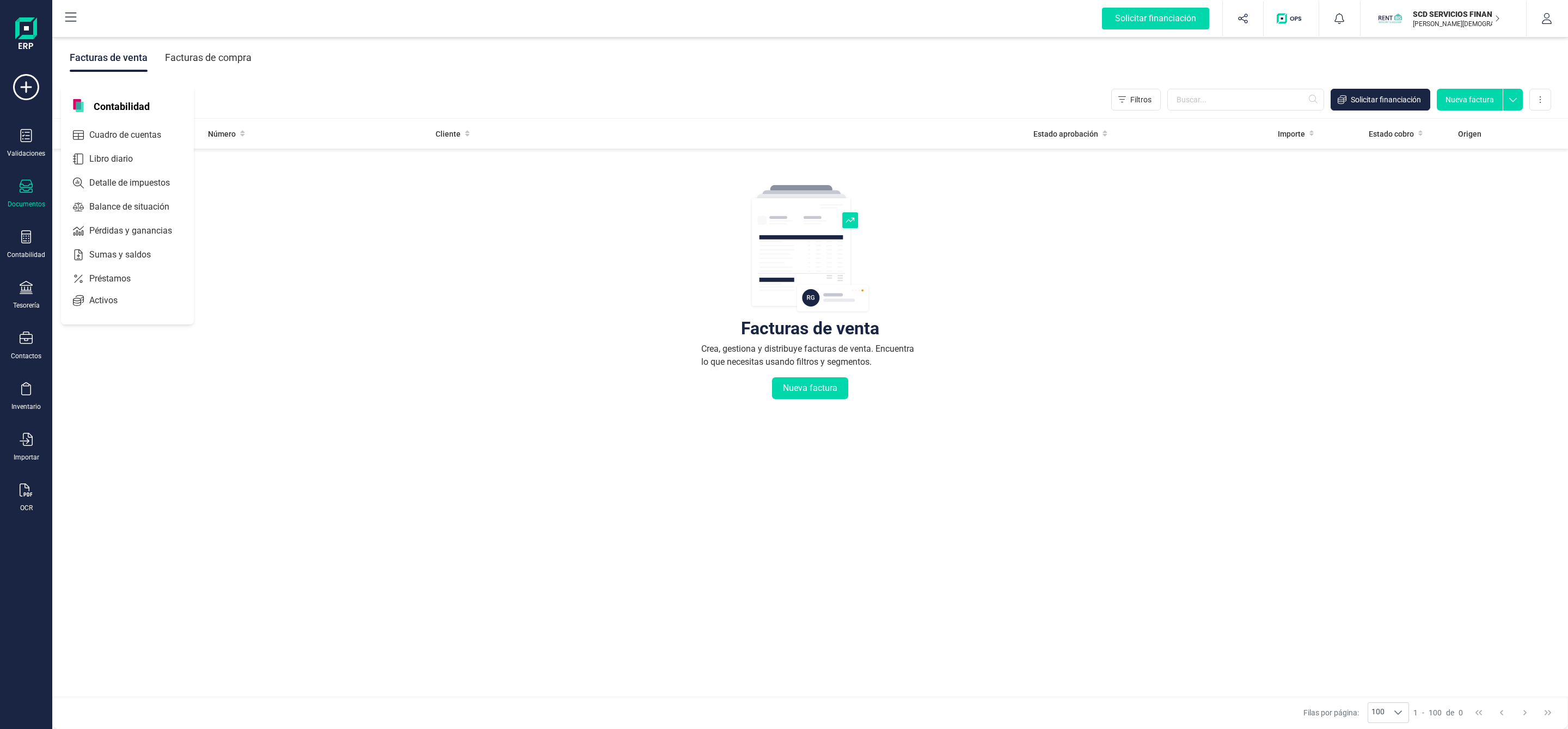
click at [138, 288] on div "Préstamos" at bounding box center [127, 279] width 128 height 22
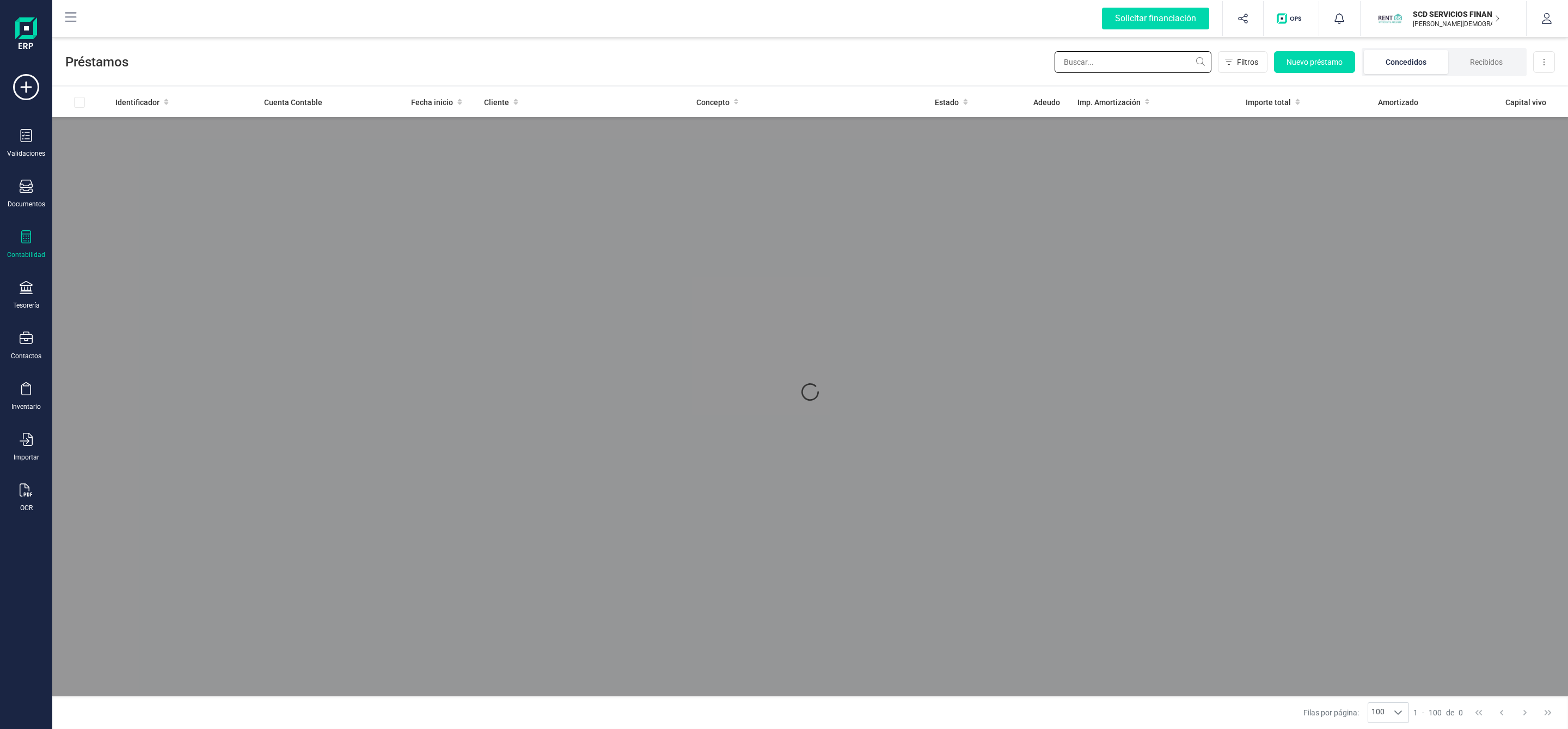
click at [1104, 66] on input "text" at bounding box center [1133, 62] width 156 height 22
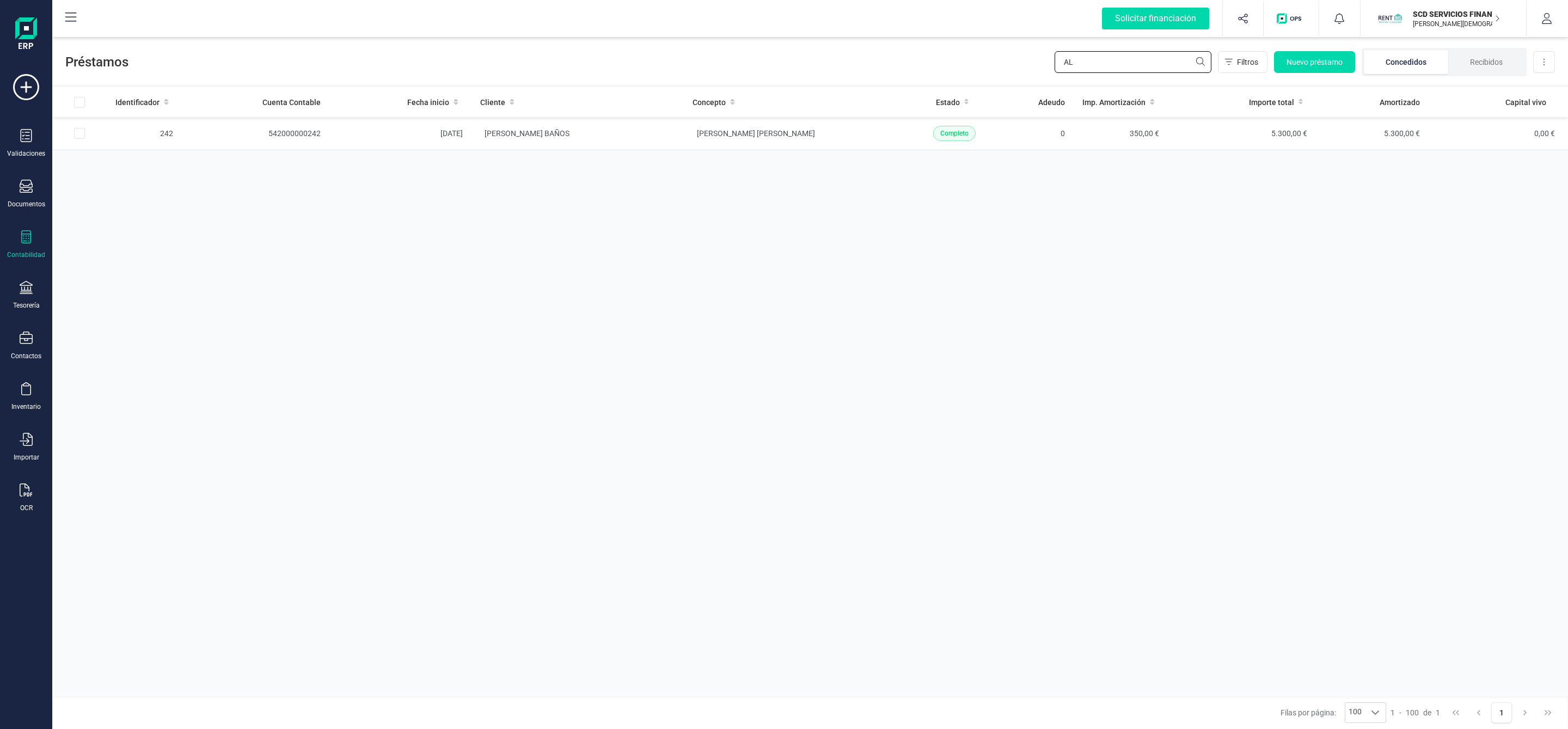
type input "A"
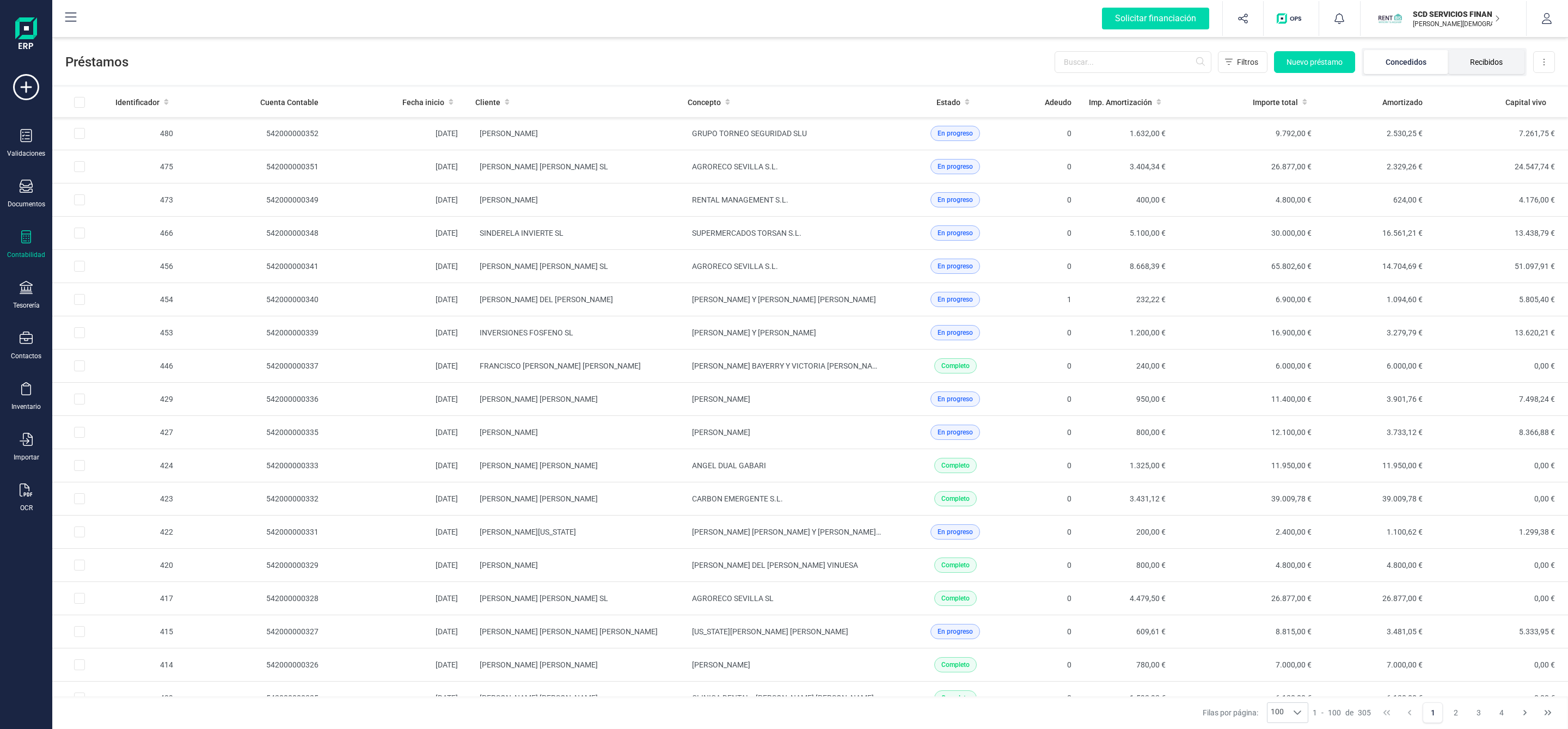
click at [1493, 66] on li "Recibidos" at bounding box center [1486, 62] width 76 height 24
click at [1138, 62] on input "text" at bounding box center [1133, 62] width 156 height 22
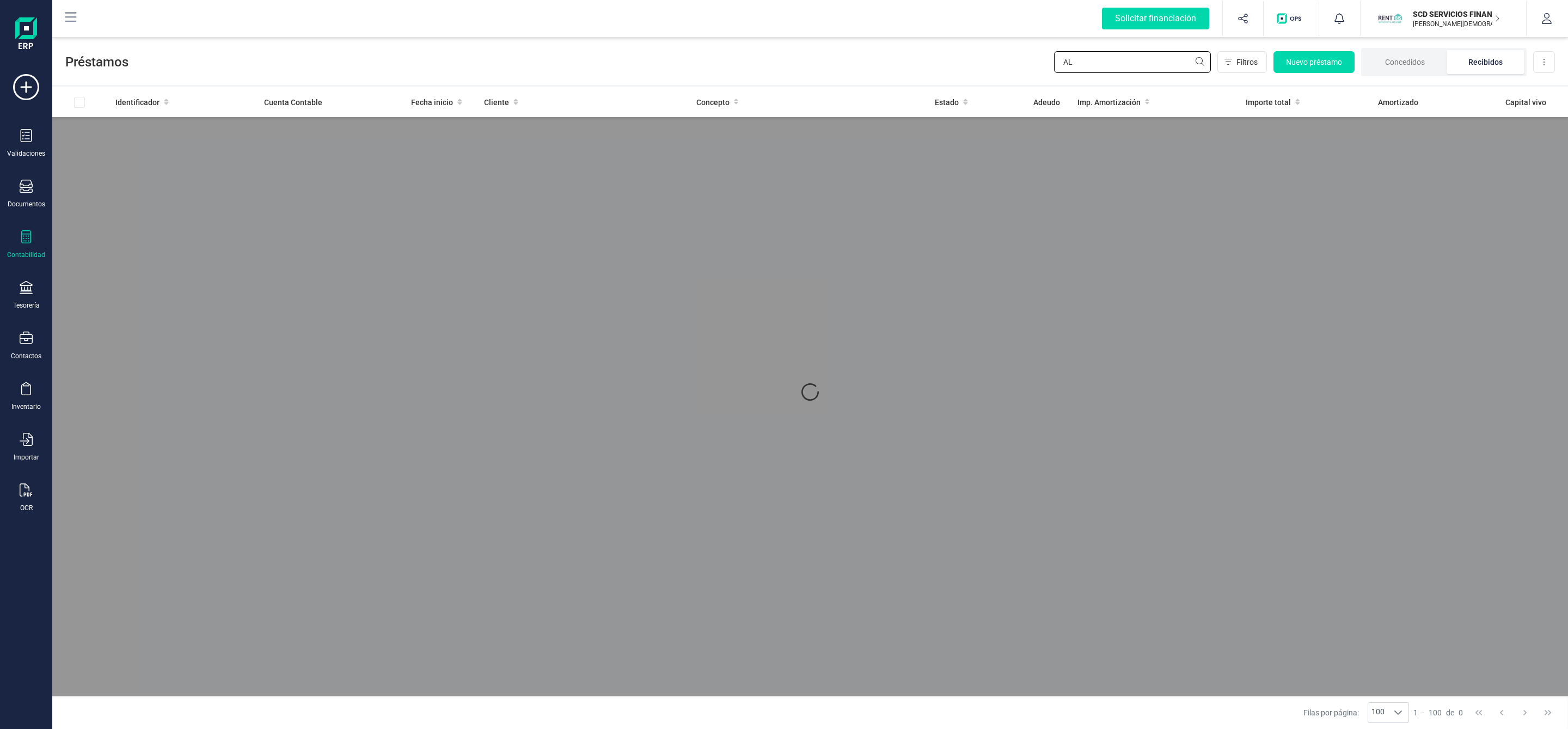
type input "A"
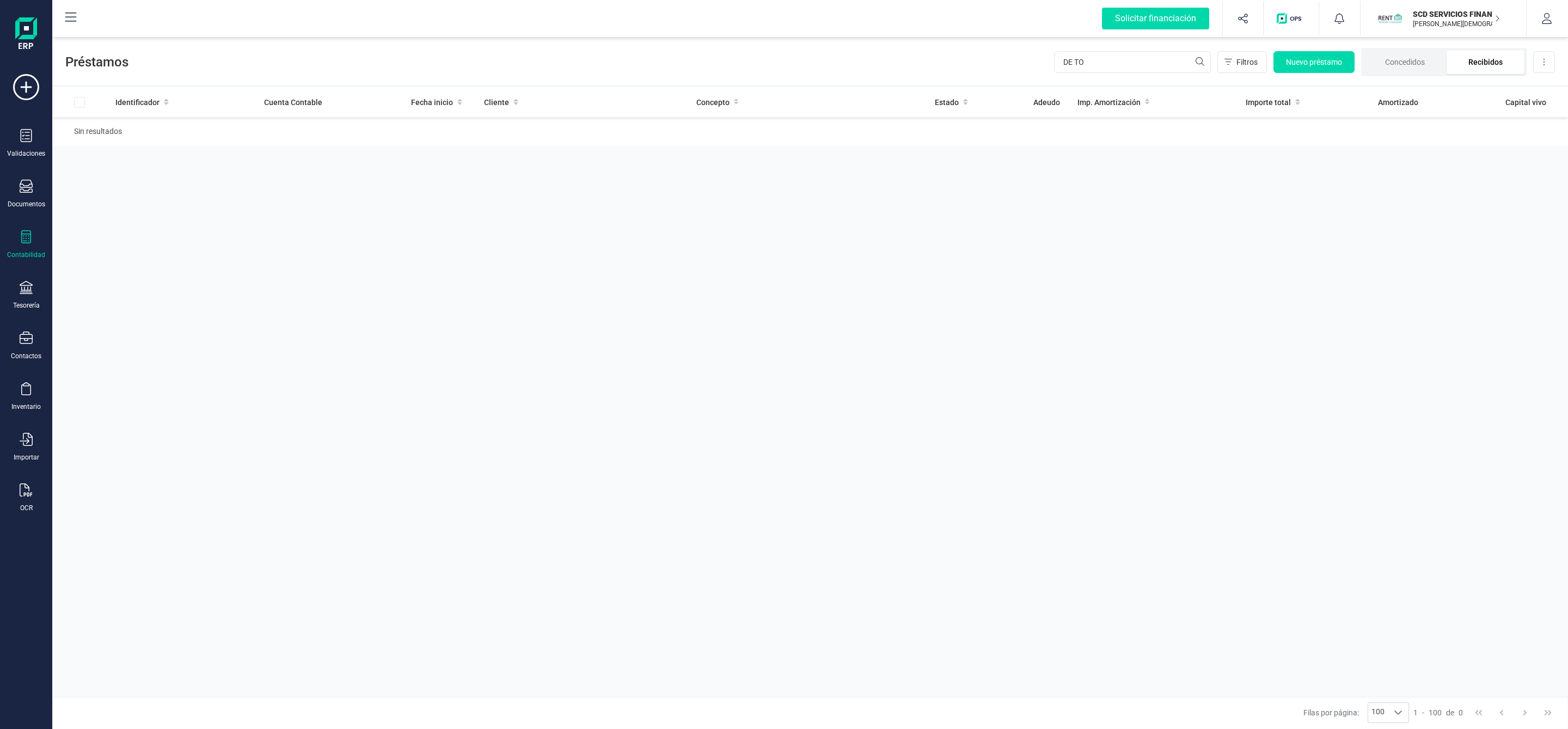
click at [1493, 69] on li "Recibidos" at bounding box center [1485, 62] width 78 height 24
click at [1162, 62] on input "DE TO" at bounding box center [1132, 62] width 156 height 22
type input "DE TORRE"
drag, startPoint x: 1153, startPoint y: 44, endPoint x: 1143, endPoint y: 45, distance: 10.0
click at [1148, 44] on div "Préstamos DE TORRE Filtros Nuevo préstamo Concedidos Recibidos Descargar Excel" at bounding box center [810, 60] width 1515 height 50
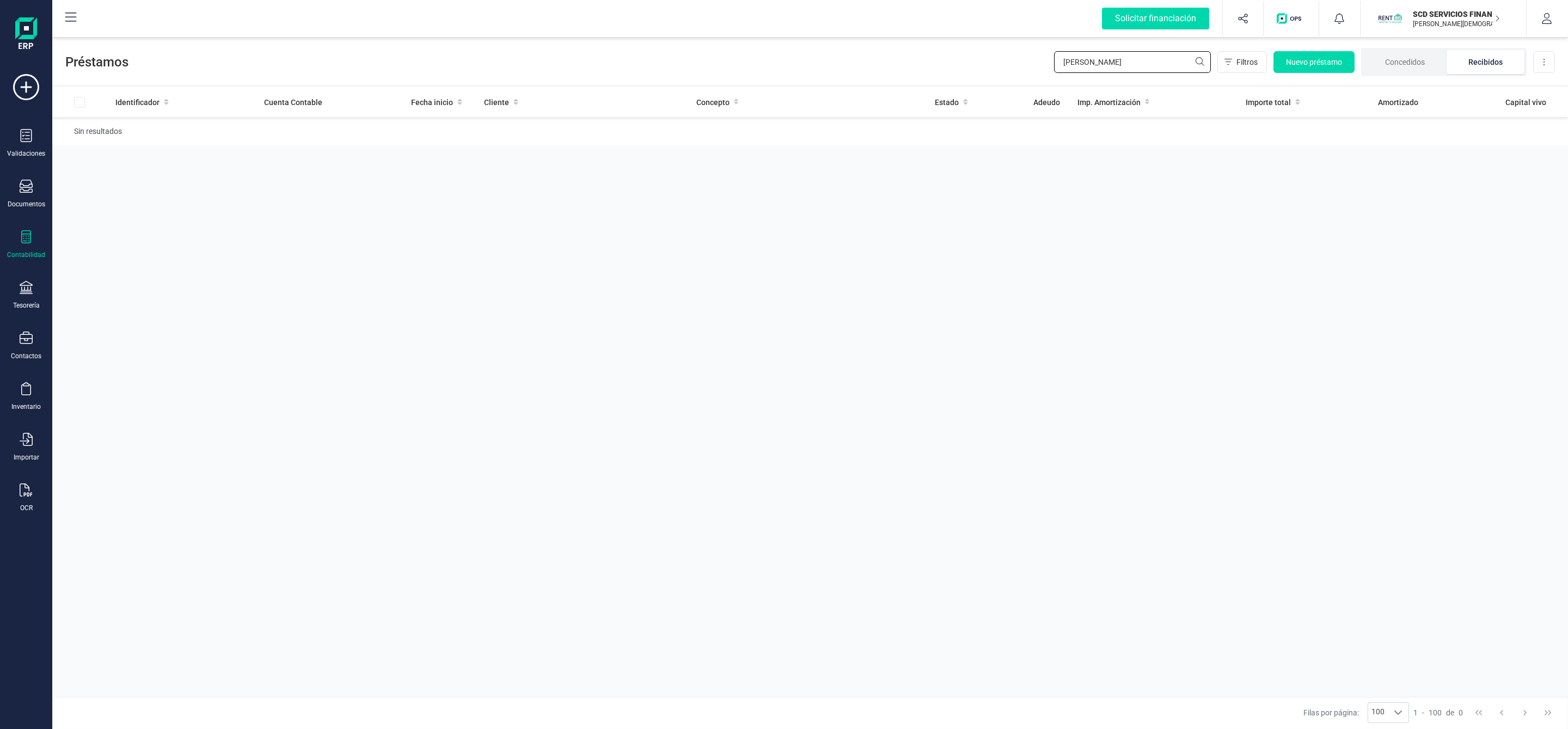
drag, startPoint x: 1108, startPoint y: 56, endPoint x: 1058, endPoint y: 66, distance: 51.0
click at [1060, 66] on input "DE TORRE" at bounding box center [1132, 62] width 156 height 22
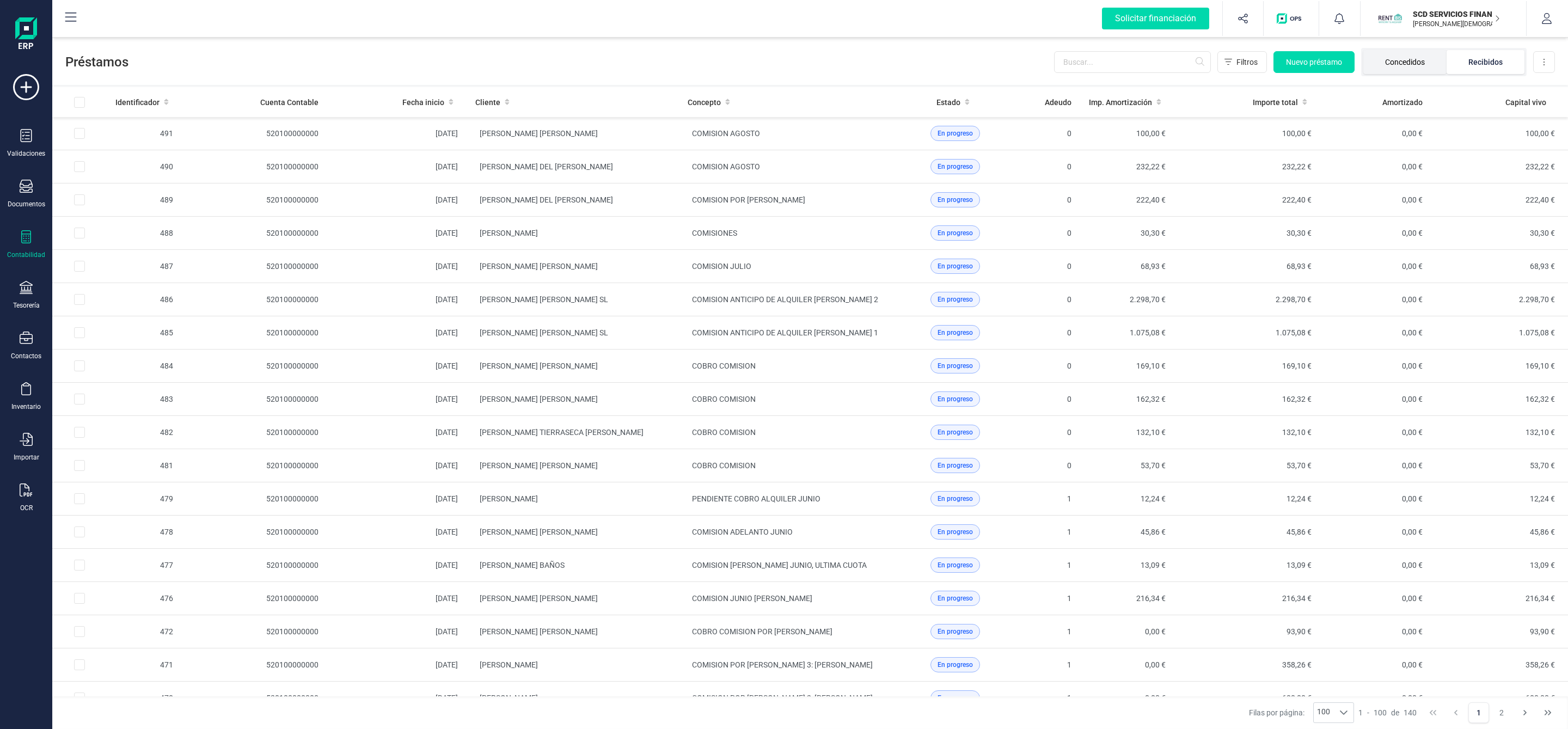
click at [1406, 67] on li "Concedidos" at bounding box center [1405, 62] width 83 height 24
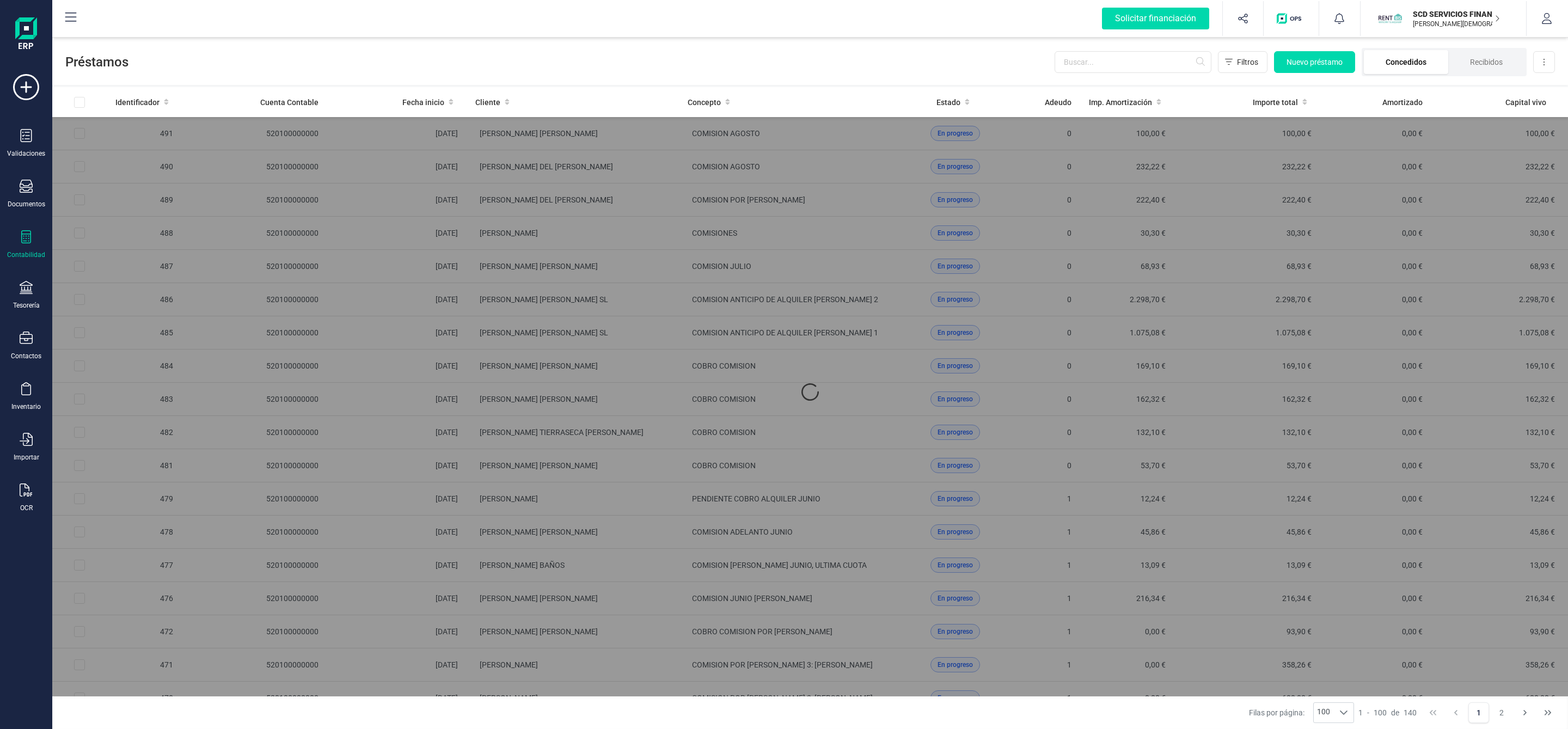
click at [1405, 62] on li "Concedidos" at bounding box center [1406, 62] width 85 height 24
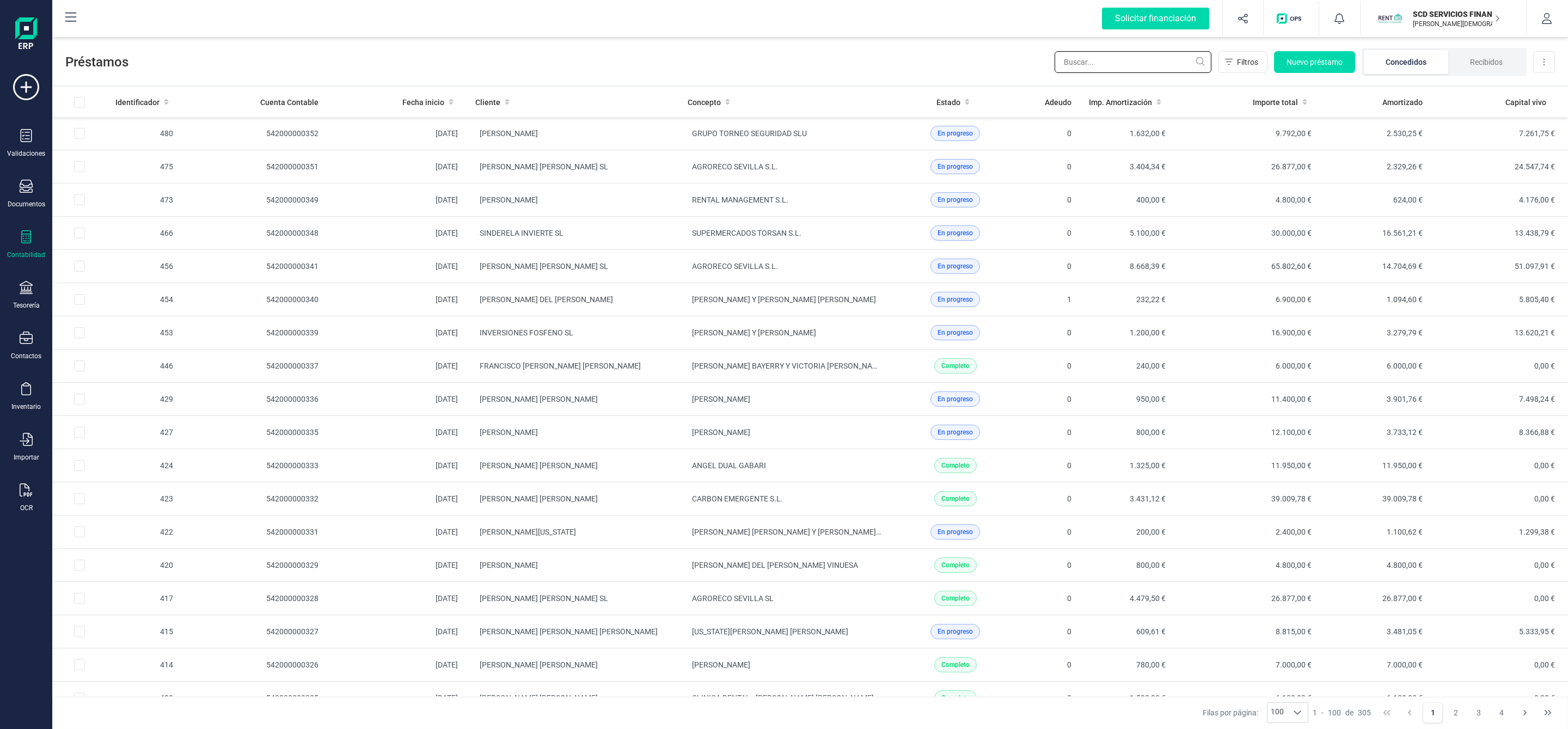
click at [1106, 62] on input "text" at bounding box center [1133, 62] width 156 height 22
type input "DE TORRE"
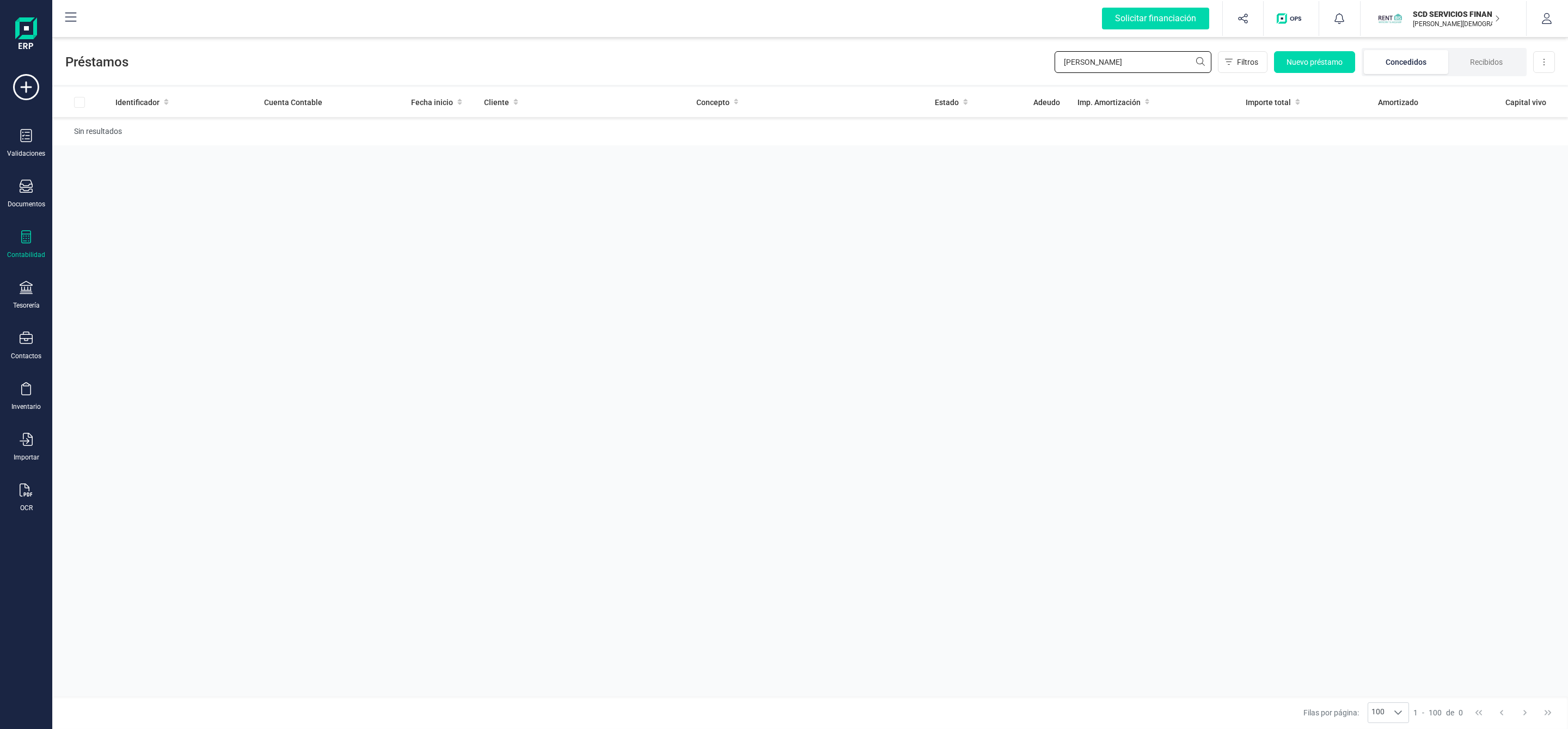
drag, startPoint x: 1115, startPoint y: 60, endPoint x: 1000, endPoint y: 62, distance: 115.0
click at [1001, 62] on div "Préstamos DE TORRE Filtros Nuevo préstamo Concedidos Recibidos Descargar Excel" at bounding box center [810, 60] width 1515 height 50
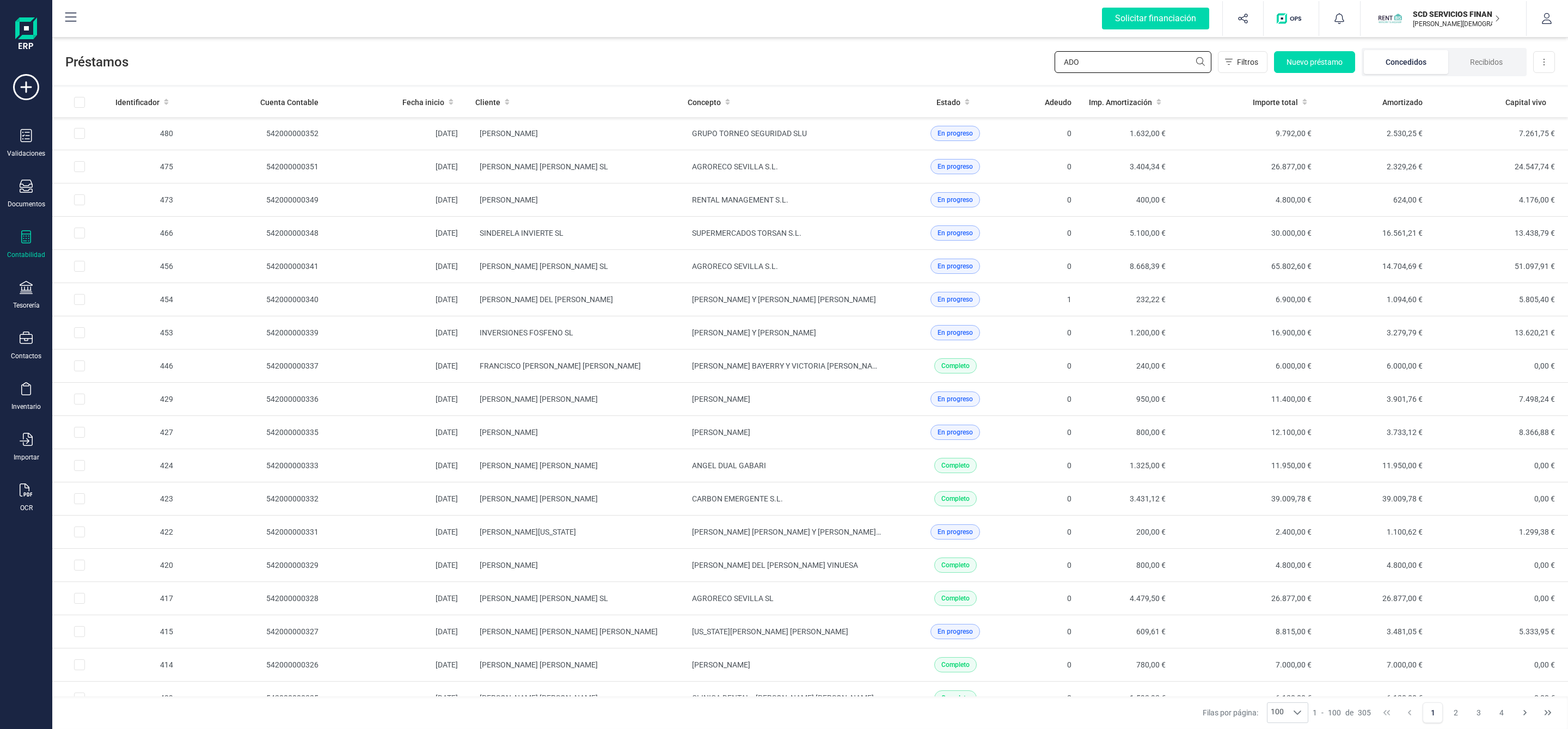
type input "ADOL"
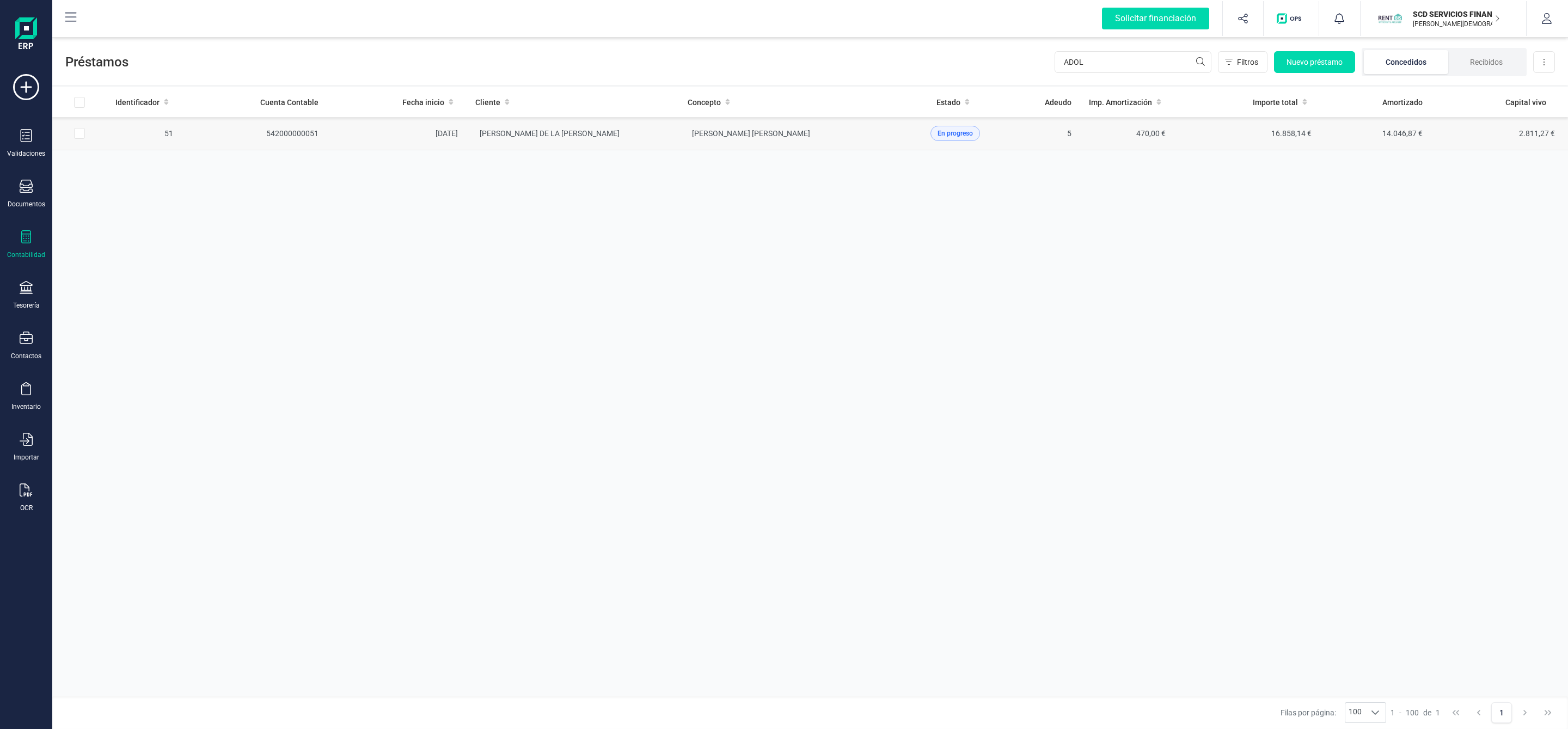
click at [663, 142] on td "ADOLFO DE LA TORRE NIETO" at bounding box center [572, 134] width 212 height 33
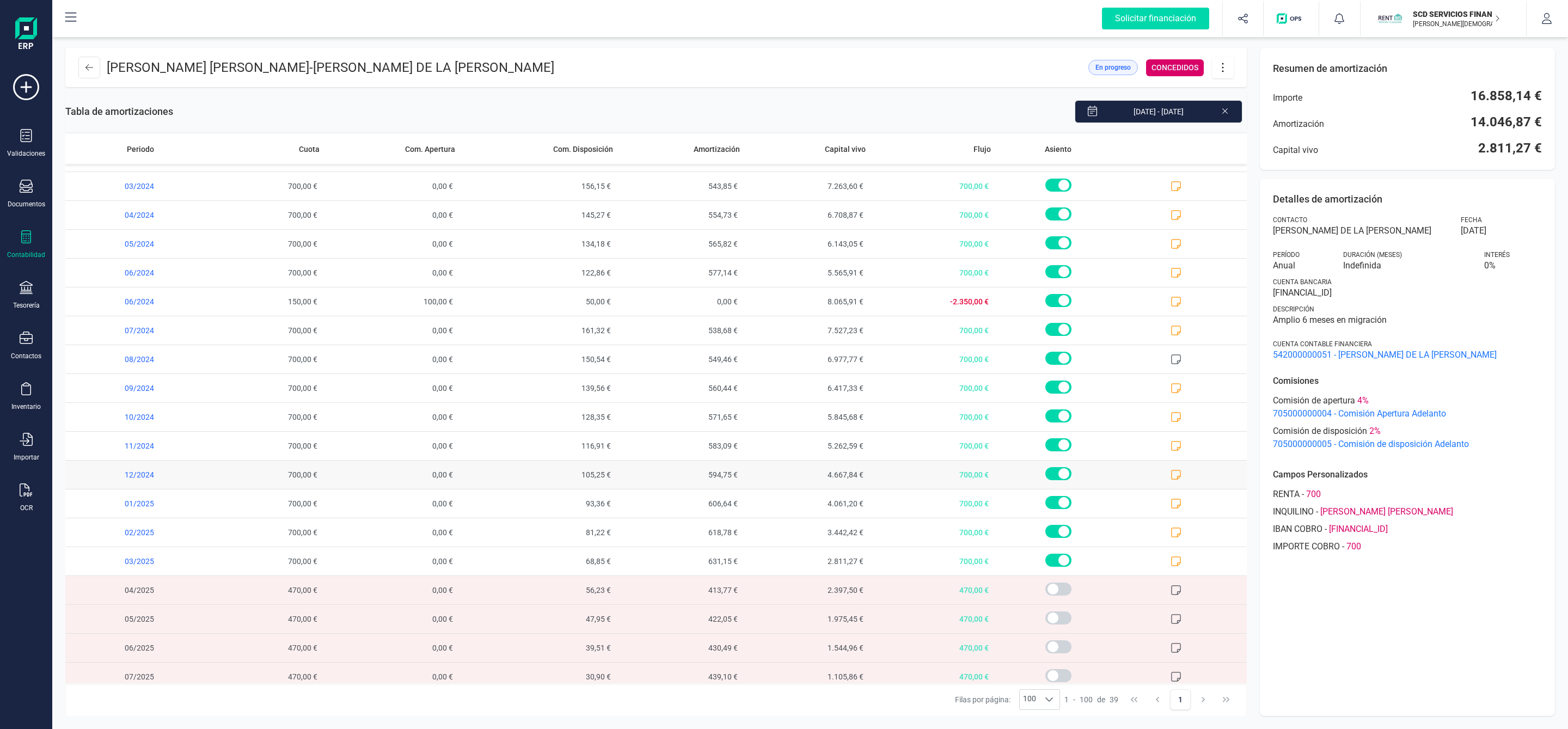
scroll to position [616, 0]
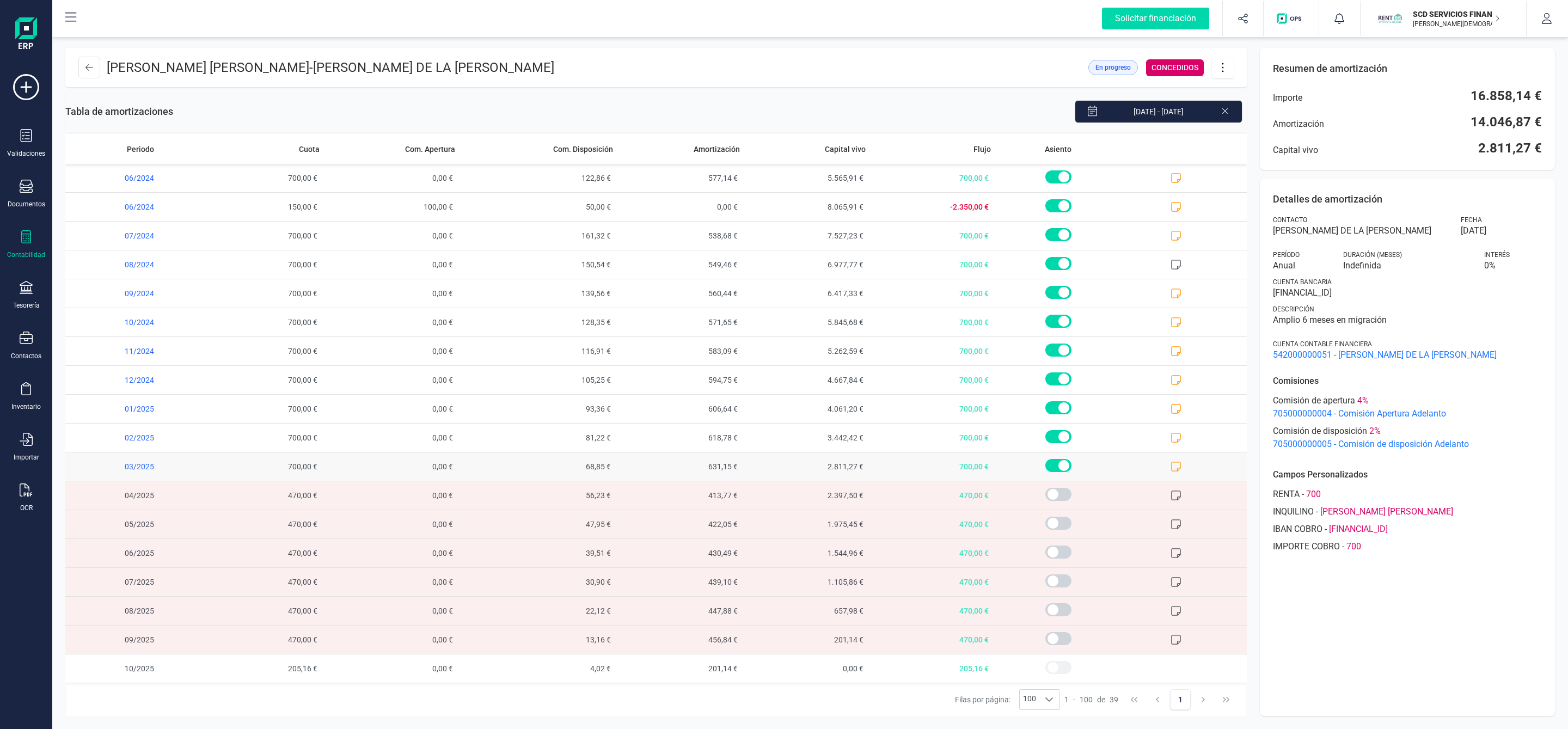
click at [1172, 466] on icon at bounding box center [1176, 466] width 10 height 10
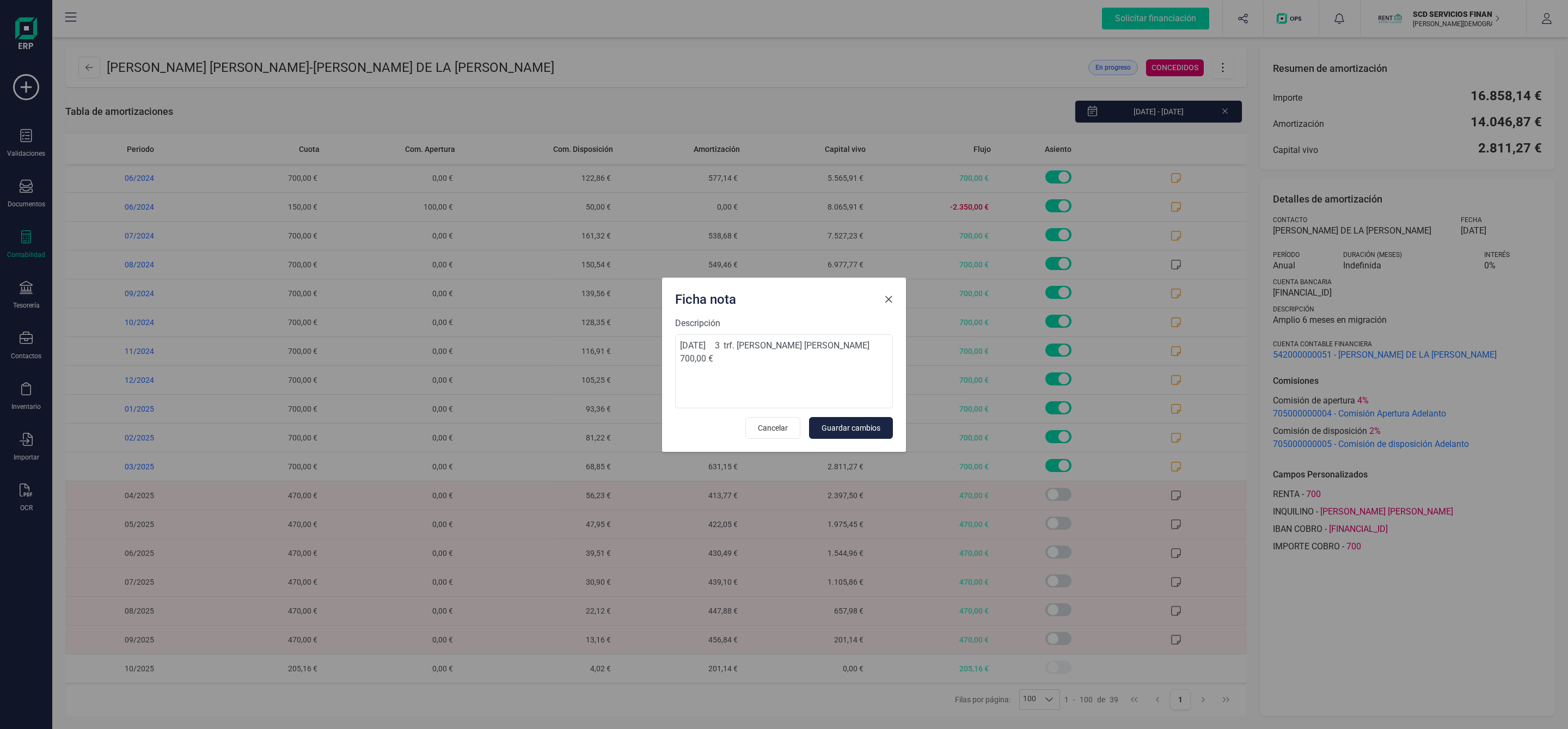
click at [889, 297] on span "Close" at bounding box center [889, 300] width 9 height 9
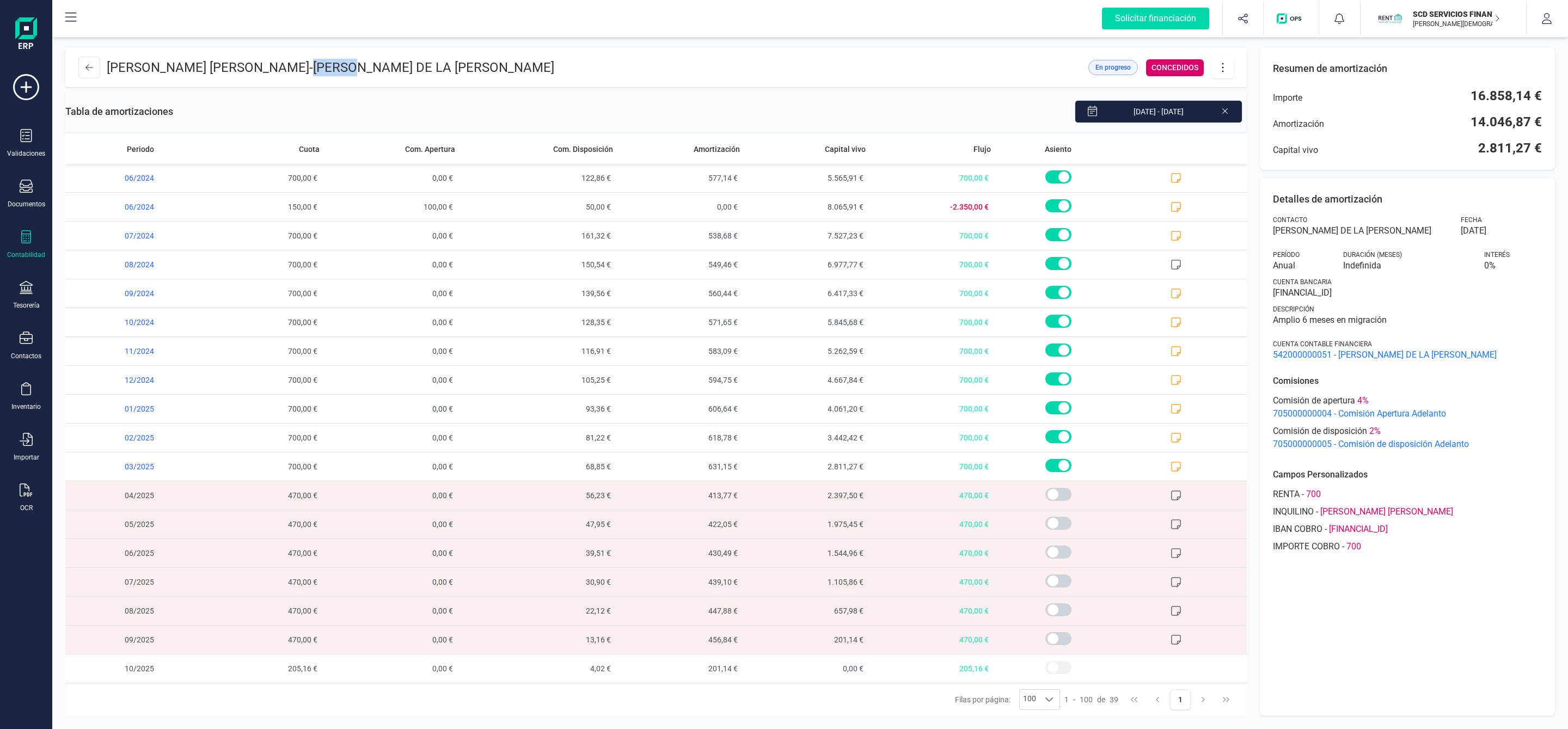
drag, startPoint x: 312, startPoint y: 66, endPoint x: 361, endPoint y: 64, distance: 49.0
click at [361, 64] on p "JEAN CARLOS MELGAR RAMIREZ - ADOLFO DE LA TORRE NIETO" at bounding box center [330, 67] width 447 height 17
click at [492, 100] on div "16/02/2023 - 31/12/2025" at bounding box center [710, 111] width 1074 height 23
click at [90, 67] on icon at bounding box center [89, 67] width 8 height 9
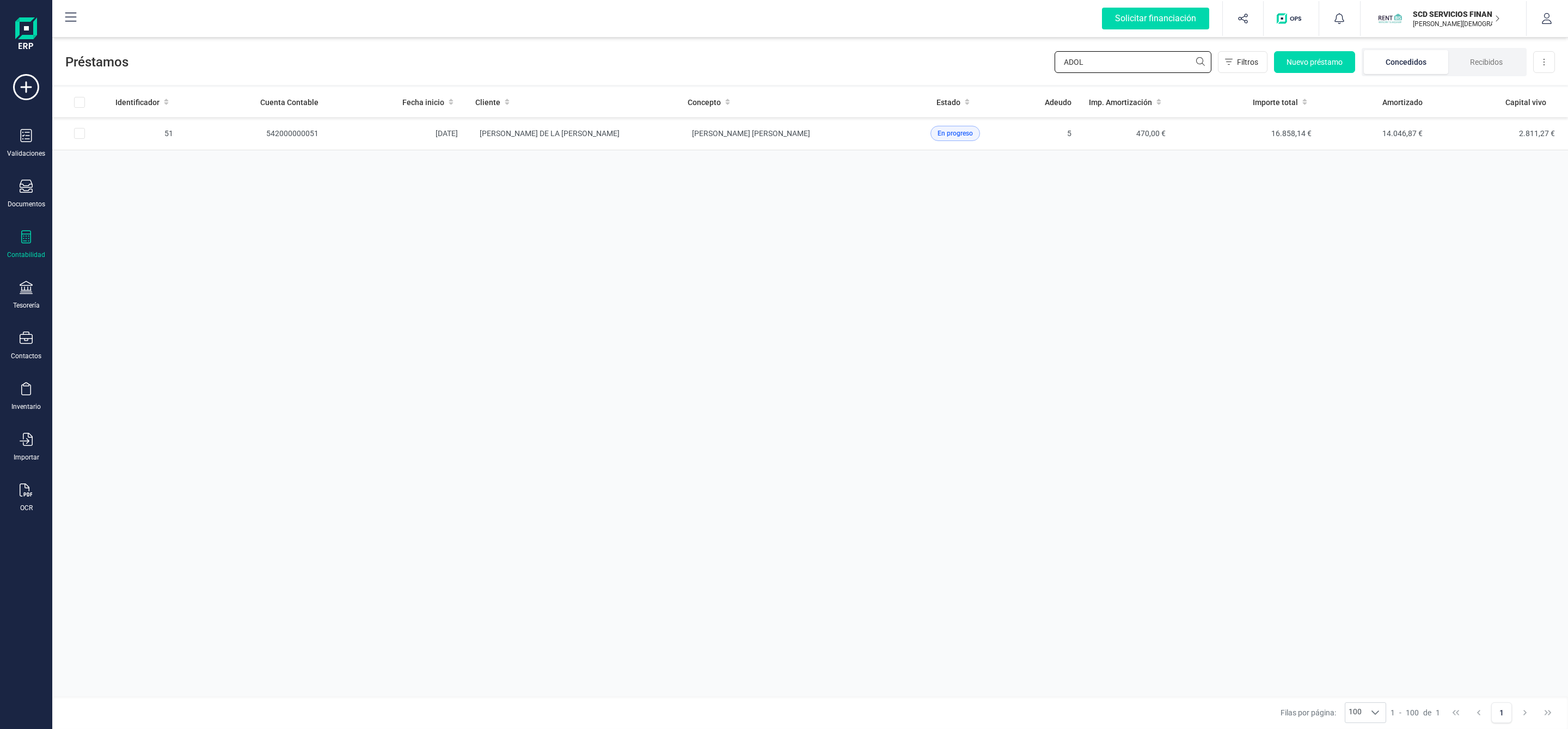
drag, startPoint x: 1120, startPoint y: 64, endPoint x: 872, endPoint y: 76, distance: 248.3
click at [906, 87] on div "Préstamos ADOL Filtros Nuevo préstamo Concedidos Recibidos Descargar Excel Iden…" at bounding box center [810, 382] width 1515 height 694
type input "luis david"
click at [623, 137] on td "LUIS DAVID BAÑOS HERREROS" at bounding box center [572, 134] width 212 height 33
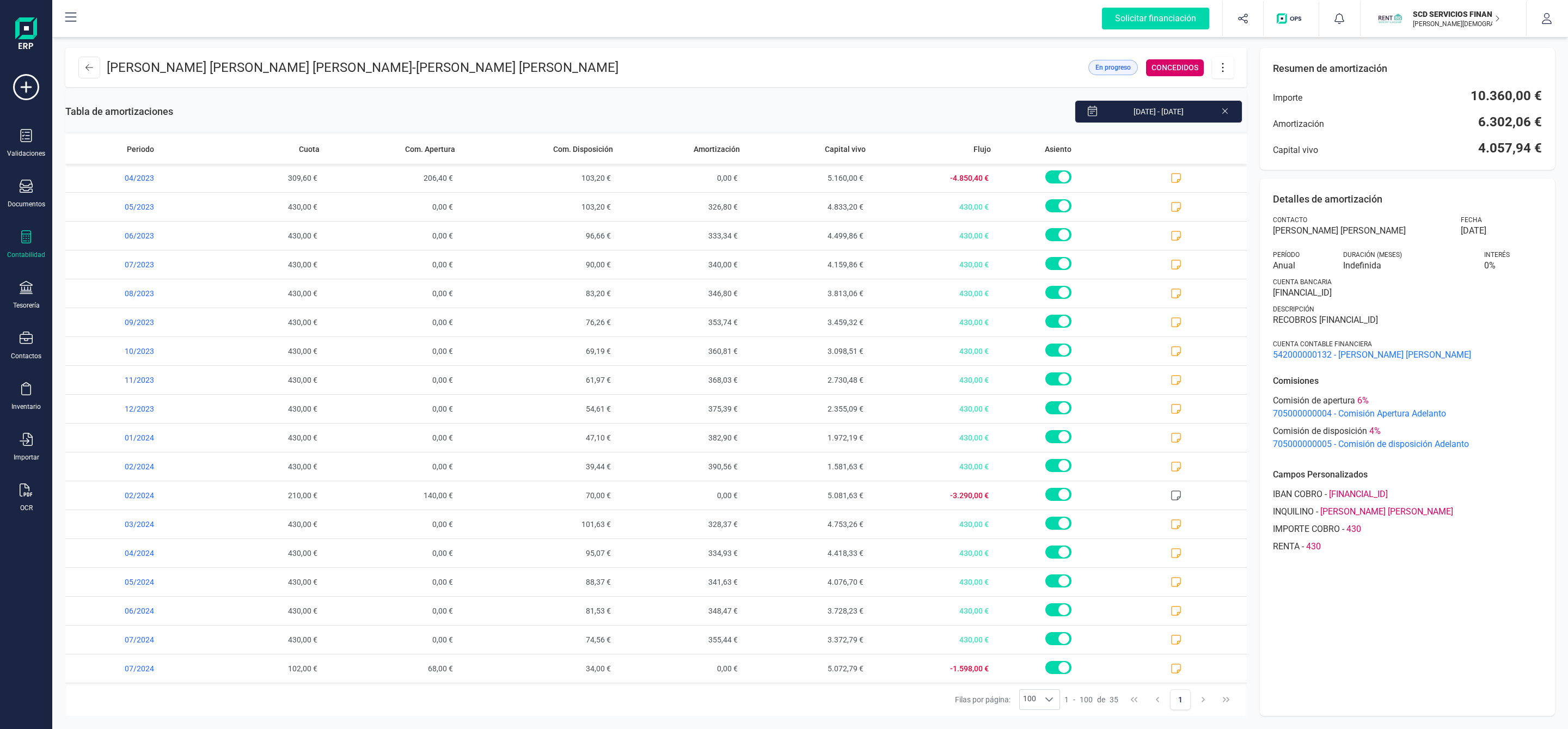
click at [1223, 71] on icon at bounding box center [1223, 67] width 21 height 12
click at [1265, 146] on span "Descargar en PDF" at bounding box center [1283, 144] width 100 height 9
click at [100, 71] on div "JONH - EDUARDO JOSE MENDEZ LOPEZ - LUIS DAVID BAÑOS HERREROS" at bounding box center [348, 67] width 540 height 22
click at [87, 67] on icon at bounding box center [89, 67] width 8 height 9
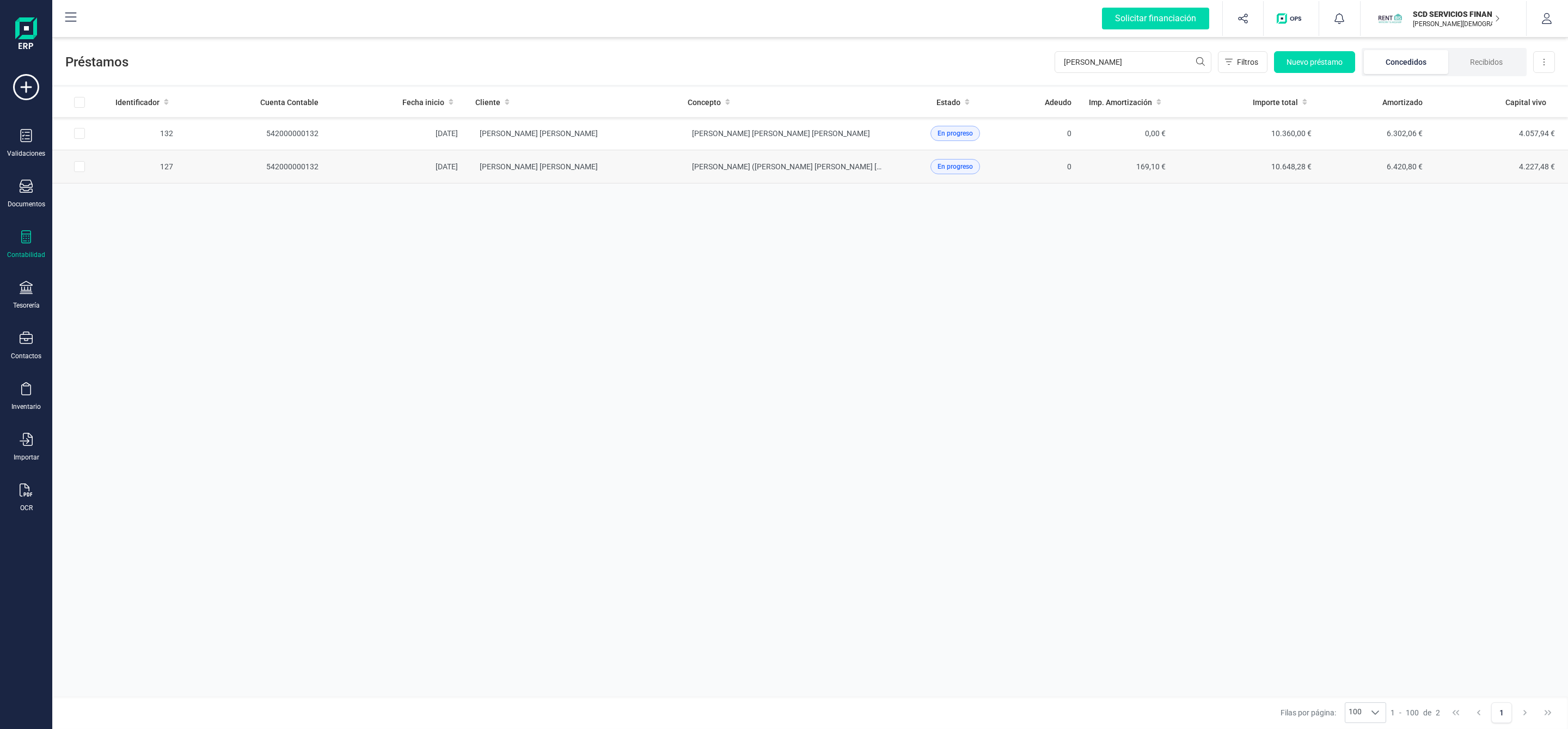
click at [609, 169] on td "LUIS DAVID BAÑOS HERREROS" at bounding box center [572, 167] width 212 height 33
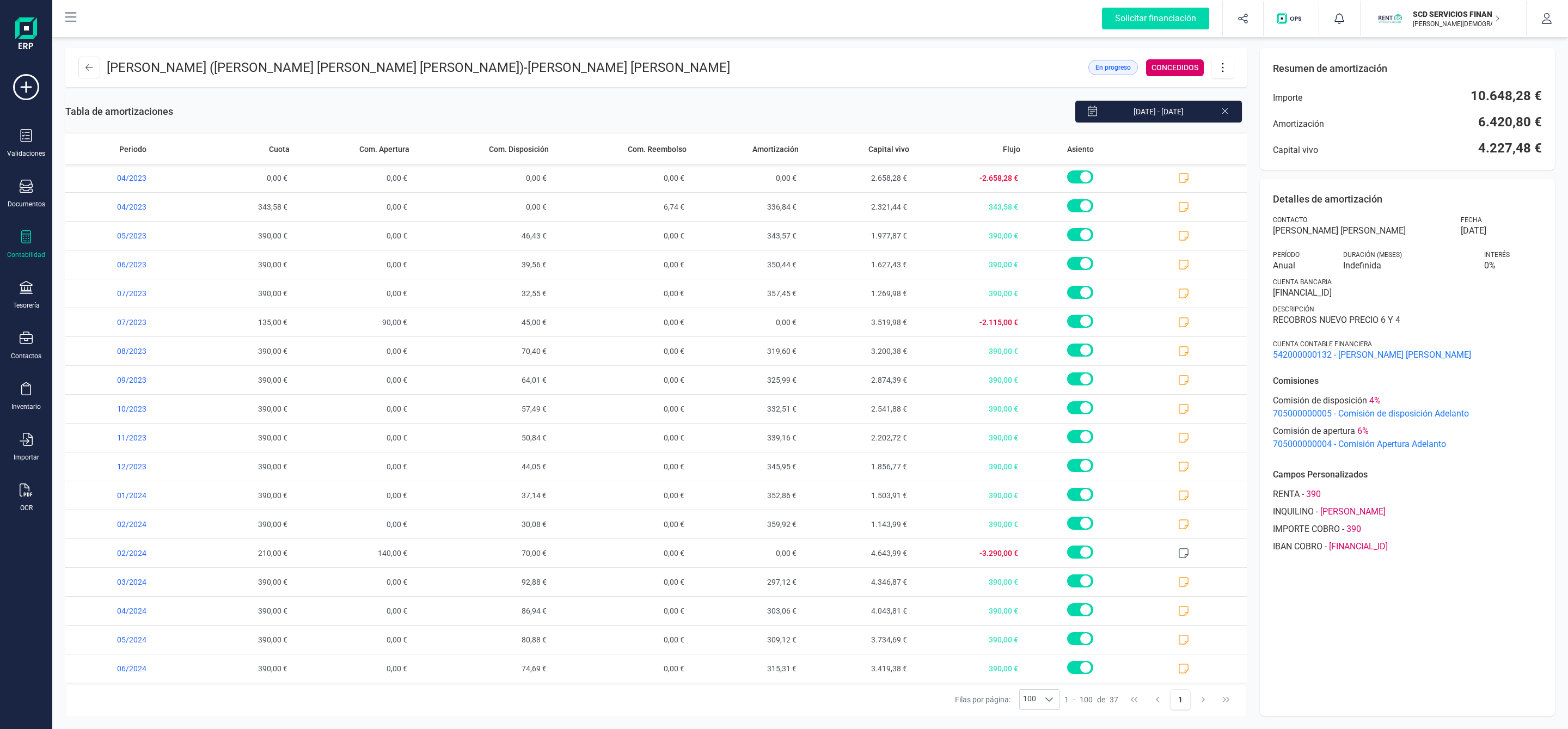
click at [1225, 73] on icon at bounding box center [1223, 67] width 21 height 12
click at [1238, 149] on link "Descargar en PDF" at bounding box center [1277, 144] width 130 height 22
click at [1178, 583] on icon at bounding box center [1183, 581] width 11 height 11
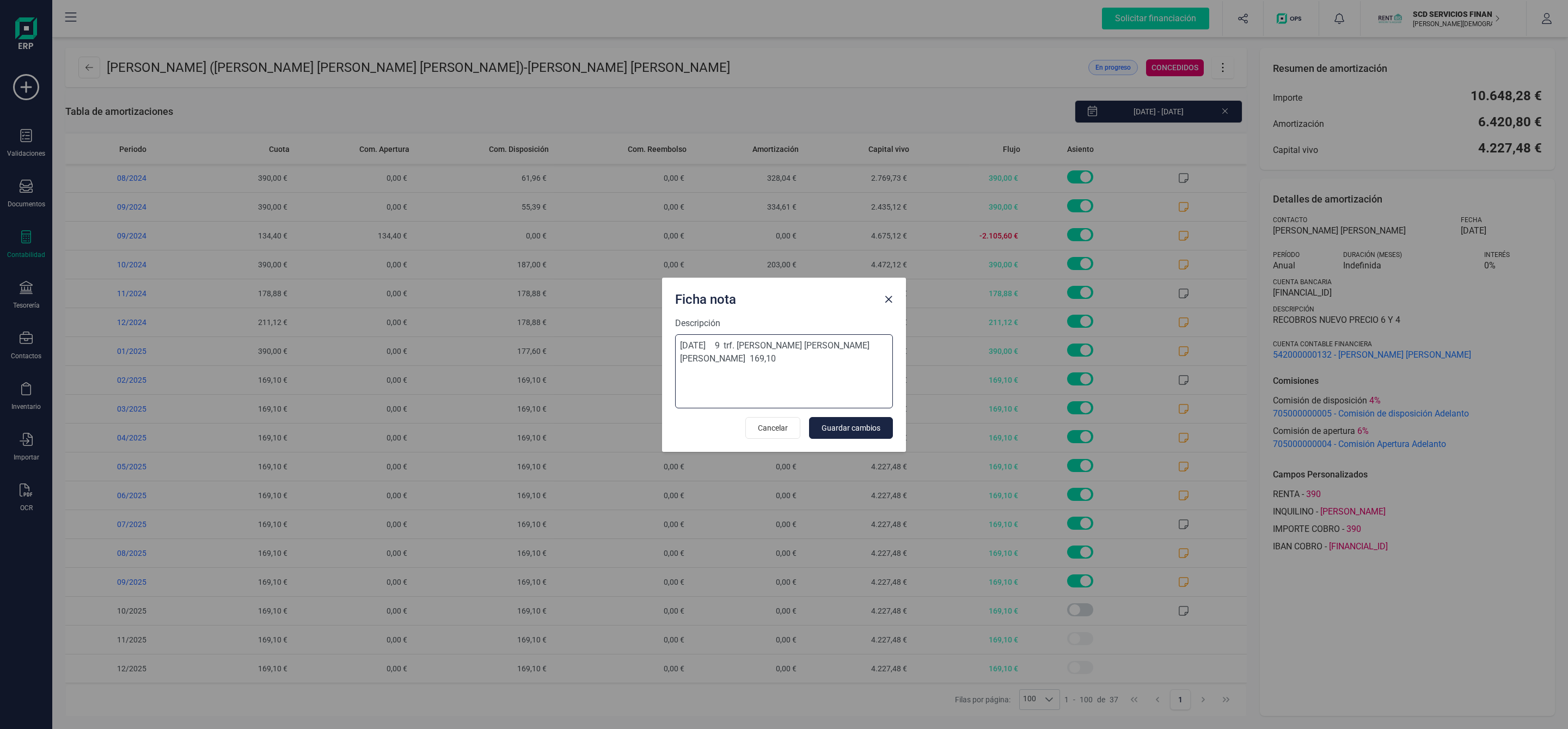
drag, startPoint x: 870, startPoint y: 348, endPoint x: 662, endPoint y: 352, distance: 208.0
click at [662, 352] on div "Descripción 23-sep-25 9 trf. eduardo jose mendez lopez 169,10 Cancelar Guardar …" at bounding box center [784, 384] width 244 height 135
click at [887, 300] on span "Close" at bounding box center [889, 300] width 9 height 9
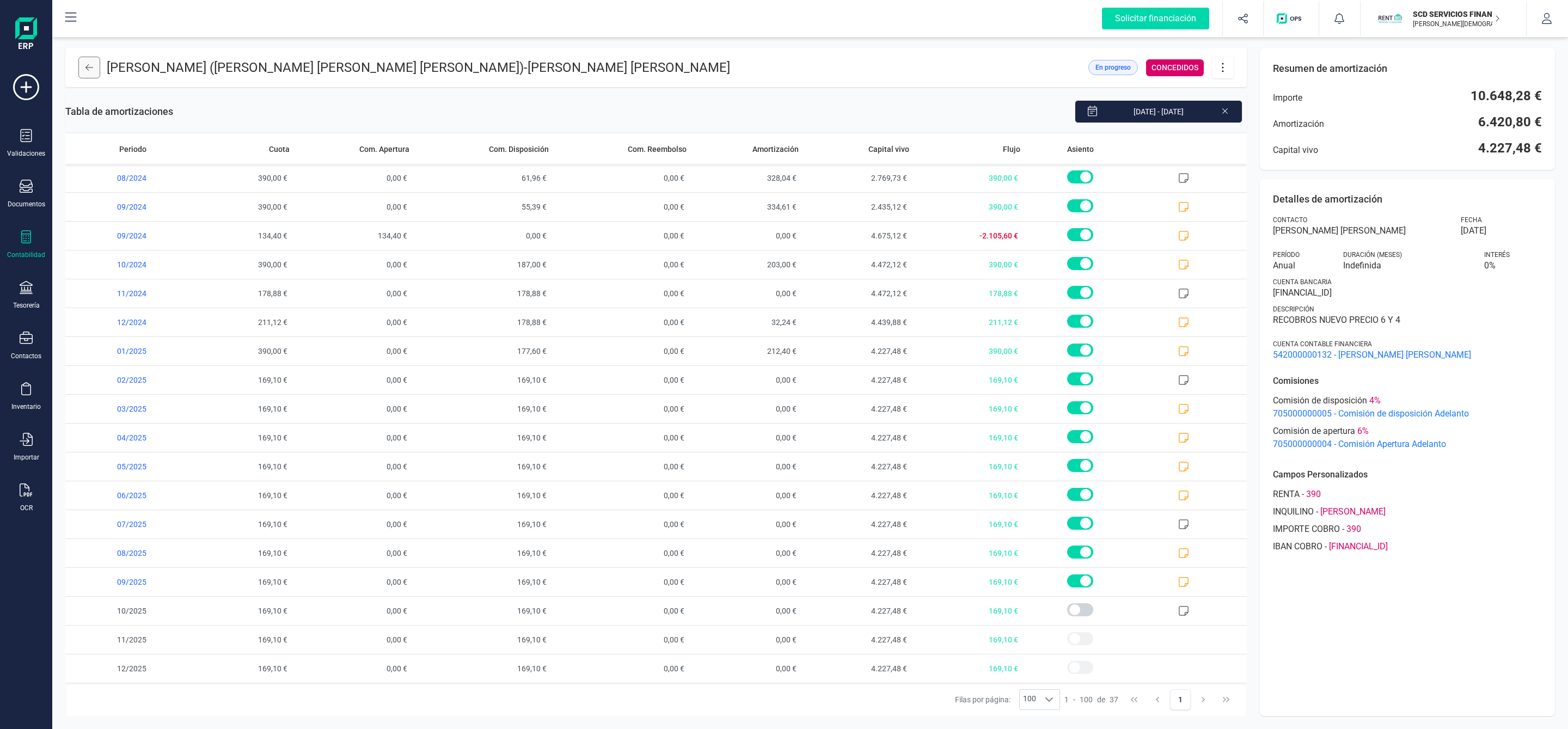
click at [90, 70] on icon at bounding box center [89, 67] width 8 height 9
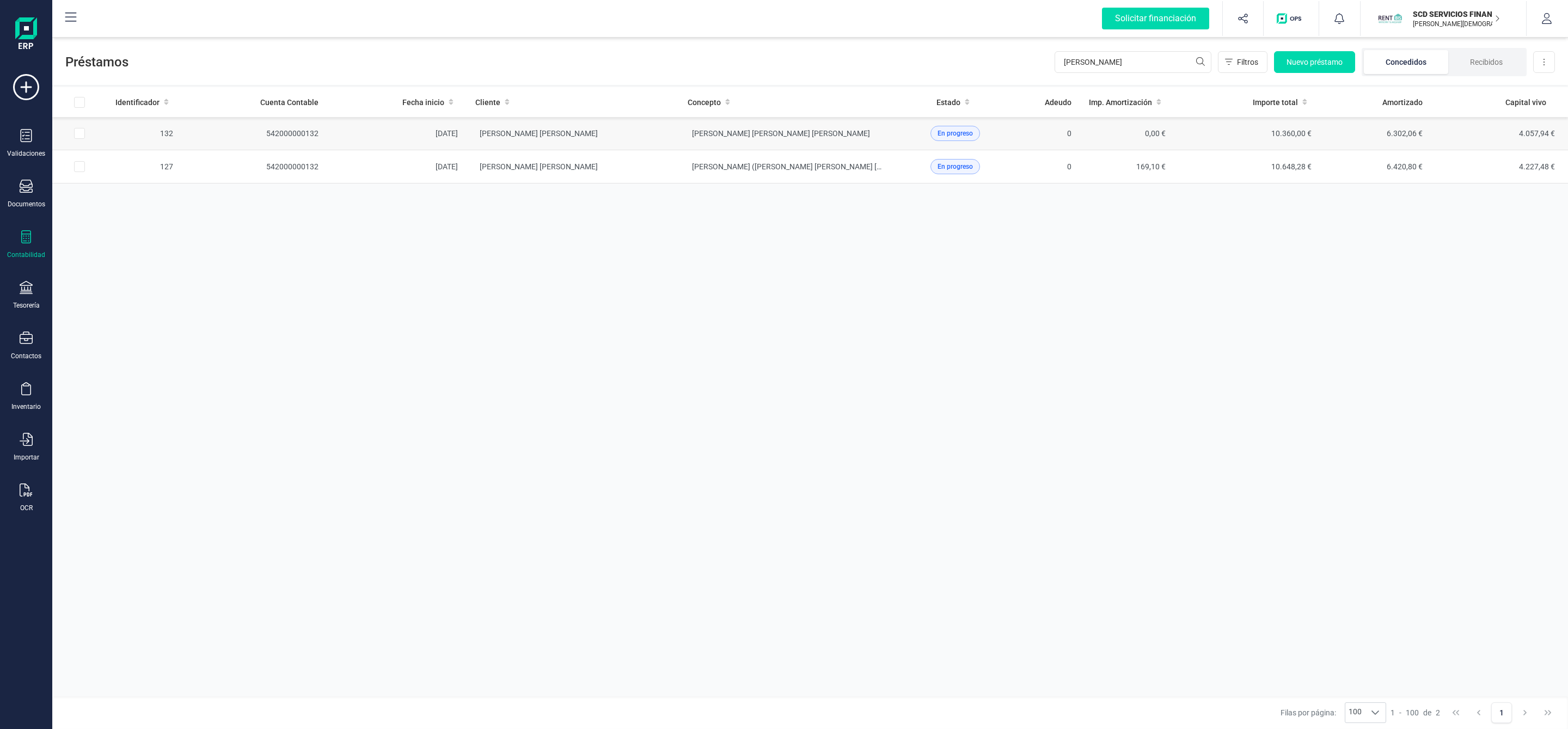
click at [859, 134] on td "JONH - EDUARDO JOSE MENDEZ LOPEZ" at bounding box center [785, 134] width 212 height 33
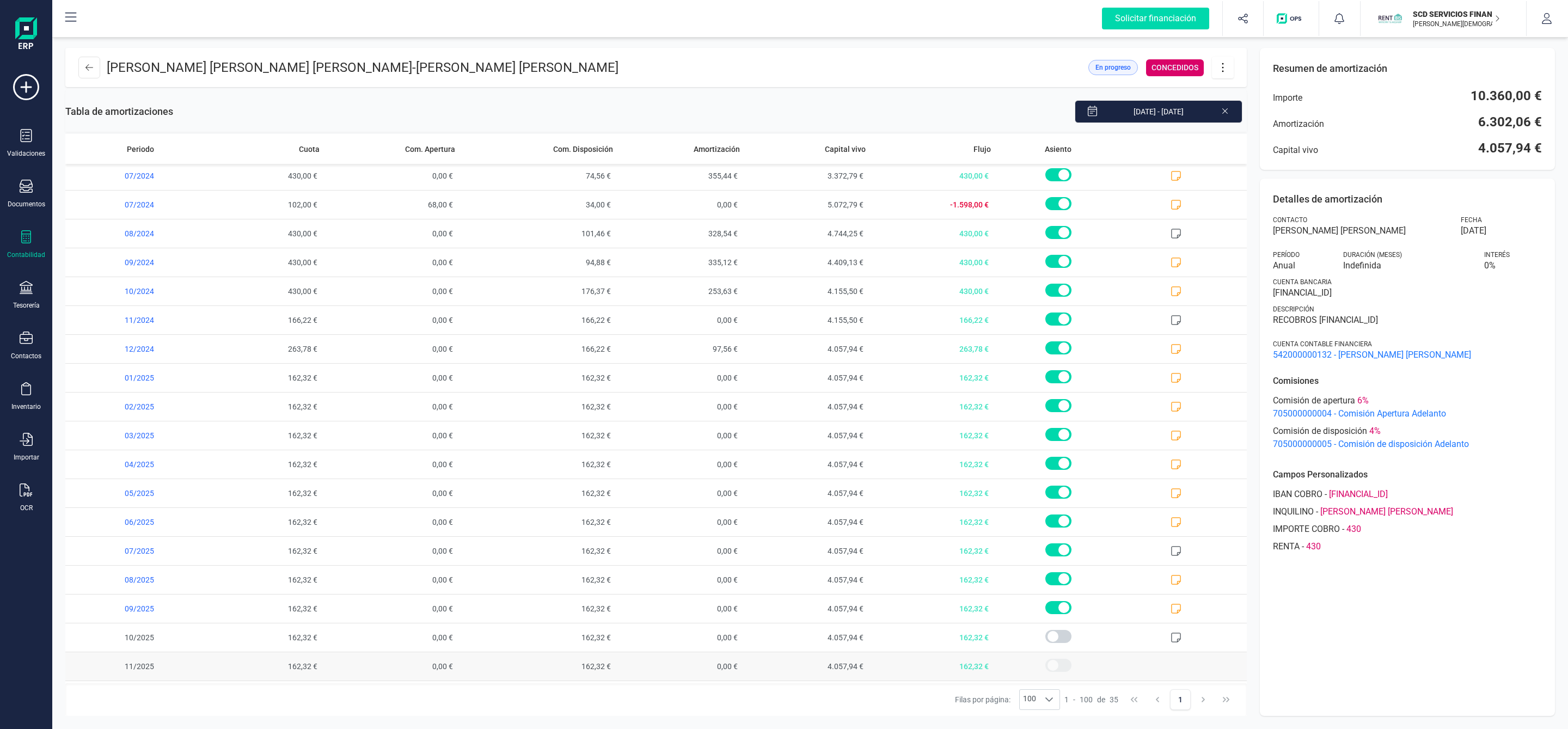
scroll to position [500, 0]
click at [1170, 583] on icon at bounding box center [1176, 581] width 11 height 11
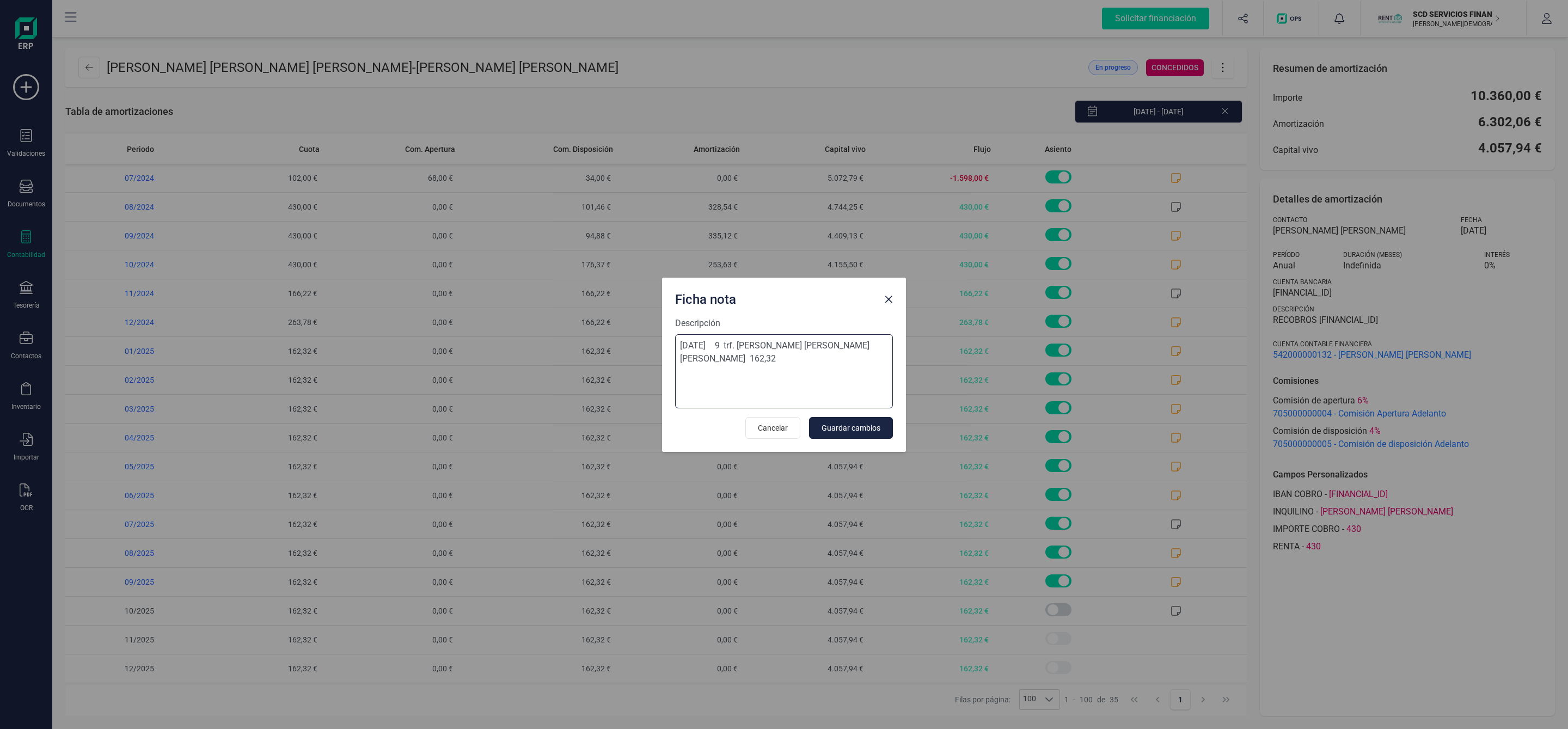
drag, startPoint x: 882, startPoint y: 346, endPoint x: 655, endPoint y: 349, distance: 227.0
click at [637, 350] on div "Ficha nota Descripción 23-sep-25 9 trf. eduardo jose mendez lopez 162,32 Cancel…" at bounding box center [784, 364] width 1568 height 729
click at [889, 300] on span "Close" at bounding box center [889, 300] width 9 height 9
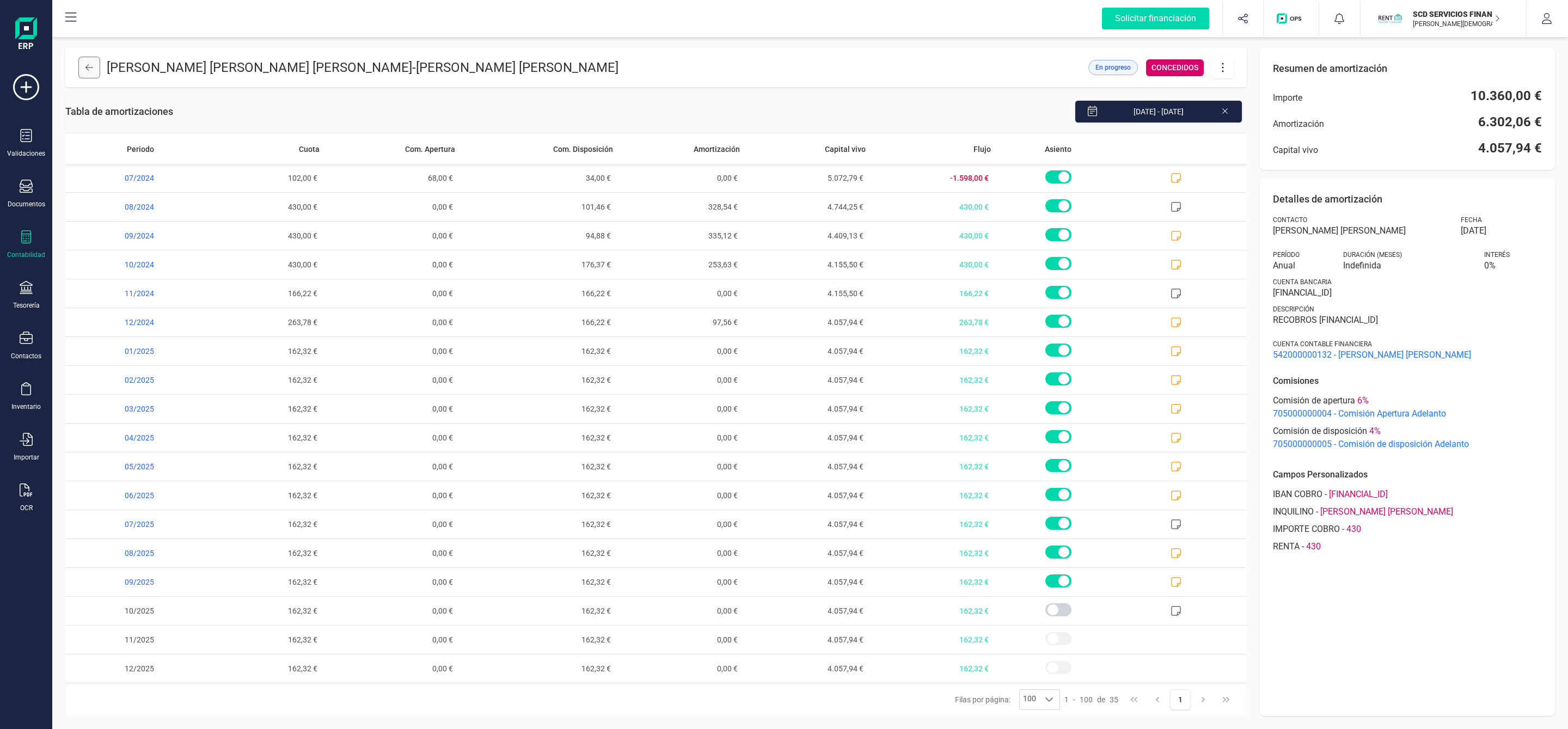
click at [92, 59] on button at bounding box center [89, 67] width 22 height 22
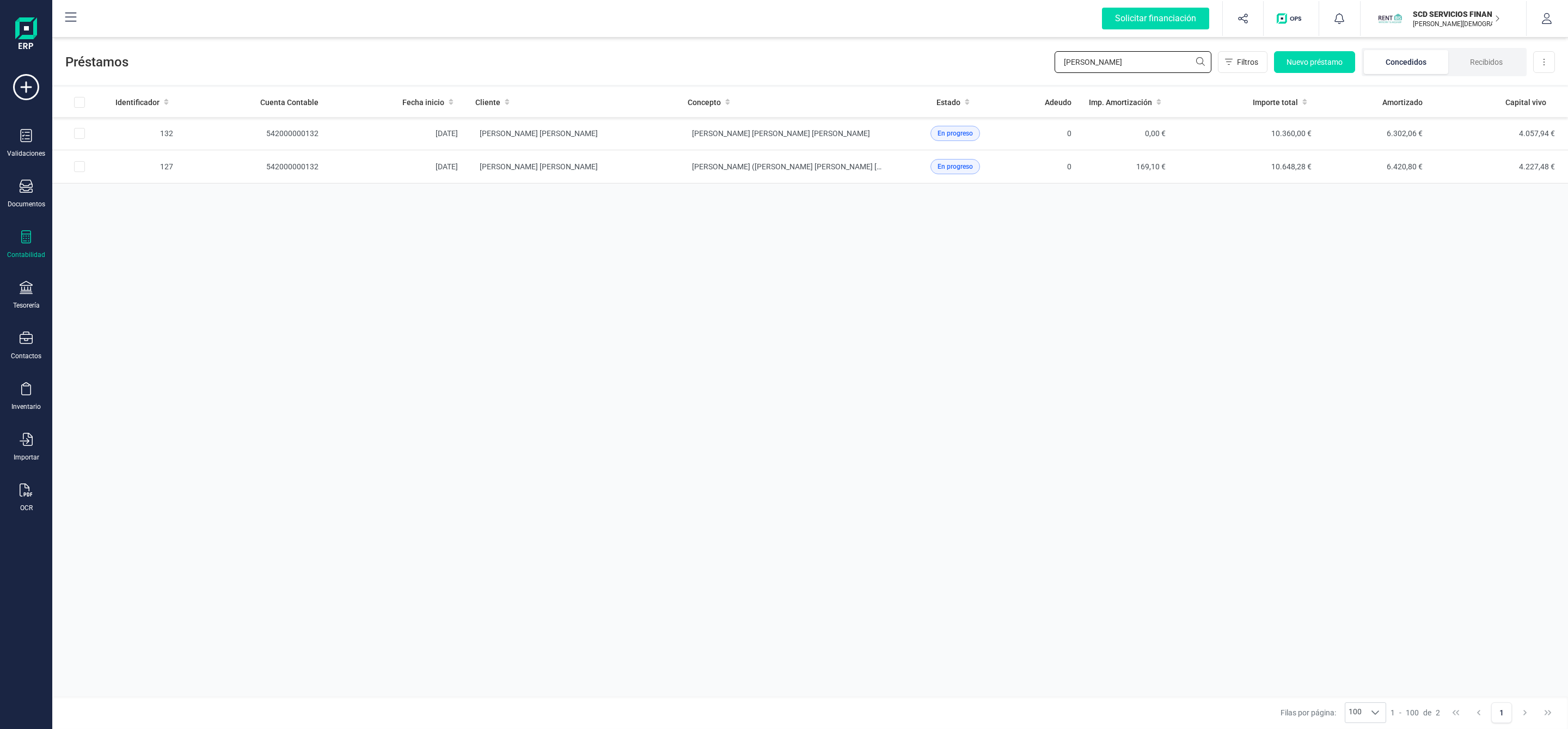
drag, startPoint x: 1111, startPoint y: 58, endPoint x: 1018, endPoint y: 64, distance: 93.2
click at [1024, 62] on div "Préstamos luis david Filtros Nuevo préstamo Concedidos Recibidos Descargar Excel" at bounding box center [810, 60] width 1515 height 50
type input "maria isabel"
click at [637, 173] on td "[PERSON_NAME]" at bounding box center [572, 167] width 212 height 33
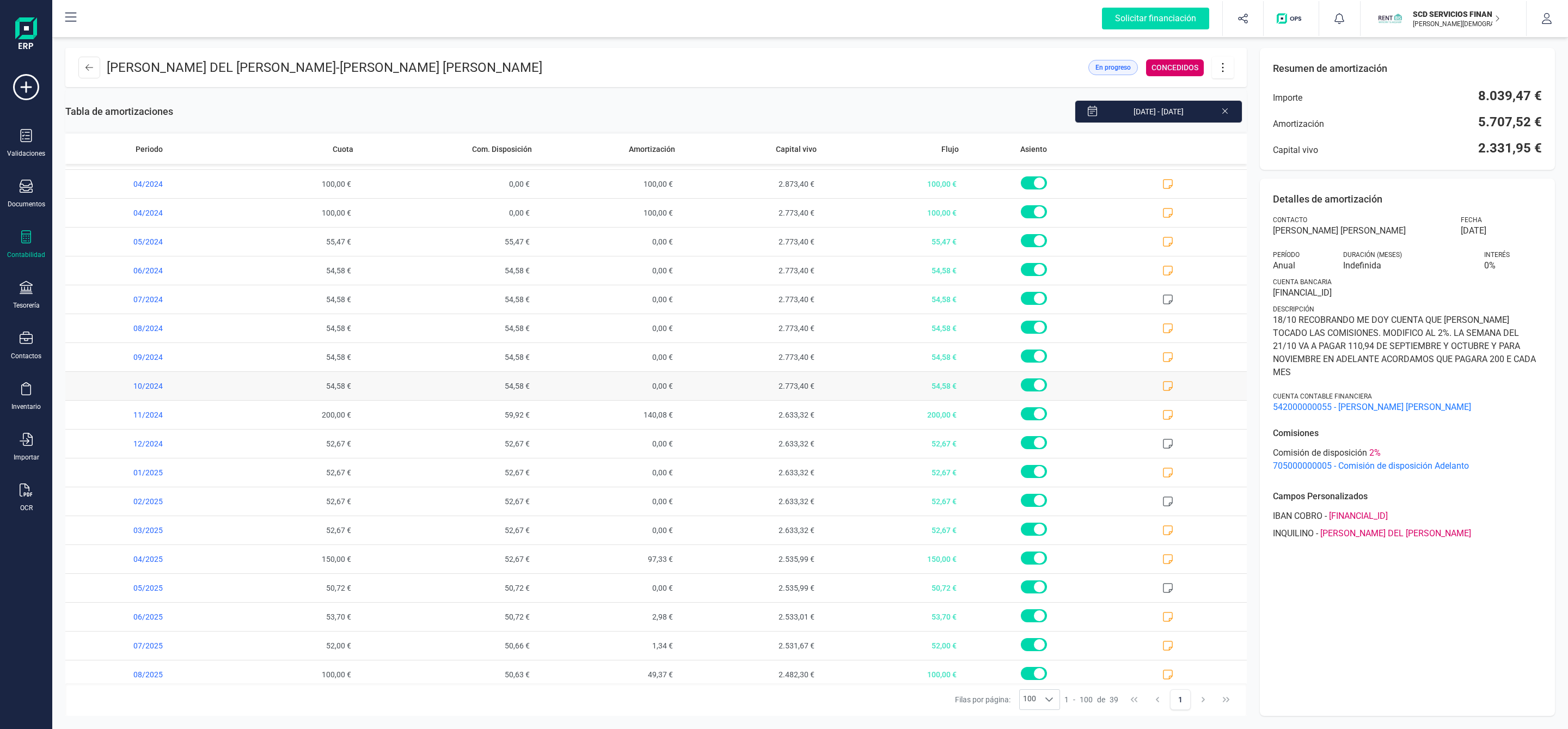
scroll to position [616, 0]
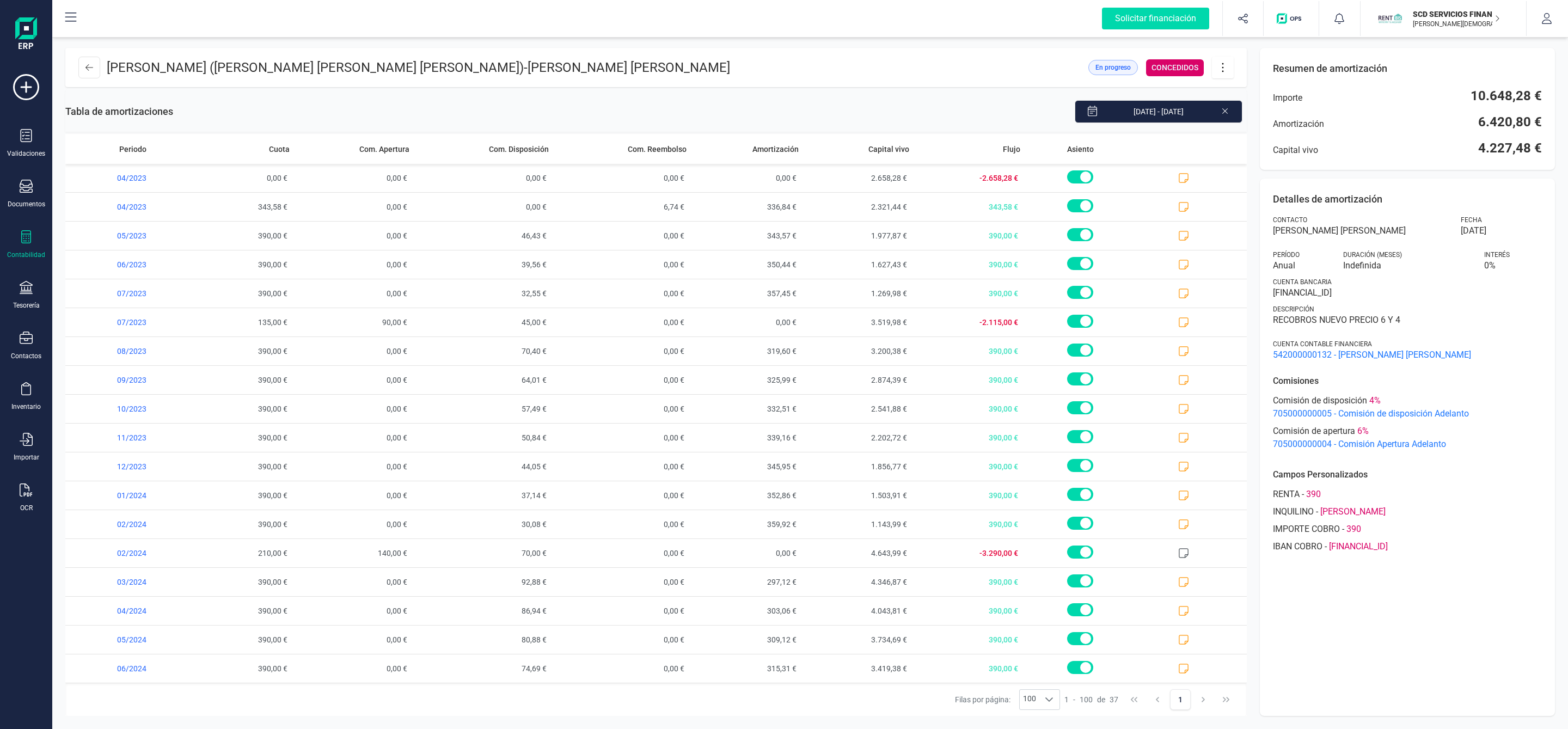
scroll to position [557, 0]
click at [26, 234] on icon at bounding box center [25, 237] width 10 height 13
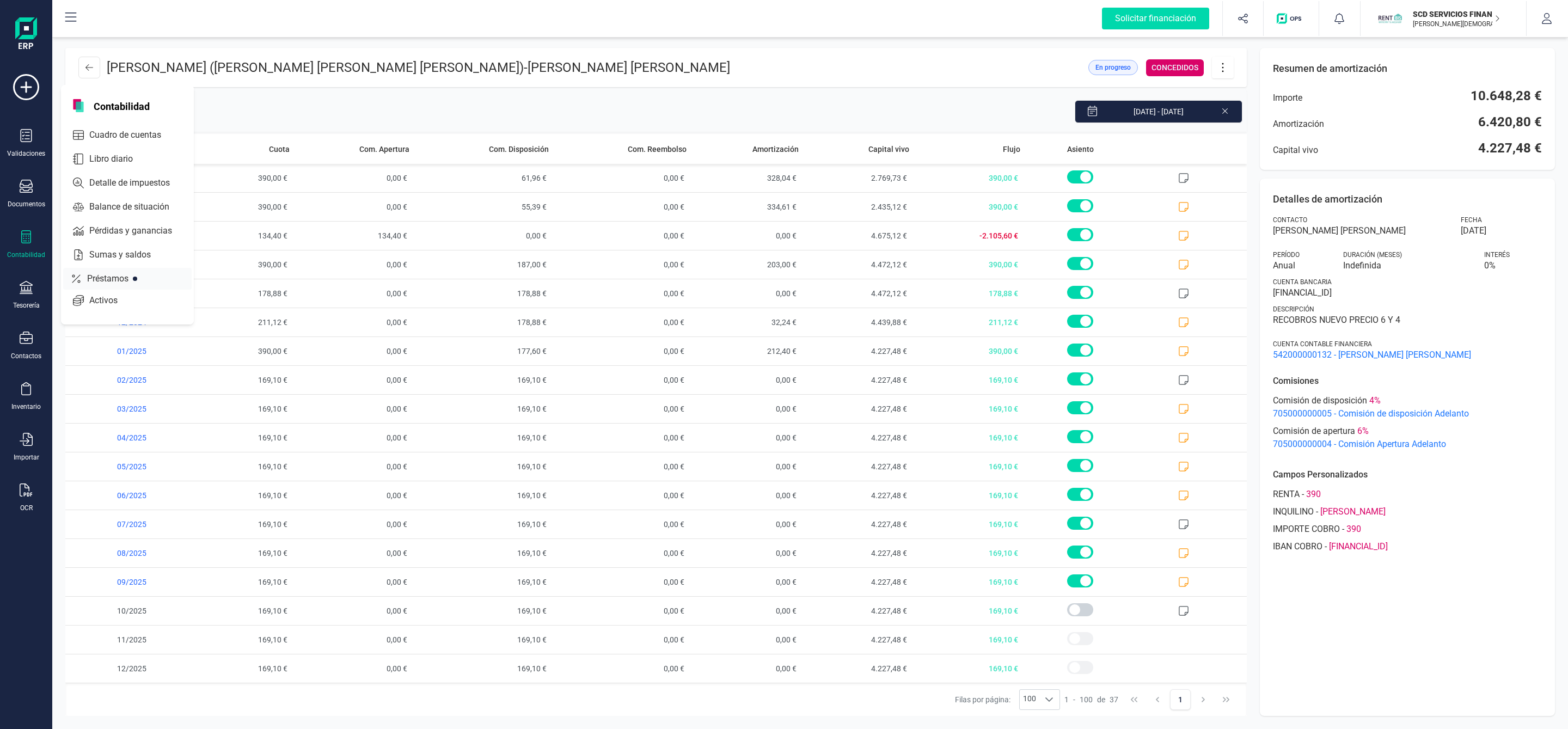
click at [118, 280] on span "Préstamos" at bounding box center [115, 279] width 66 height 13
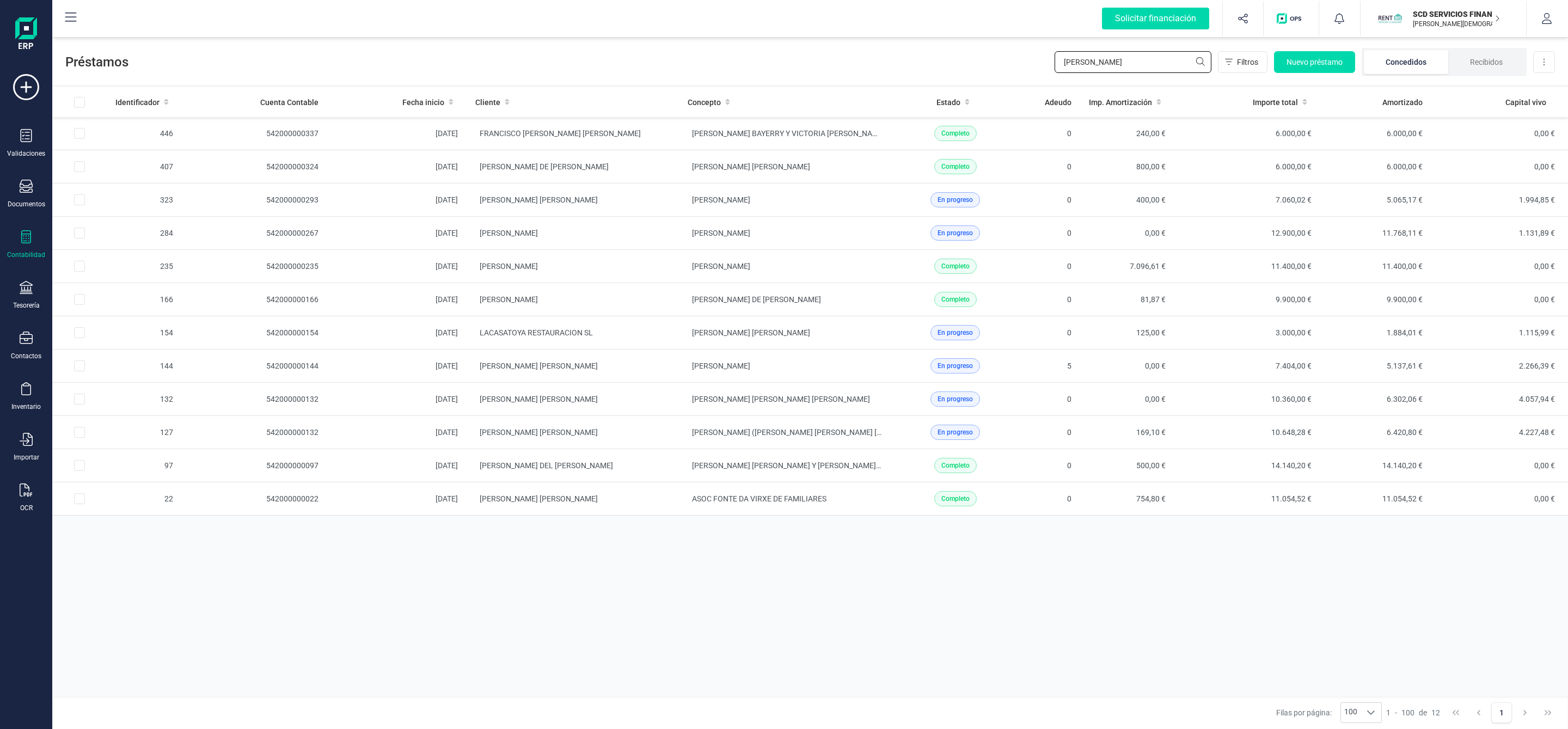
drag, startPoint x: 1115, startPoint y: 66, endPoint x: 987, endPoint y: 67, distance: 128.0
click at [995, 69] on div "Préstamos luis Filtros Nuevo préstamo Concedidos Recibidos Descargar Excel" at bounding box center [810, 60] width 1515 height 50
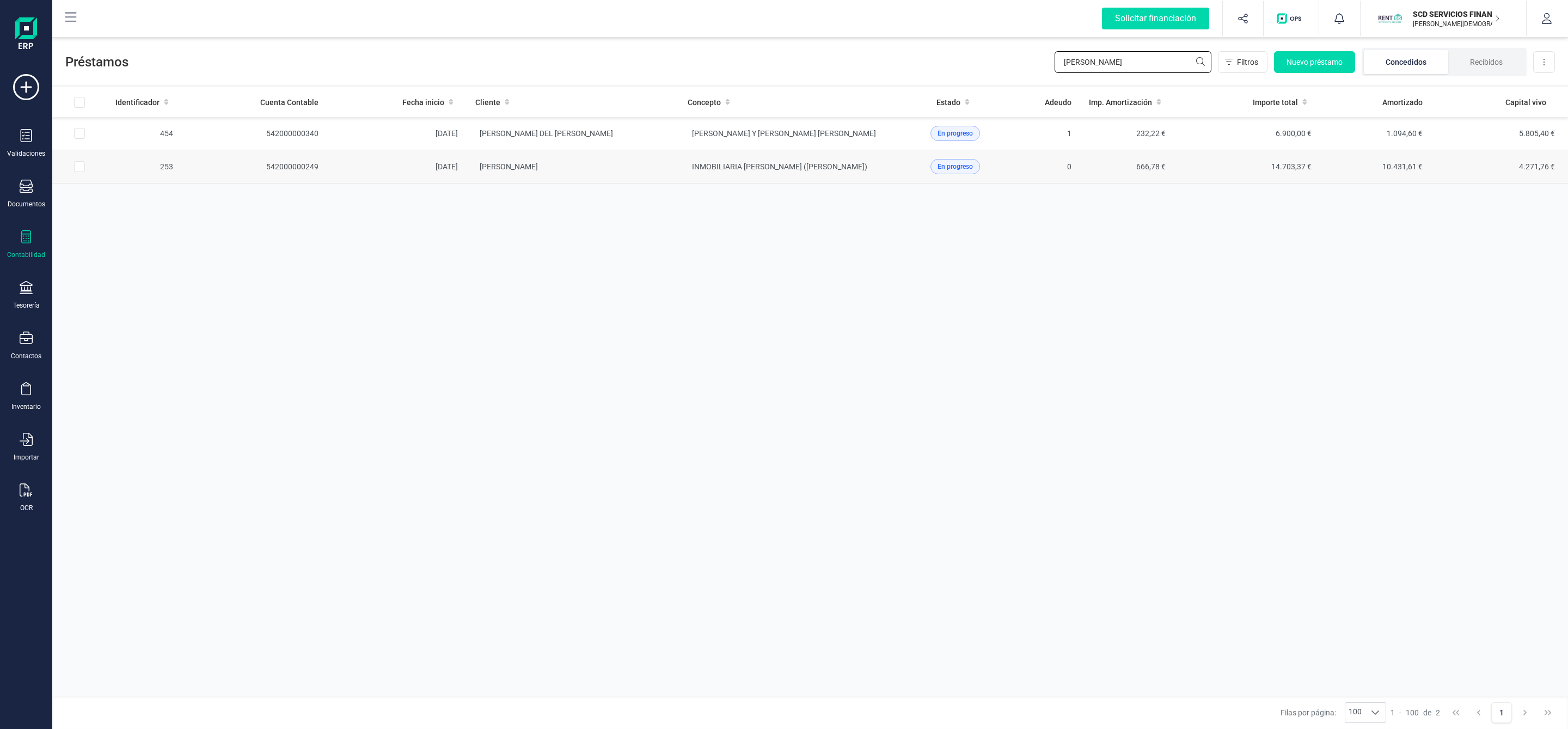
type input "david g"
click at [616, 162] on td "DAVID GARCÍA TAMAYO" at bounding box center [572, 167] width 212 height 33
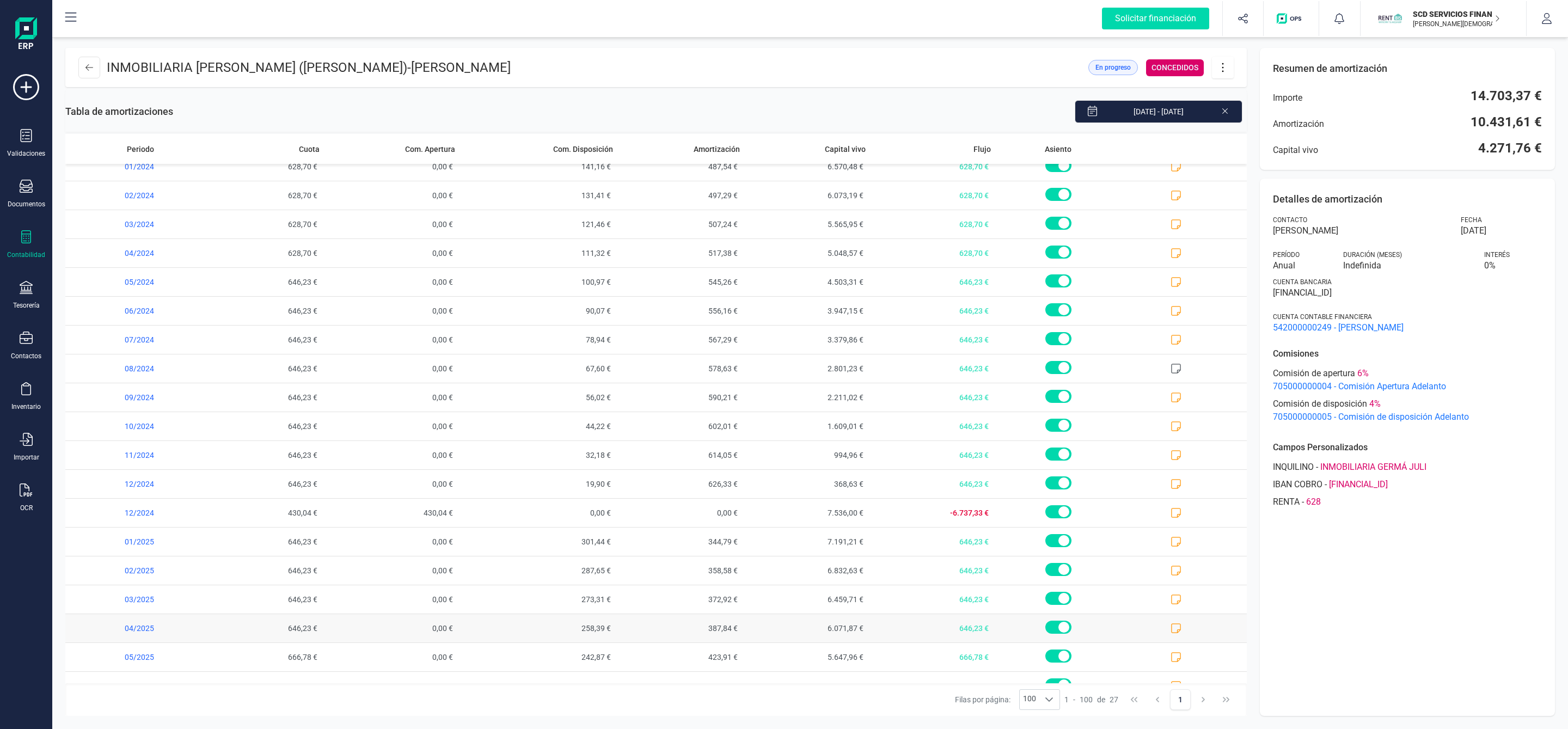
scroll to position [266, 0]
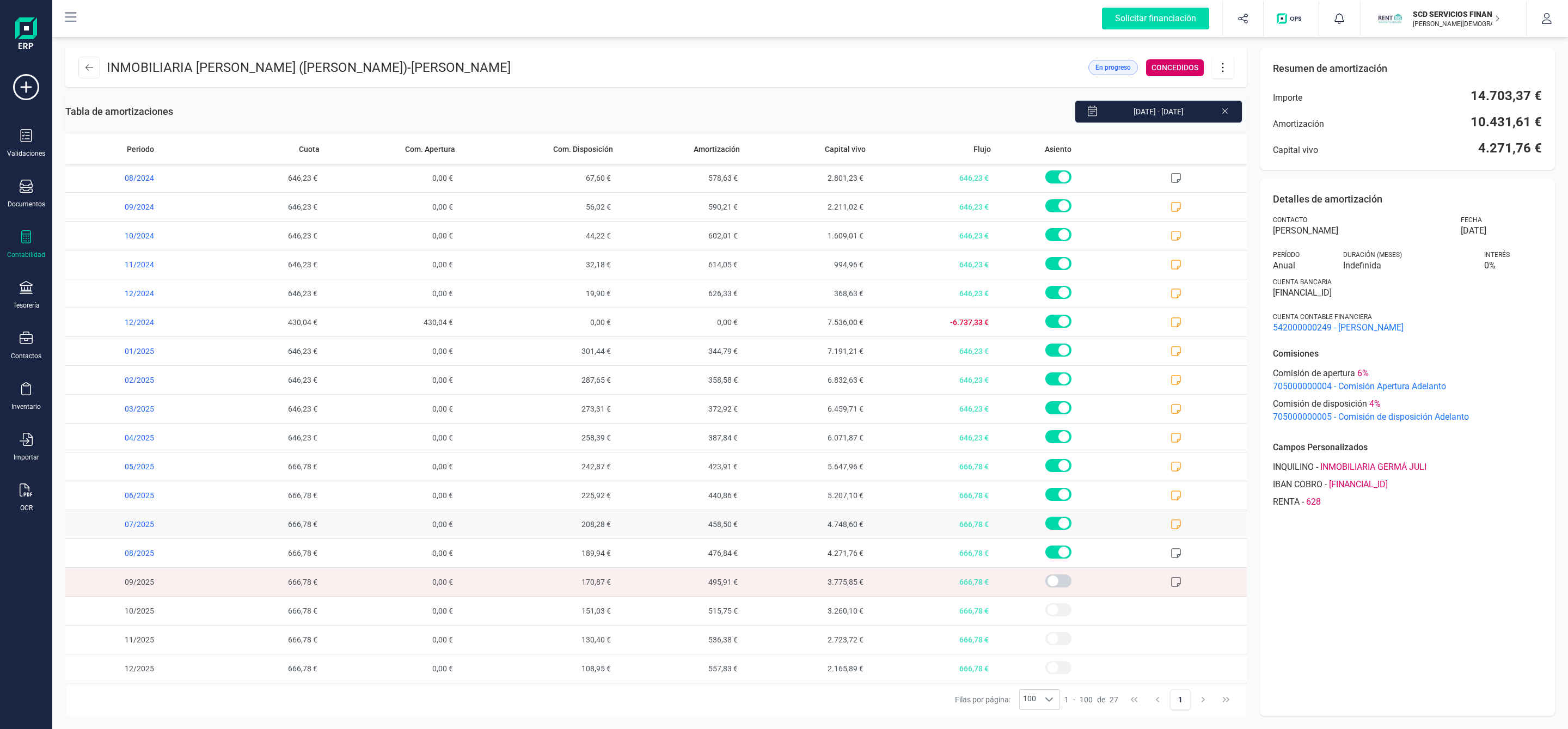
click at [1170, 520] on icon at bounding box center [1176, 524] width 11 height 11
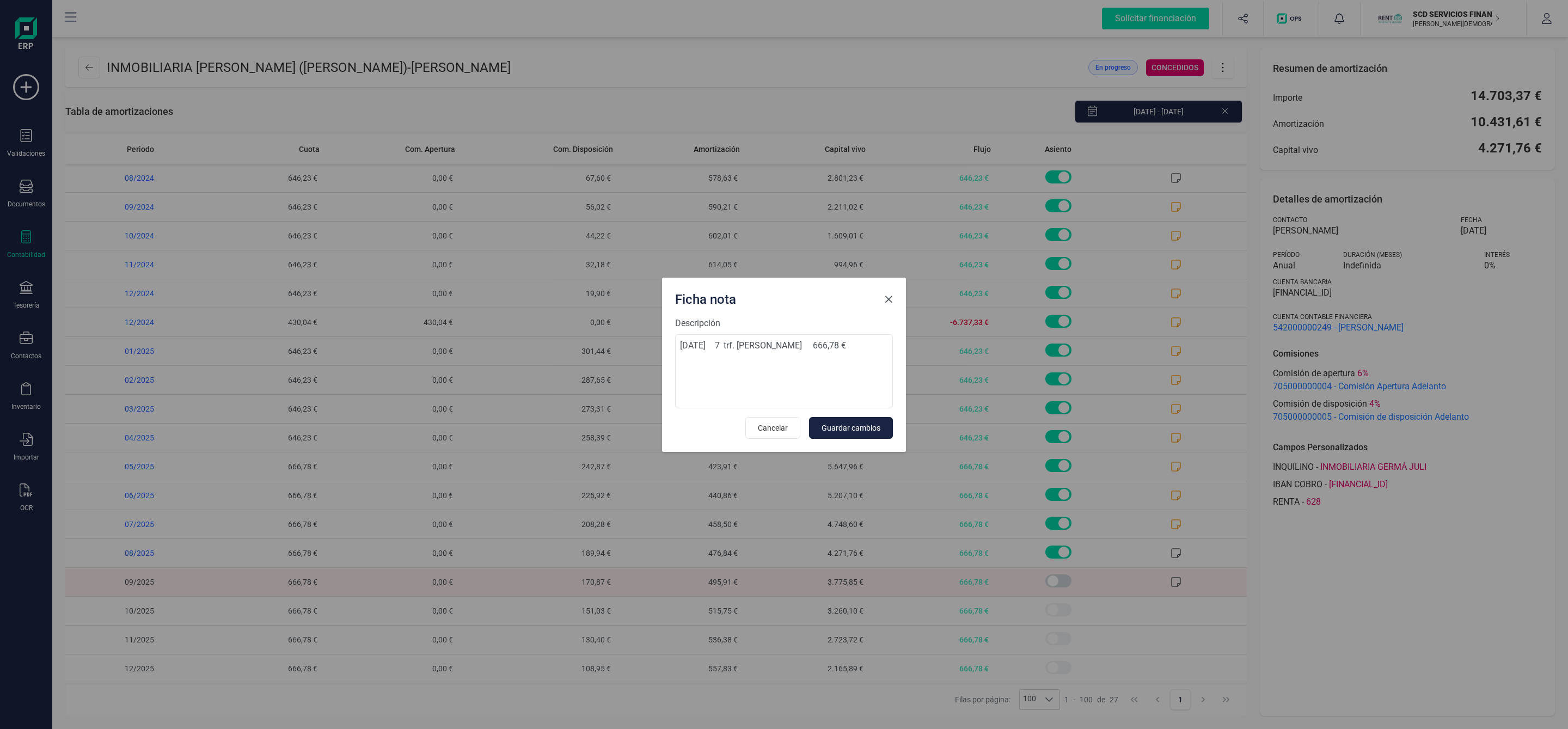
click at [887, 299] on span "Close" at bounding box center [889, 300] width 9 height 9
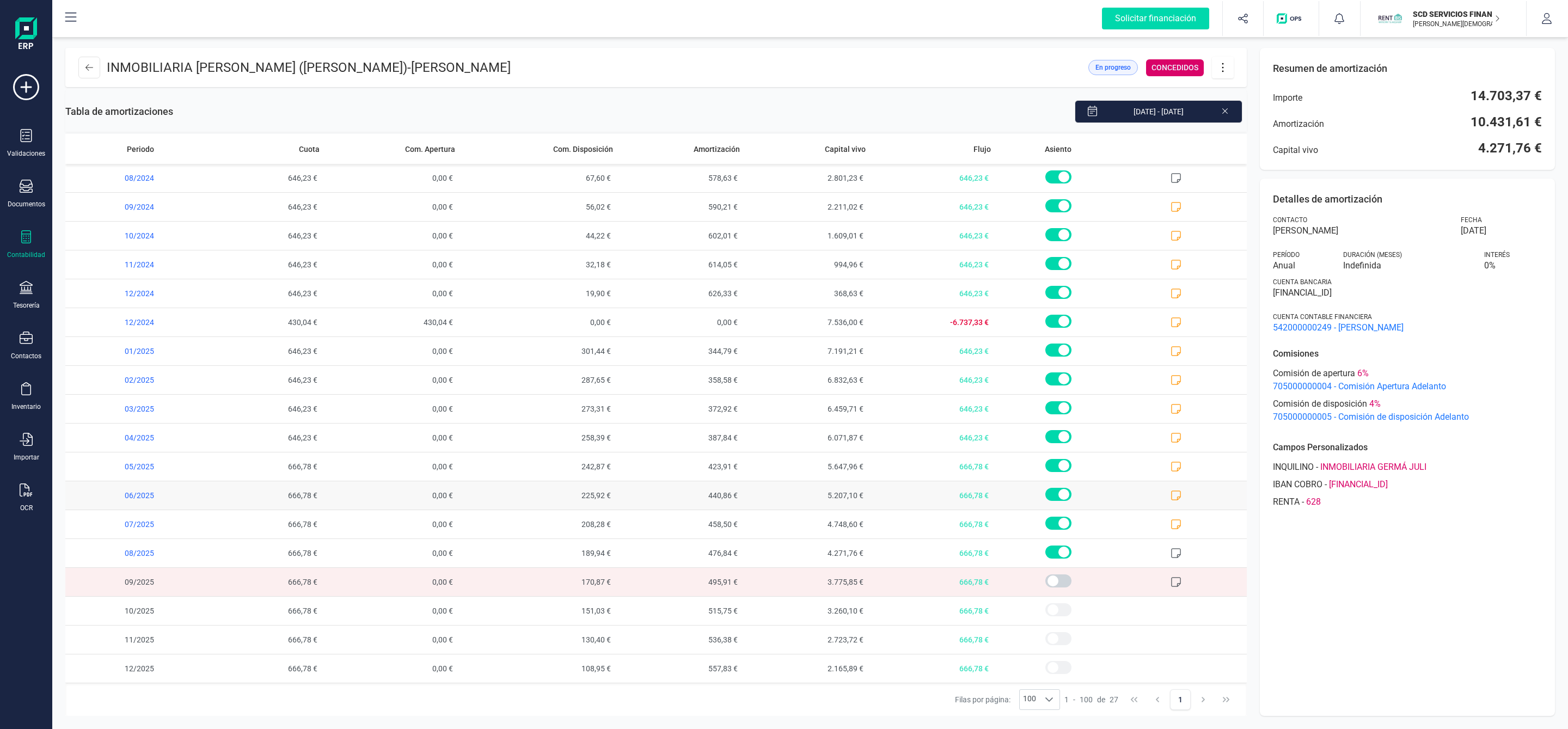
click at [1170, 494] on icon at bounding box center [1176, 495] width 11 height 11
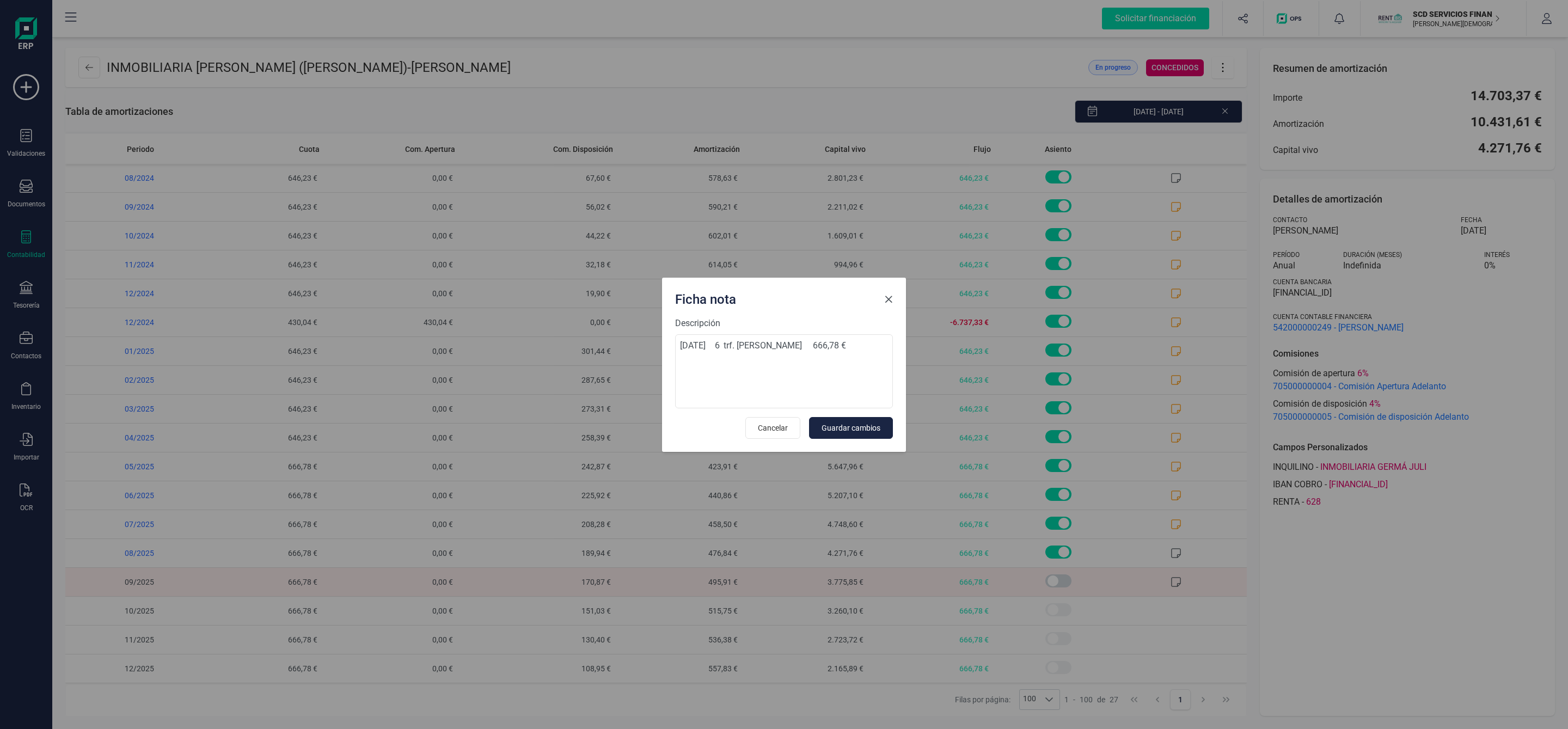
click at [887, 293] on button "Close" at bounding box center [888, 299] width 17 height 17
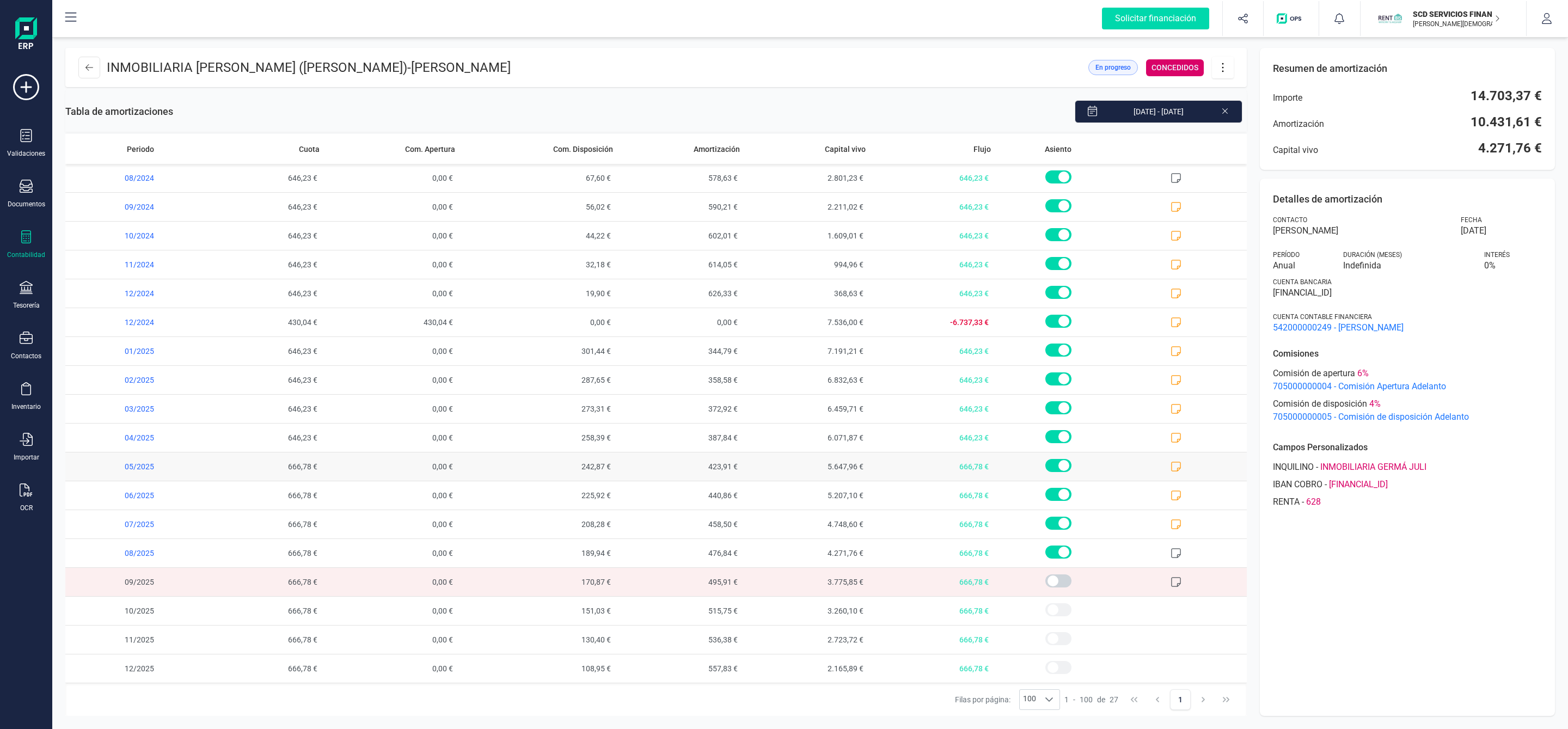
click at [1172, 468] on icon at bounding box center [1176, 466] width 10 height 10
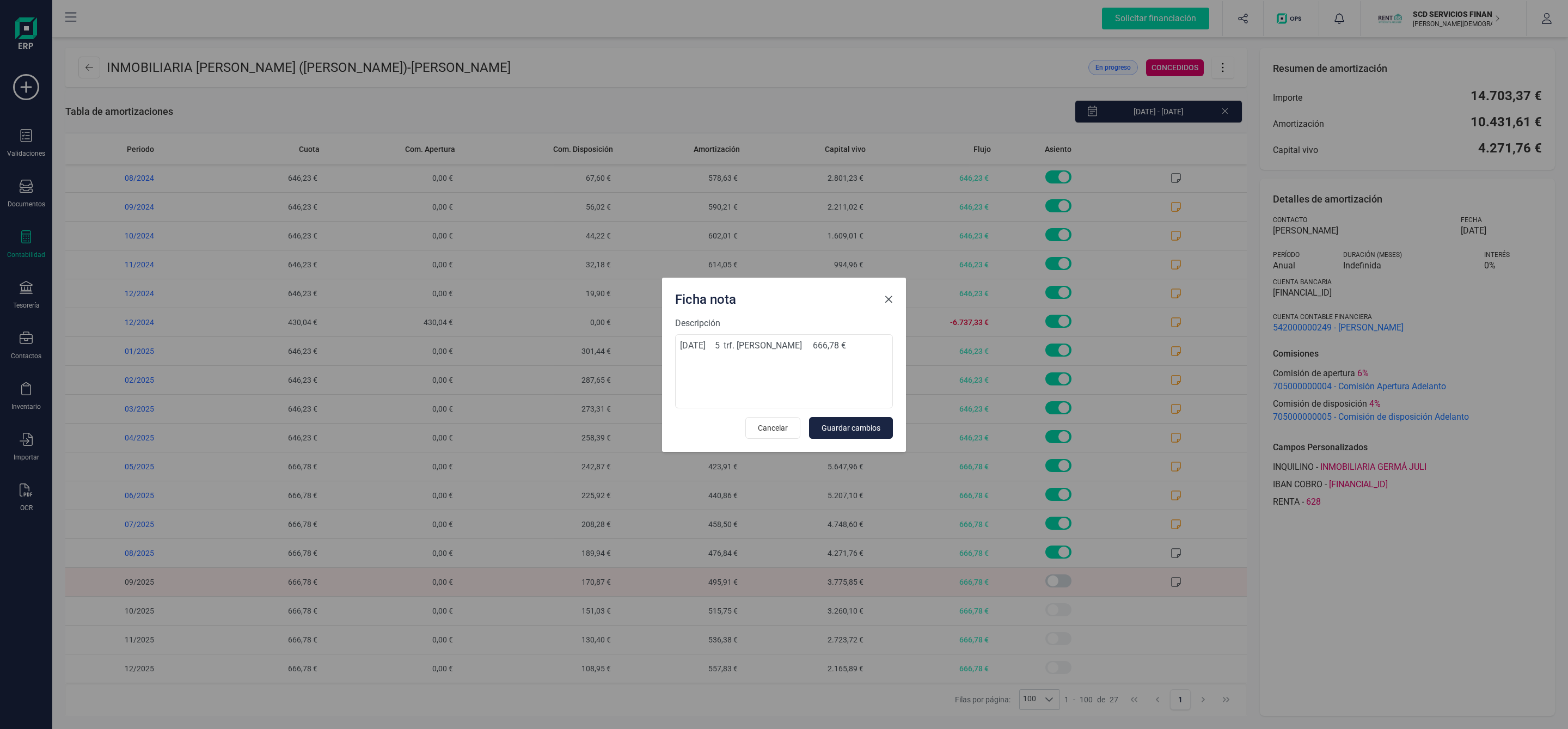
click at [891, 299] on span "Close" at bounding box center [889, 300] width 9 height 9
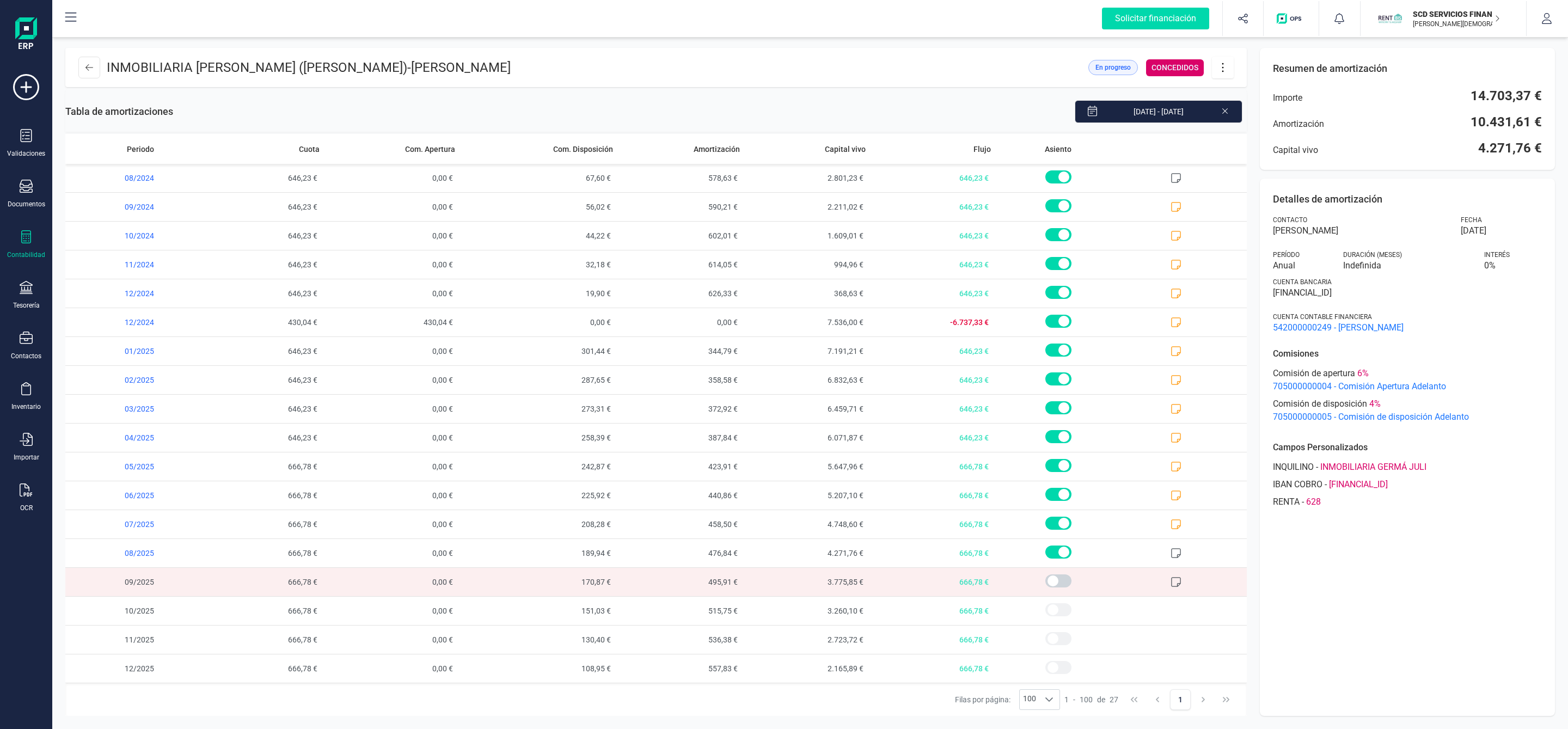
click at [1370, 598] on div "Detalles de amortización Contacto DAVID GARCÍA TAMAYO Fecha 16/11/2023 Período …" at bounding box center [1407, 447] width 295 height 538
click at [92, 69] on icon at bounding box center [89, 67] width 8 height 9
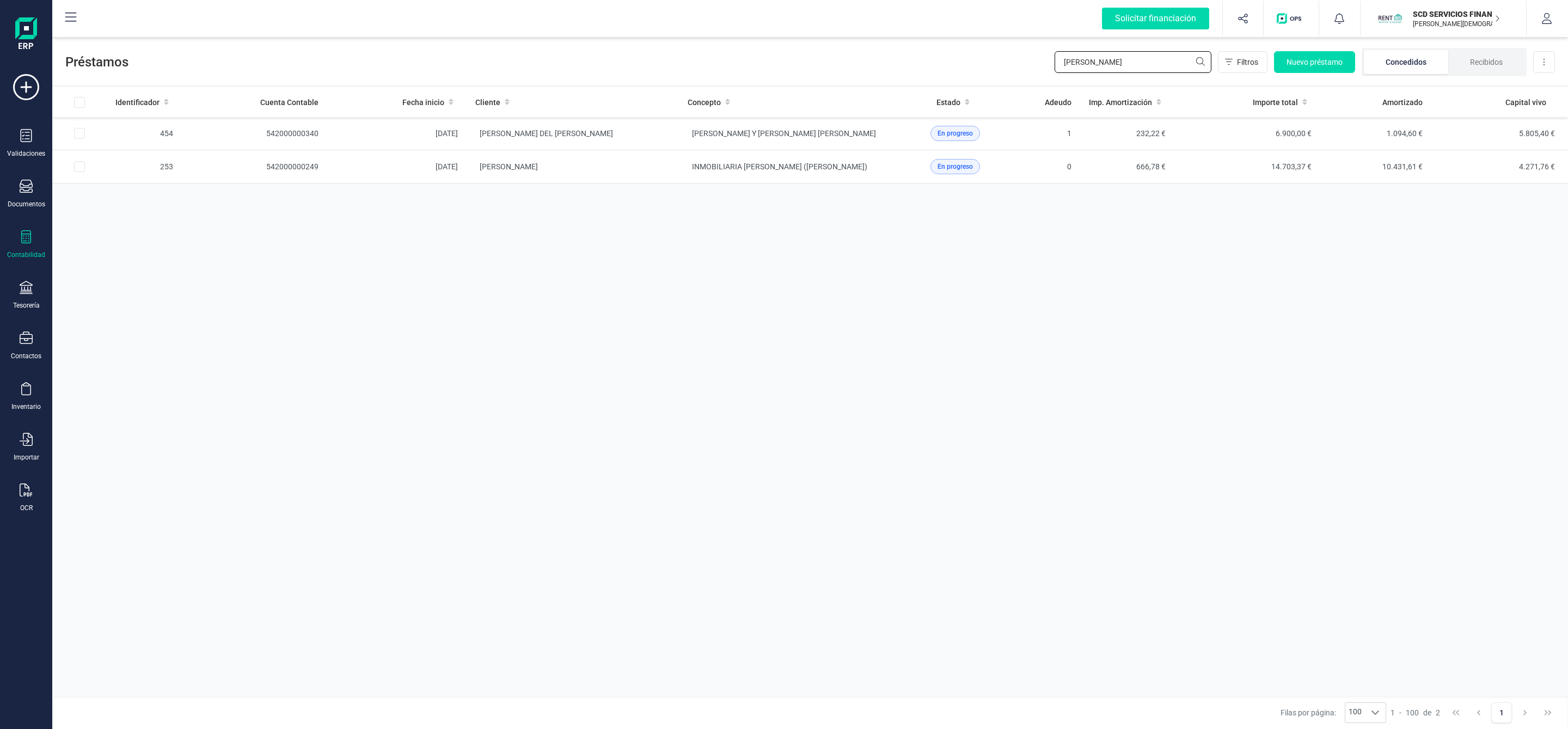
drag, startPoint x: 1099, startPoint y: 54, endPoint x: 1000, endPoint y: 52, distance: 99.0
click at [1004, 52] on div "Préstamos david g Filtros Nuevo préstamo Concedidos Recibidos Descargar Excel" at bounding box center [810, 60] width 1515 height 50
type input "labrador"
click at [674, 134] on td "LABRADOR [PERSON_NAME]" at bounding box center [572, 134] width 212 height 33
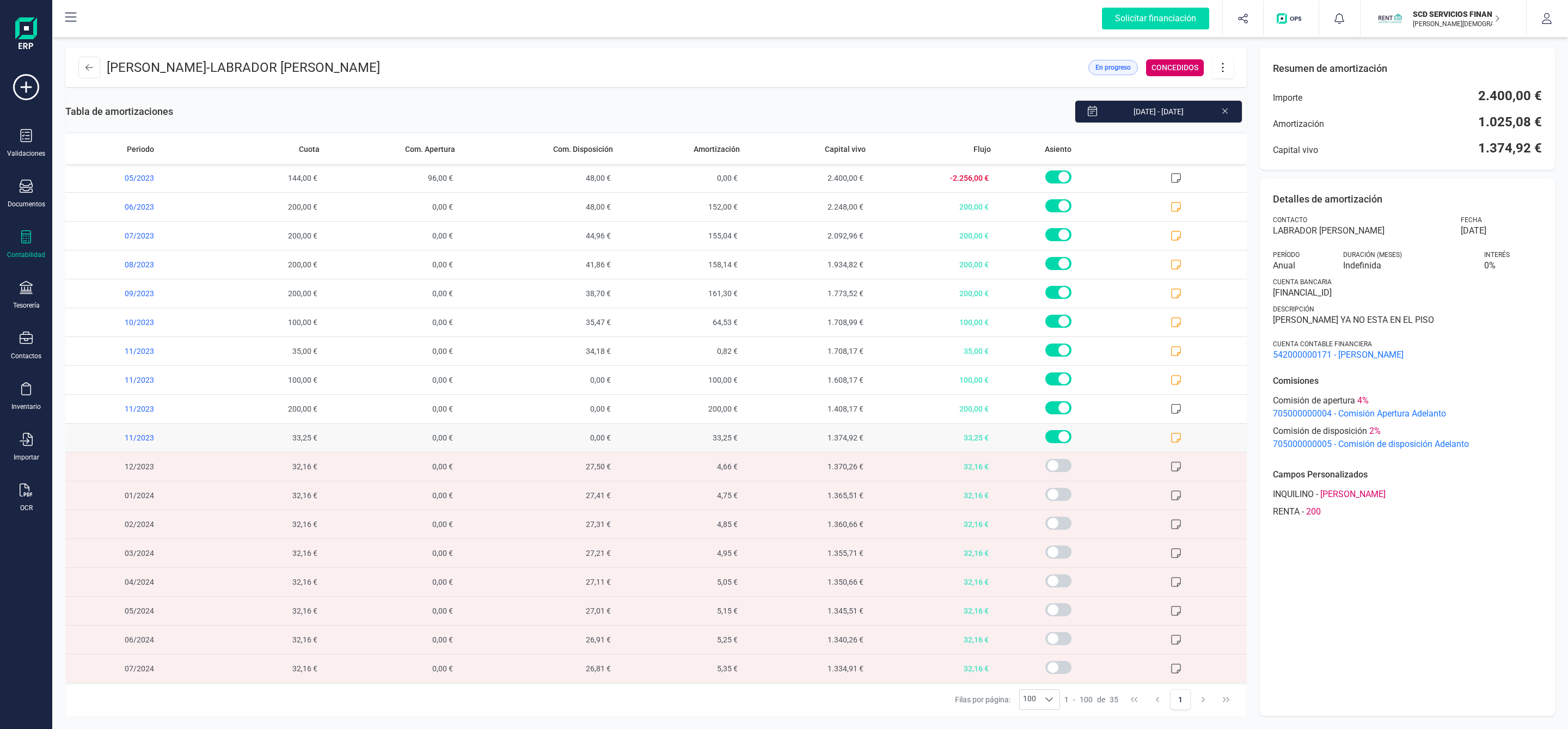
click at [1170, 443] on icon at bounding box center [1176, 437] width 11 height 11
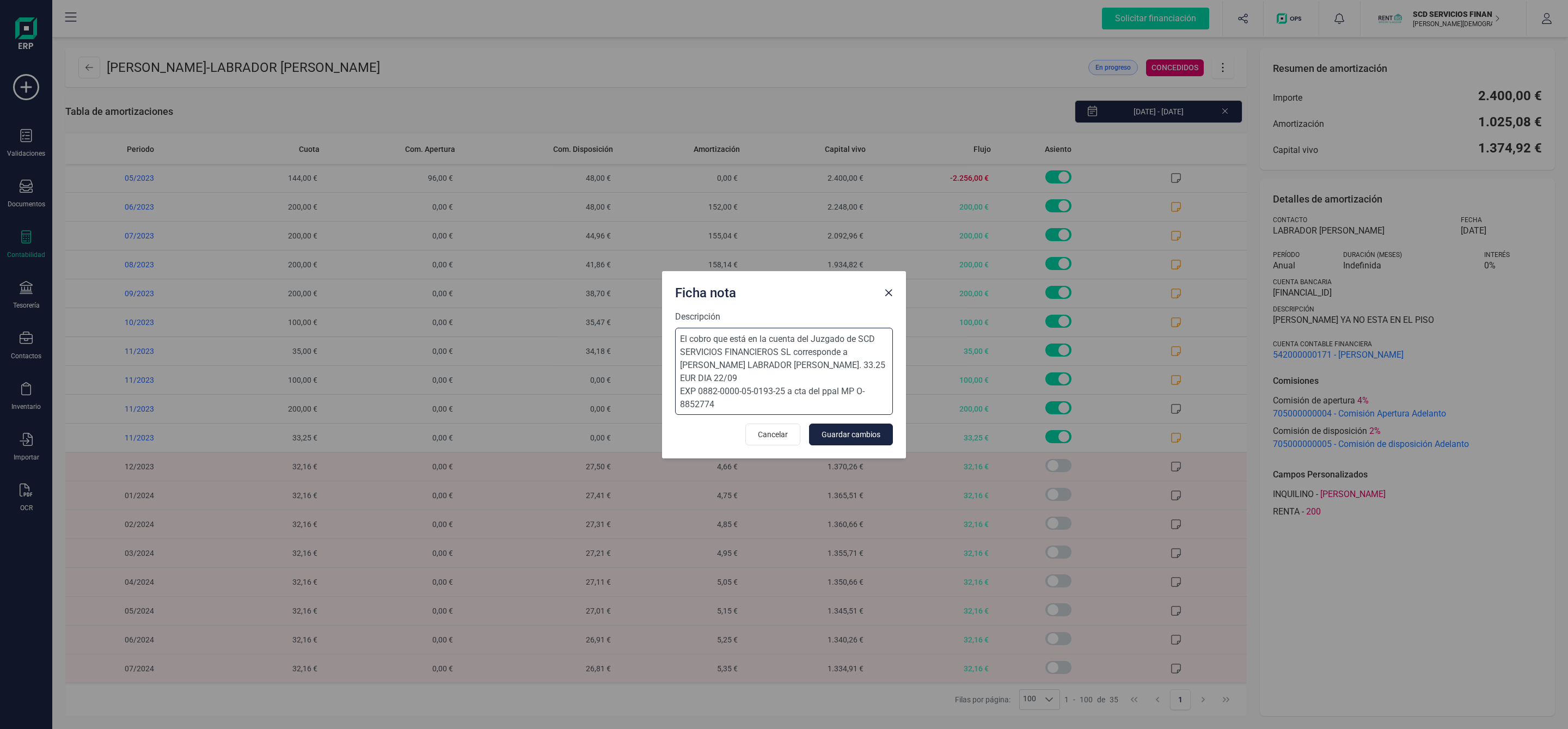
drag, startPoint x: 733, startPoint y: 405, endPoint x: 663, endPoint y: 340, distance: 95.5
click at [663, 340] on div "Descripción El cobro que está en la cuenta del Juzgado de SCD SERVICIOS FINANCI…" at bounding box center [784, 384] width 244 height 148
click at [745, 410] on textarea "El cobro que está en la cuenta del Juzgado de SCD SERVICIOS FINANCIEROS SL corr…" at bounding box center [784, 371] width 218 height 87
drag, startPoint x: 729, startPoint y: 407, endPoint x: 676, endPoint y: 380, distance: 59.5
click at [676, 380] on textarea "El cobro que está en la cuenta del Juzgado de SCD SERVICIOS FINANCIEROS SL corr…" at bounding box center [784, 371] width 218 height 87
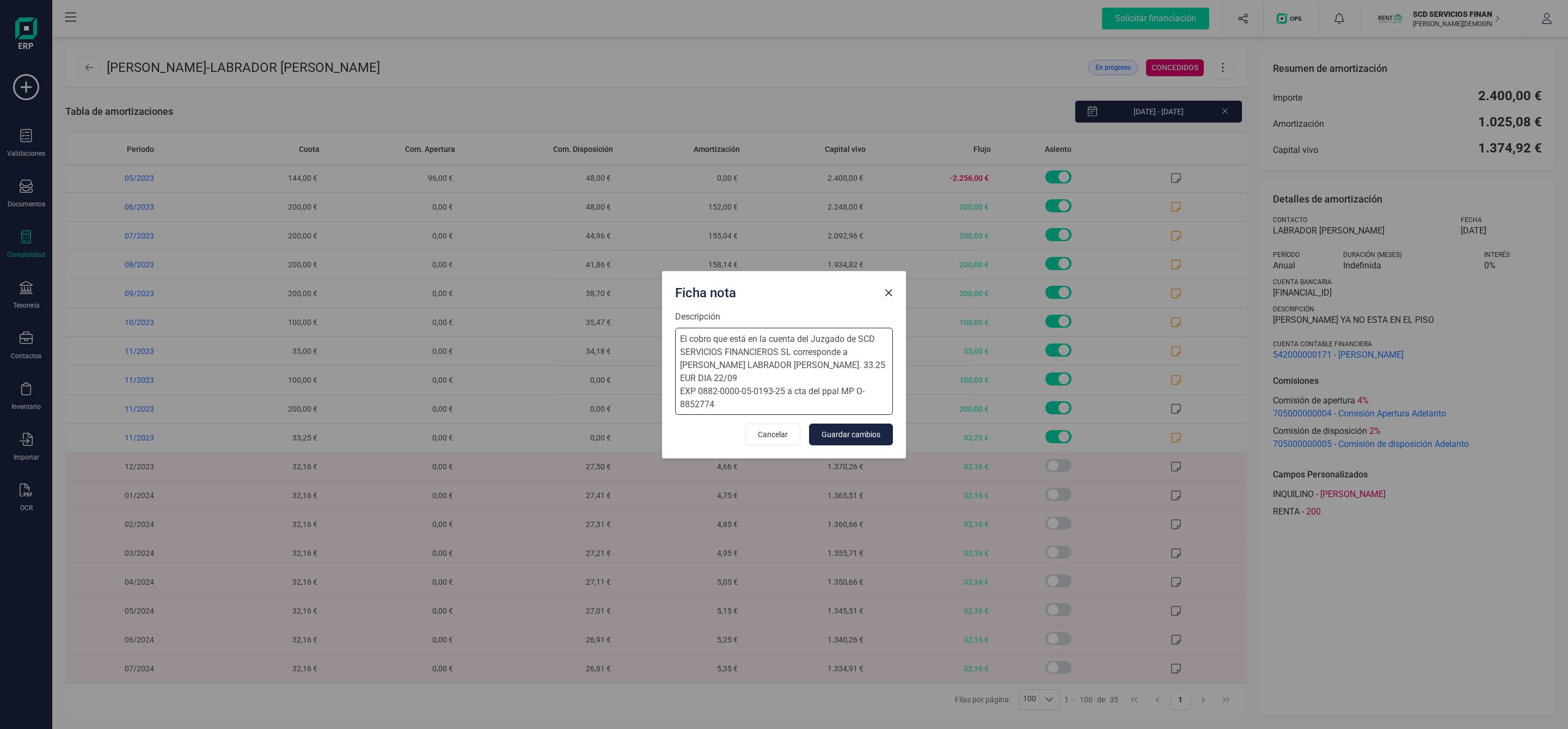
click at [786, 406] on textarea "El cobro que está en la cuenta del Juzgado de SCD SERVICIOS FINANCIEROS SL corr…" at bounding box center [784, 371] width 218 height 87
click at [884, 289] on span "Close" at bounding box center [889, 293] width 9 height 9
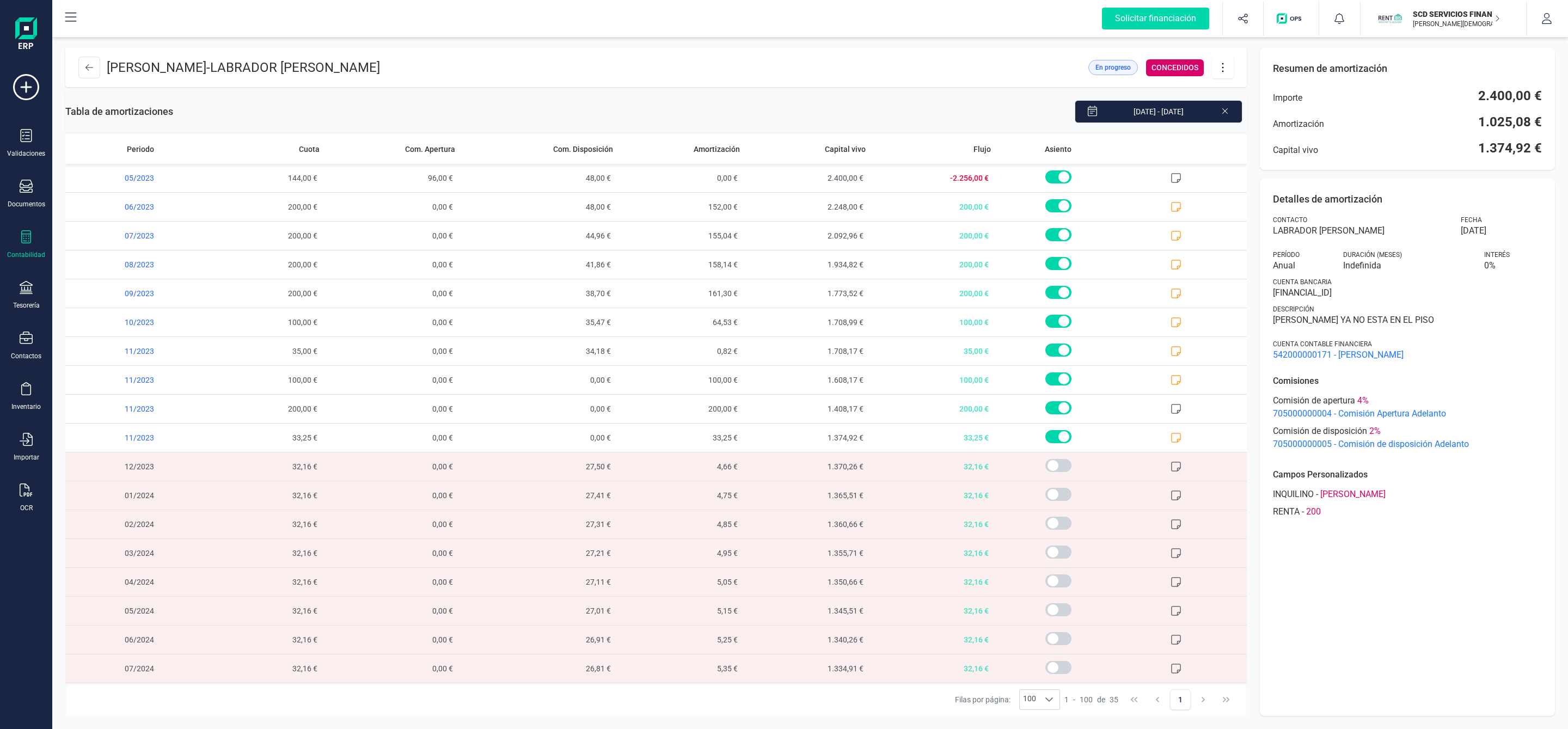
click at [1221, 72] on icon at bounding box center [1223, 67] width 21 height 12
click at [1247, 142] on span "Descargar en PDF" at bounding box center [1283, 144] width 100 height 9
click at [30, 237] on icon at bounding box center [25, 237] width 10 height 13
click at [106, 277] on span "Préstamos" at bounding box center [115, 279] width 66 height 13
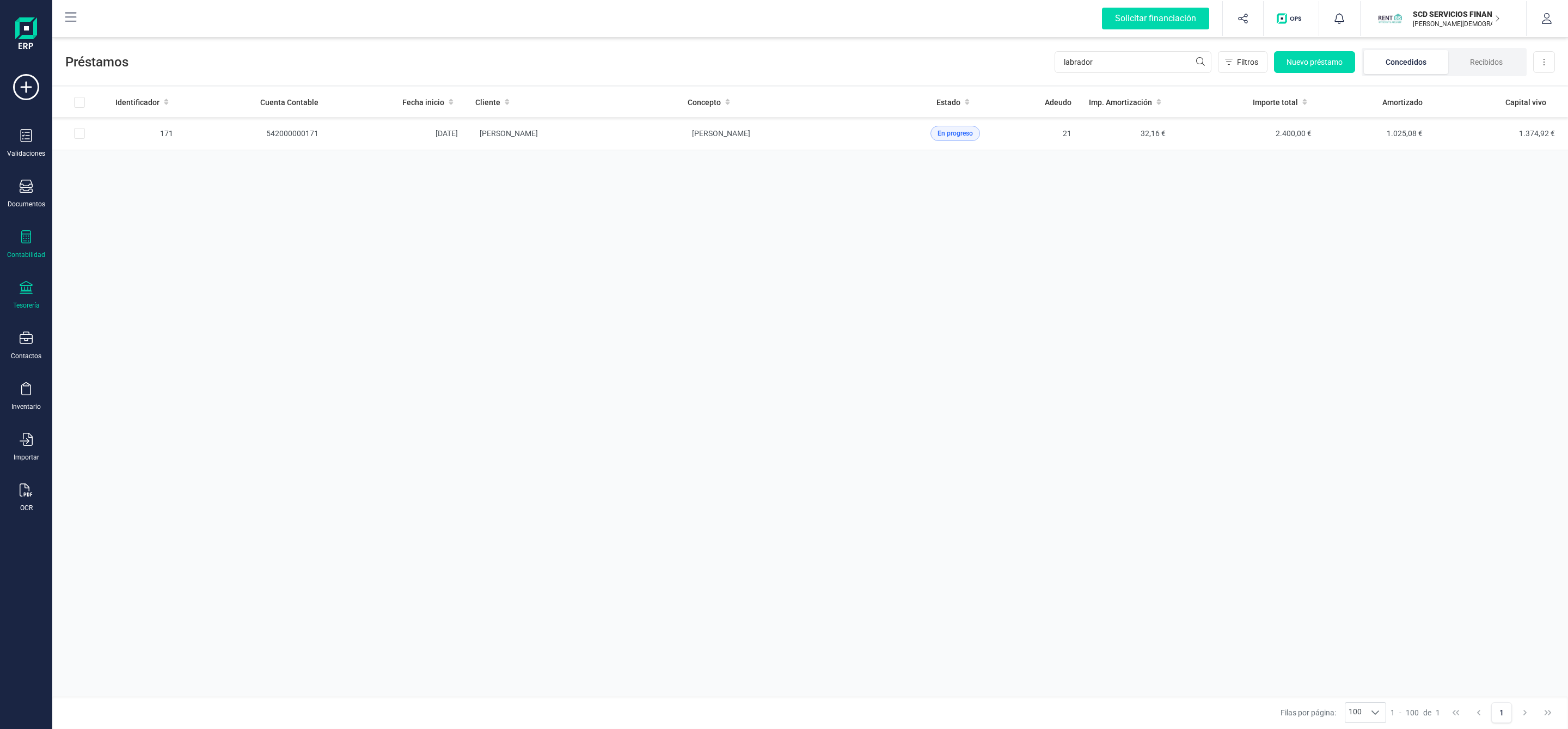
click at [20, 296] on div at bounding box center [26, 289] width 13 height 16
click at [120, 183] on span "Cuentas bancarias" at bounding box center [133, 186] width 96 height 13
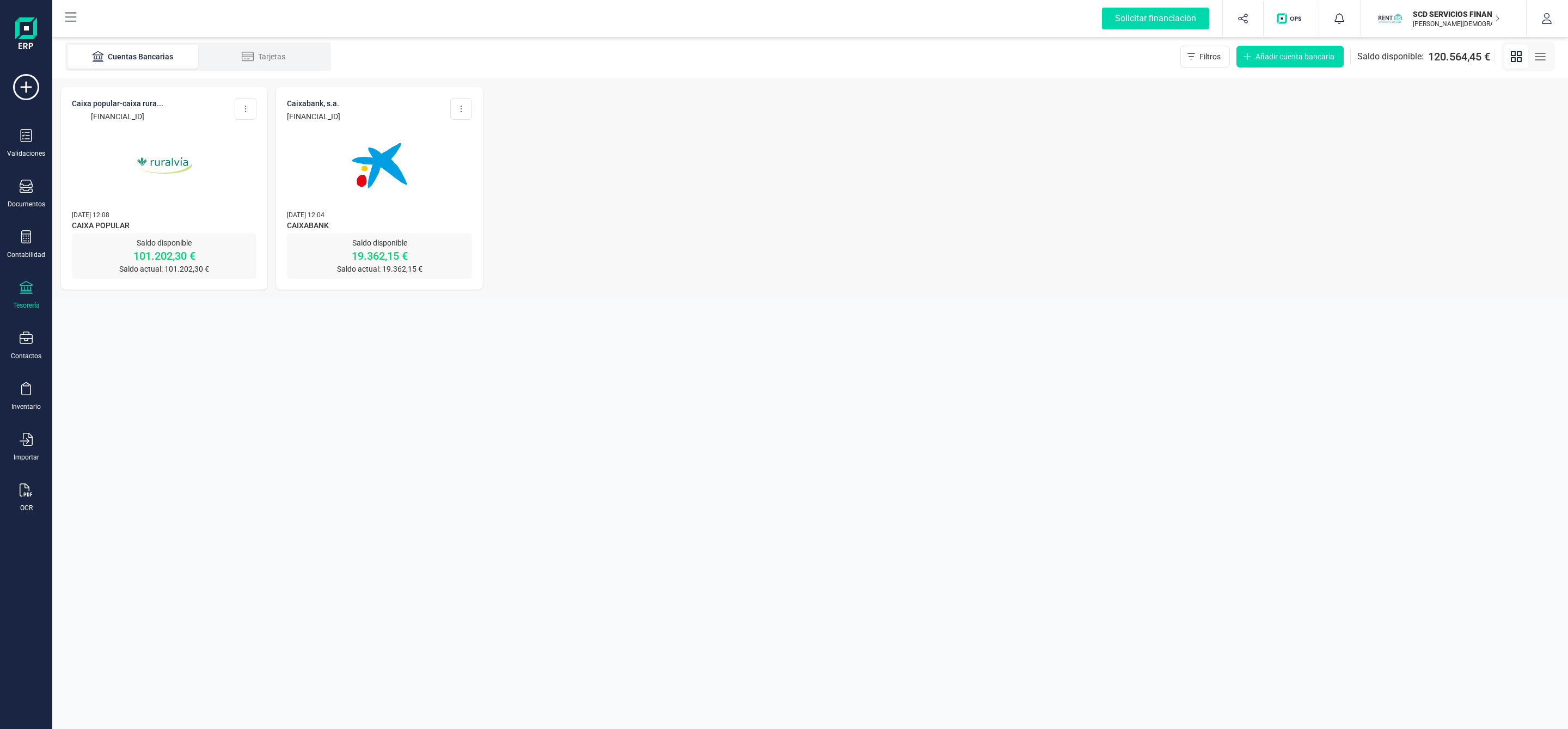
click at [183, 245] on p "Saldo disponible" at bounding box center [164, 242] width 184 height 11
click at [185, 197] on img at bounding box center [165, 165] width 92 height 92
